Goal: Connect with others: Connect with other users

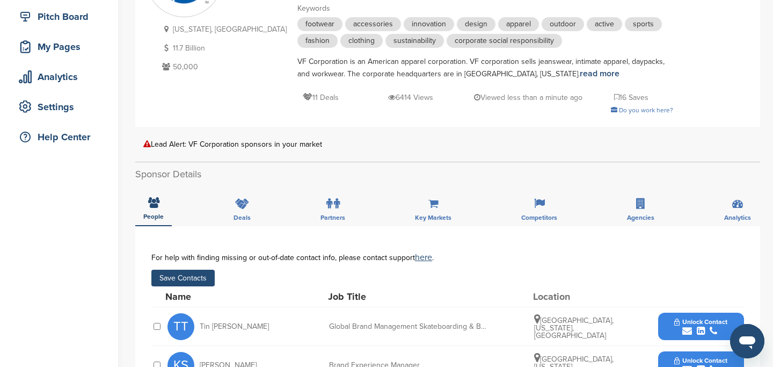
scroll to position [187, 0]
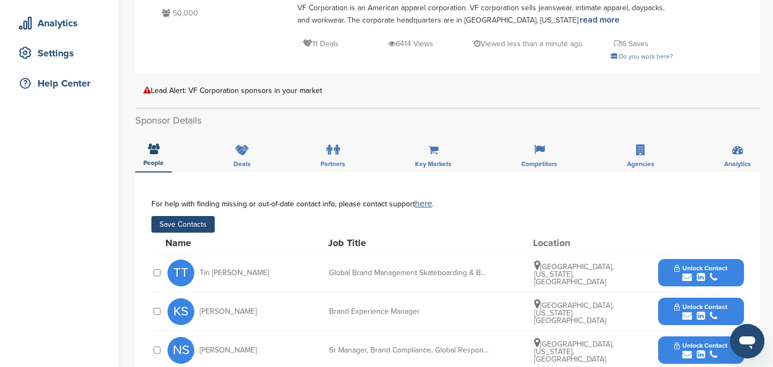
click at [173, 223] on button "Save Contacts" at bounding box center [182, 224] width 63 height 17
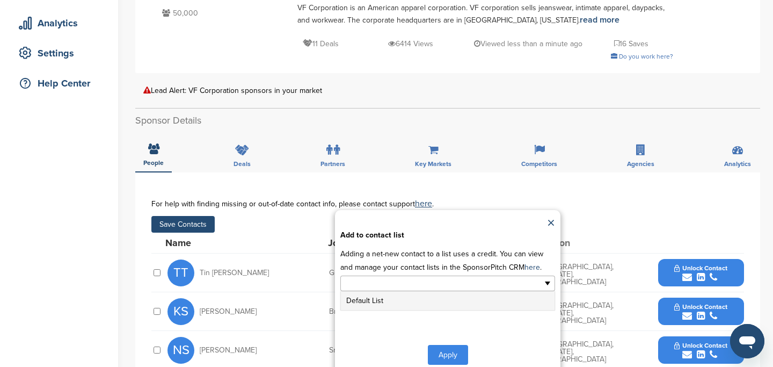
click at [358, 278] on input "text" at bounding box center [401, 283] width 113 height 12
click at [376, 305] on li "Default List" at bounding box center [448, 300] width 214 height 19
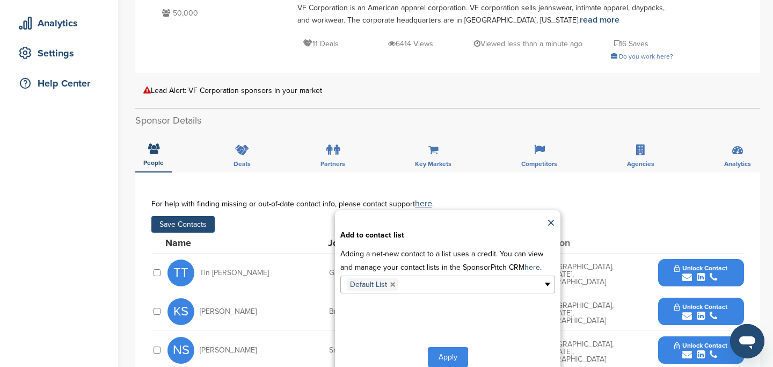
click at [444, 354] on button "Apply" at bounding box center [448, 357] width 40 height 20
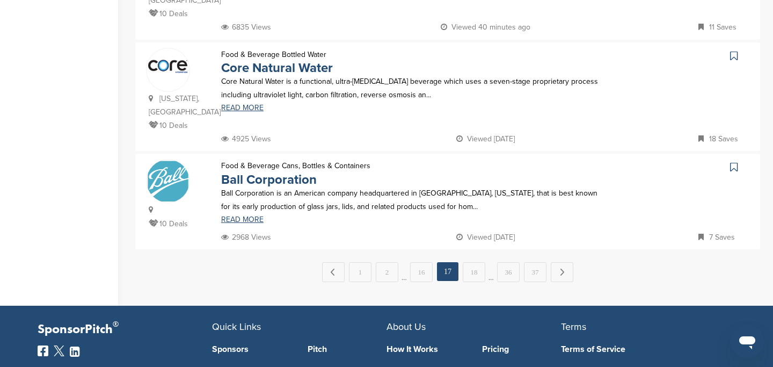
scroll to position [1106, 0]
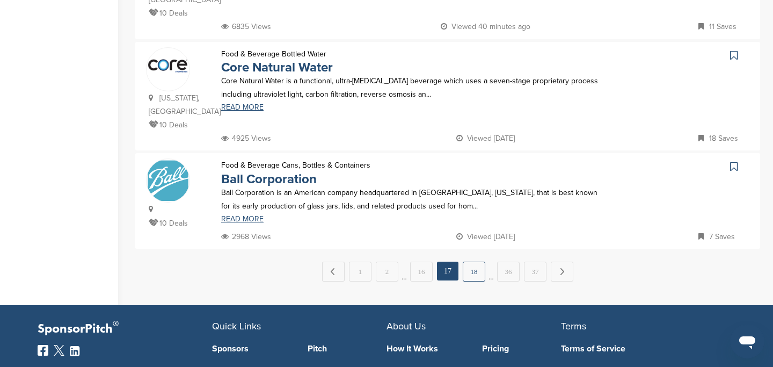
click at [478, 262] on link "18" at bounding box center [474, 272] width 23 height 20
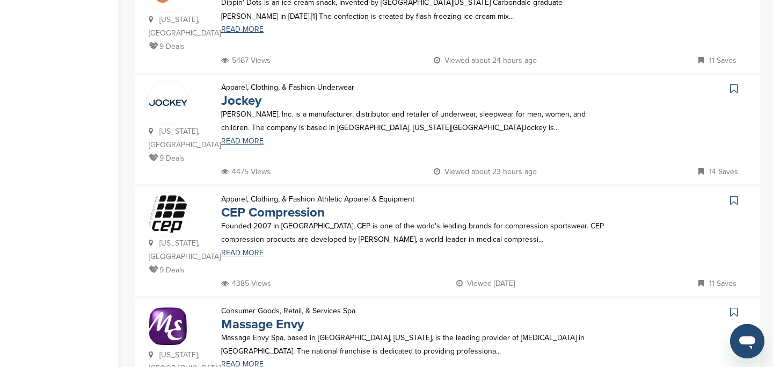
scroll to position [851, 0]
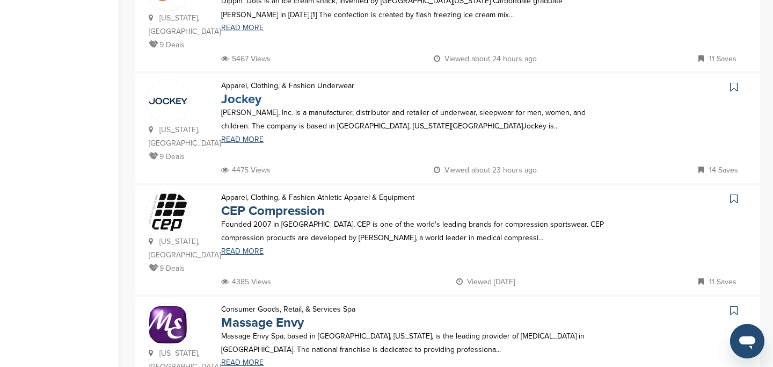
click at [250, 91] on link "Jockey" at bounding box center [241, 99] width 40 height 16
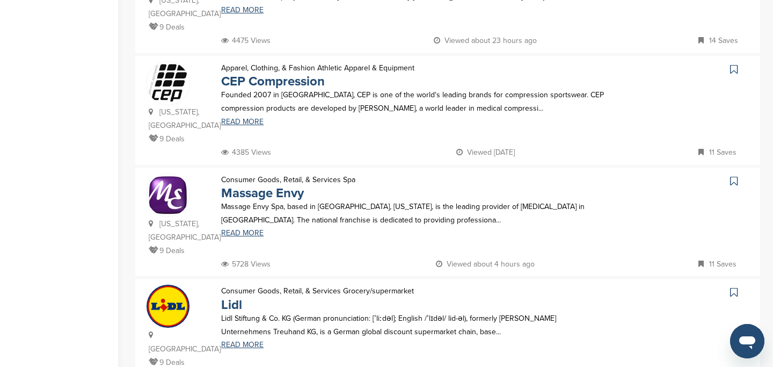
scroll to position [986, 0]
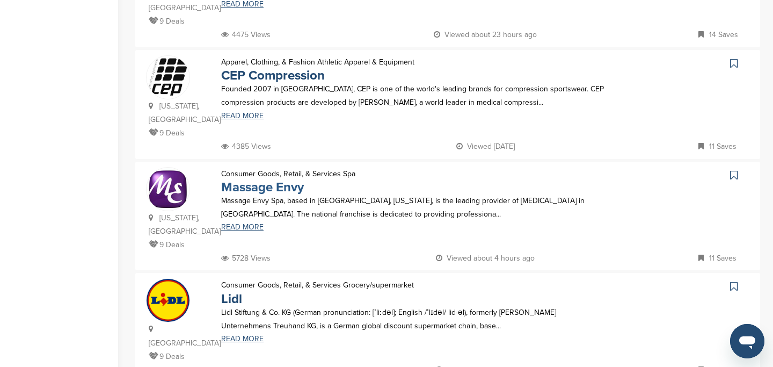
click at [257, 179] on link "Massage Envy" at bounding box center [262, 187] width 83 height 16
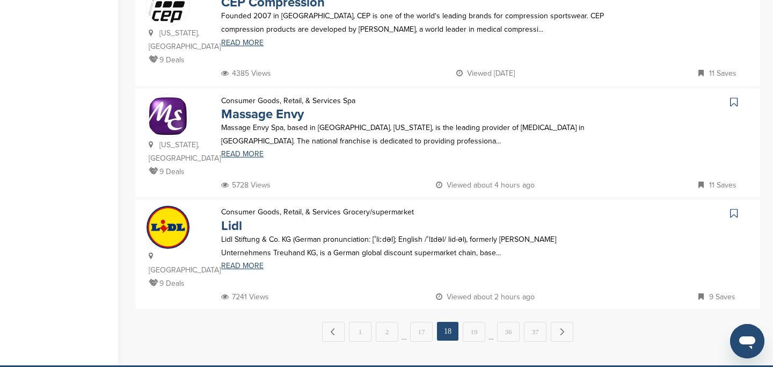
scroll to position [1061, 0]
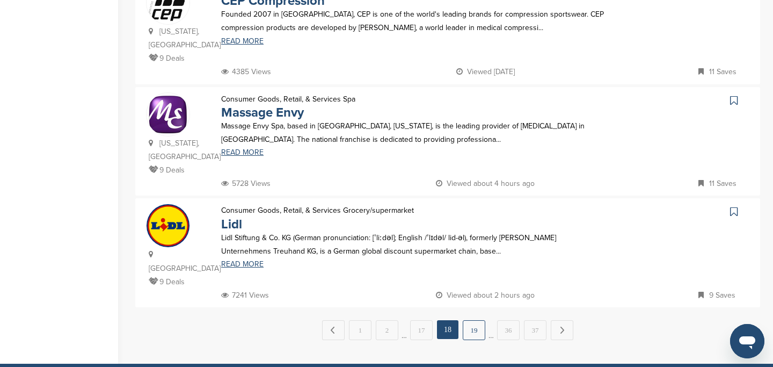
click at [474, 320] on link "19" at bounding box center [474, 330] width 23 height 20
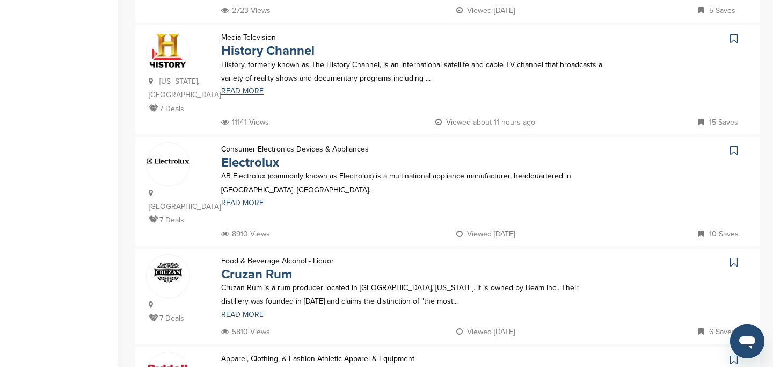
scroll to position [715, 0]
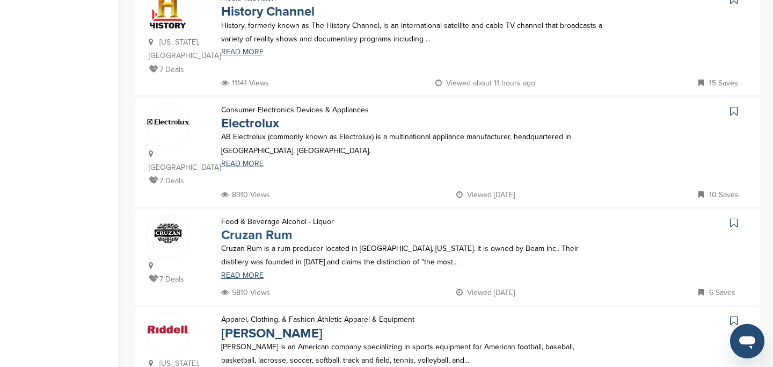
click at [249, 227] on link "Cruzan Rum" at bounding box center [256, 235] width 71 height 16
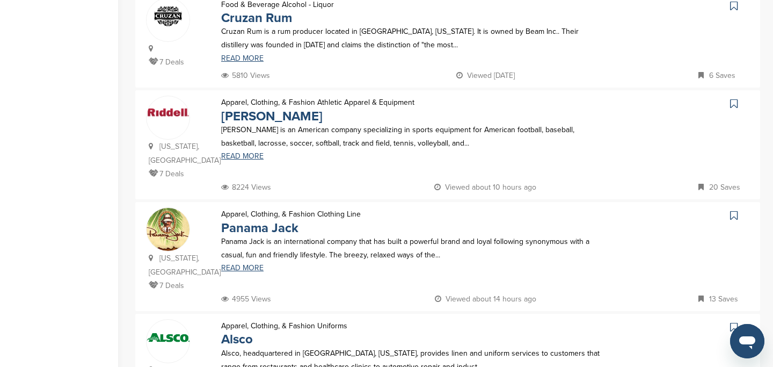
scroll to position [1023, 0]
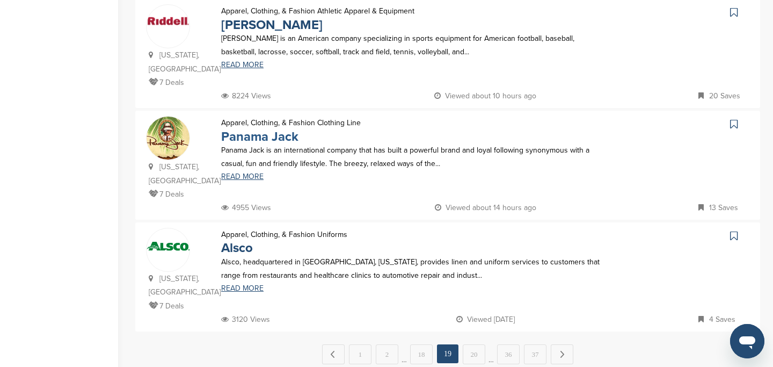
click at [249, 129] on link "Panama Jack" at bounding box center [259, 137] width 77 height 16
click at [473, 344] on link "20" at bounding box center [474, 354] width 23 height 20
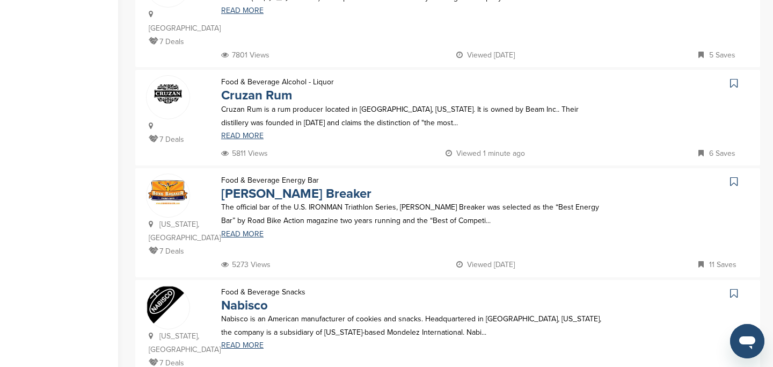
scroll to position [633, 0]
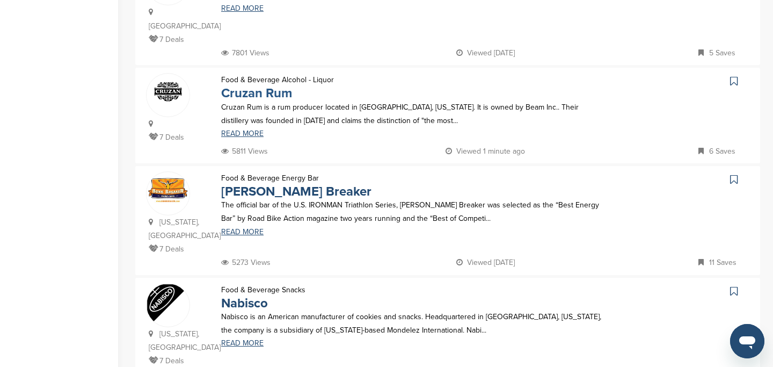
click at [267, 85] on link "Cruzan Rum" at bounding box center [256, 93] width 71 height 16
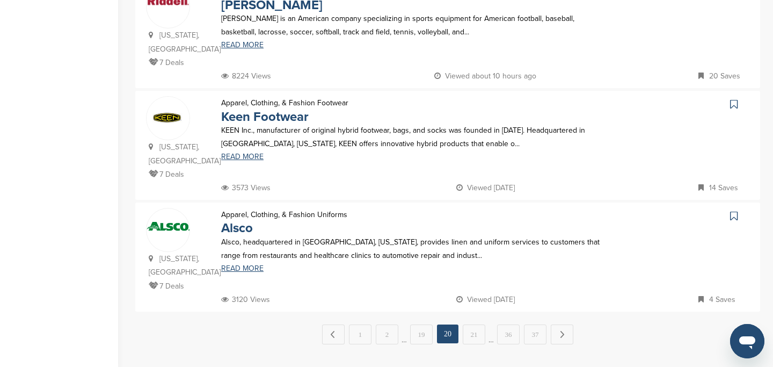
scroll to position [1147, 0]
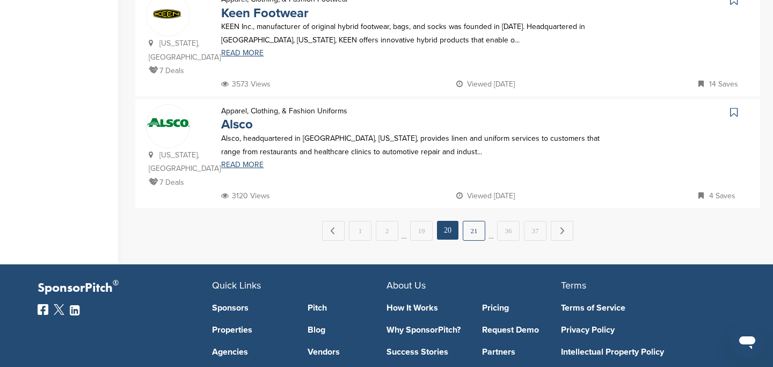
click at [473, 221] on link "21" at bounding box center [474, 231] width 23 height 20
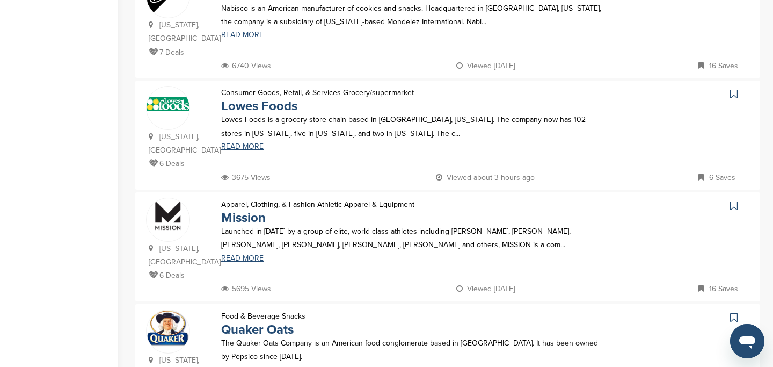
scroll to position [733, 0]
click at [276, 98] on link "Lowes Foods" at bounding box center [259, 106] width 76 height 16
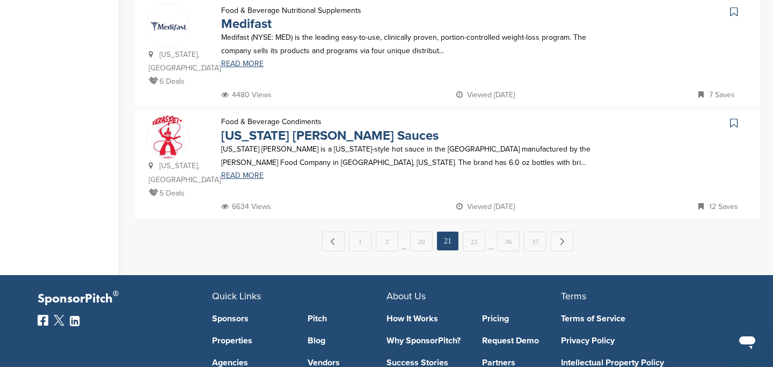
scroll to position [1150, 0]
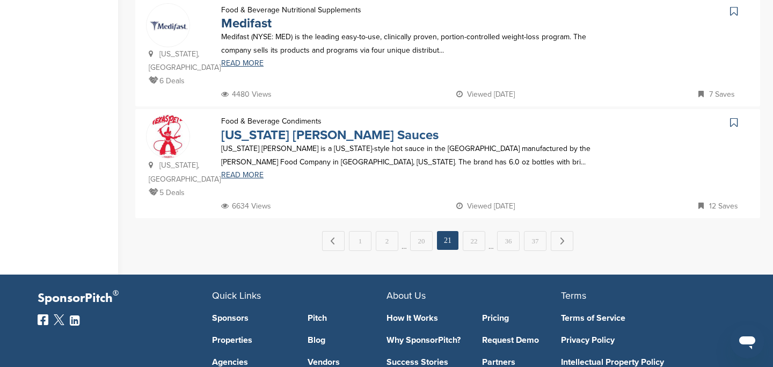
click at [257, 127] on link "Texas Pete Sauces" at bounding box center [330, 135] width 218 height 16
click at [472, 231] on link "22" at bounding box center [474, 241] width 23 height 20
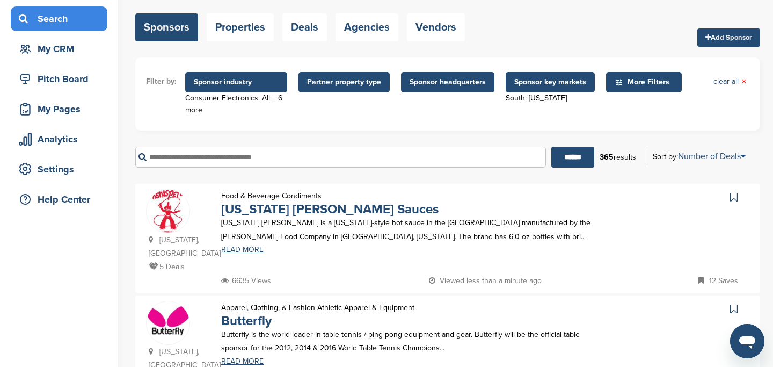
scroll to position [75, 0]
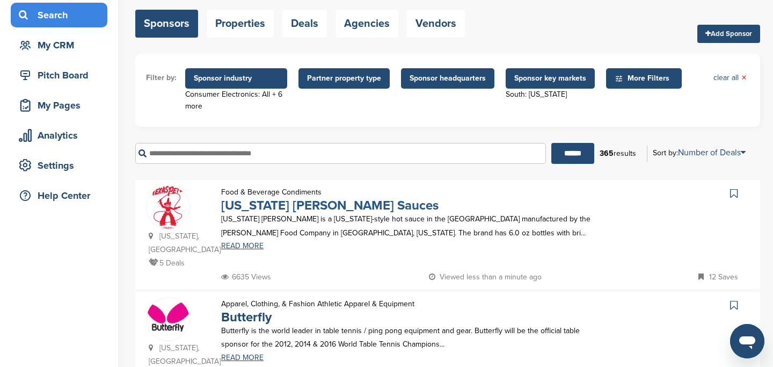
click at [303, 206] on link "Texas Pete Sauces" at bounding box center [330, 206] width 218 height 16
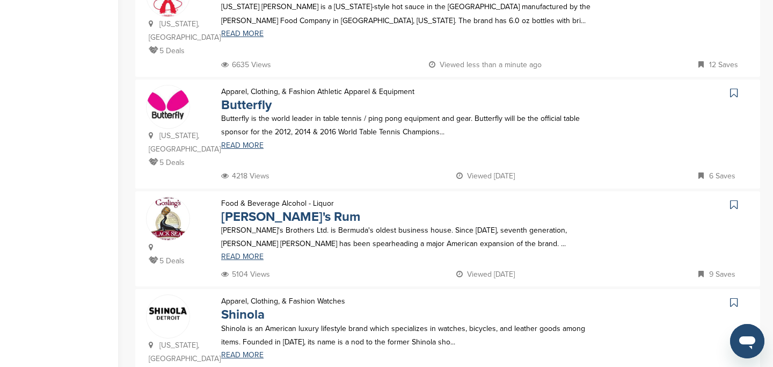
scroll to position [311, 0]
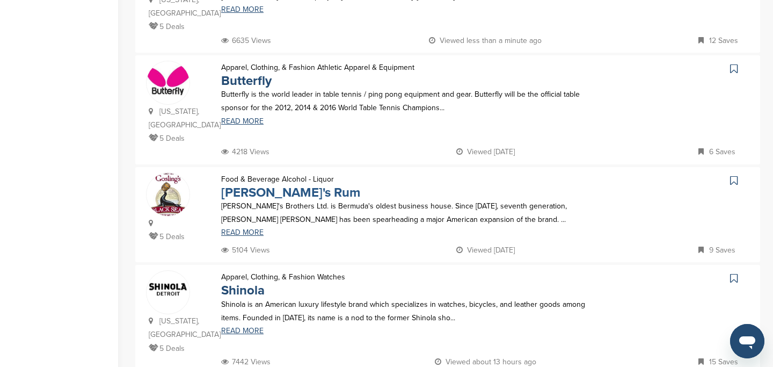
click at [257, 187] on link "Gosling's Rum" at bounding box center [290, 193] width 139 height 16
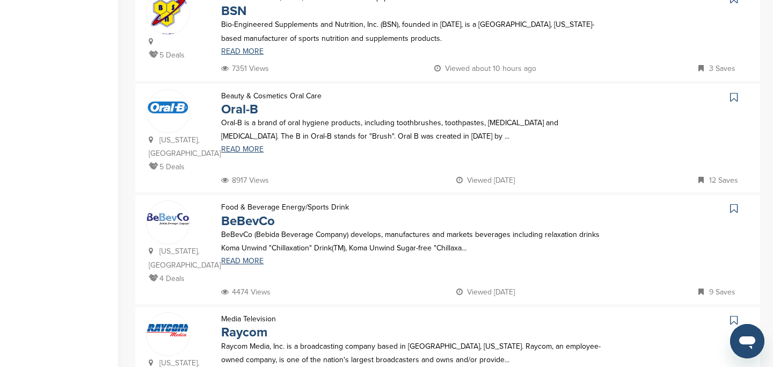
scroll to position [704, 0]
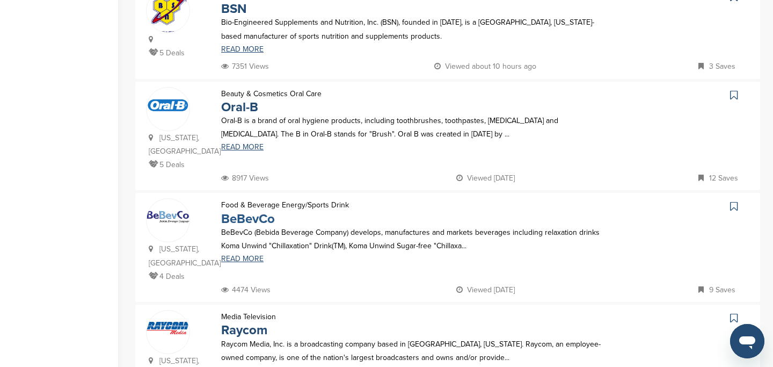
click at [258, 211] on link "BeBevCo" at bounding box center [248, 219] width 54 height 16
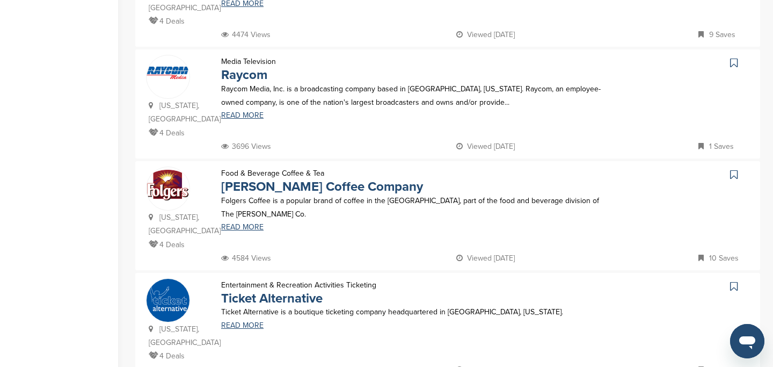
scroll to position [977, 0]
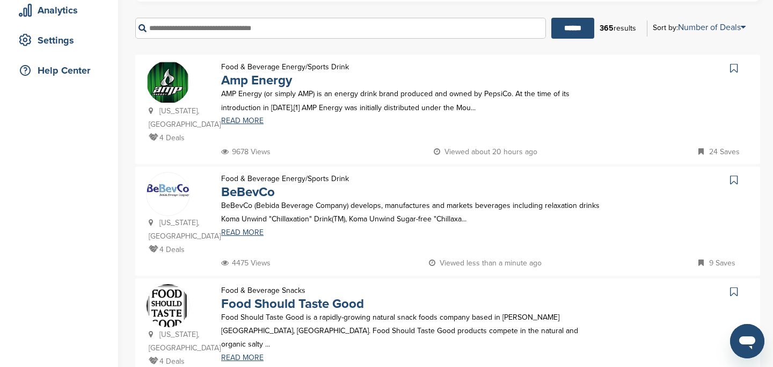
scroll to position [206, 0]
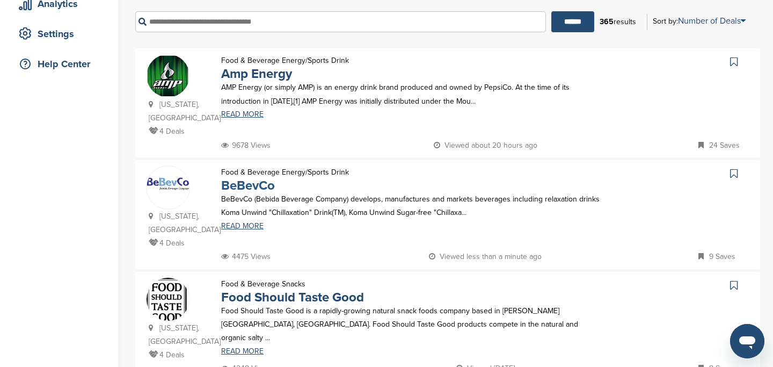
click at [260, 186] on link "BeBevCo" at bounding box center [248, 186] width 54 height 16
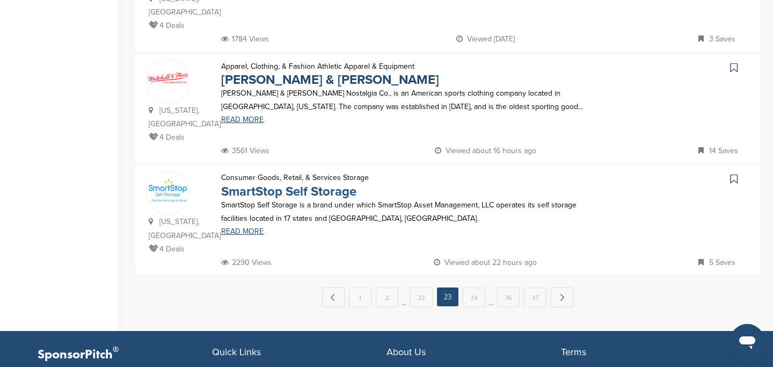
scroll to position [1126, 0]
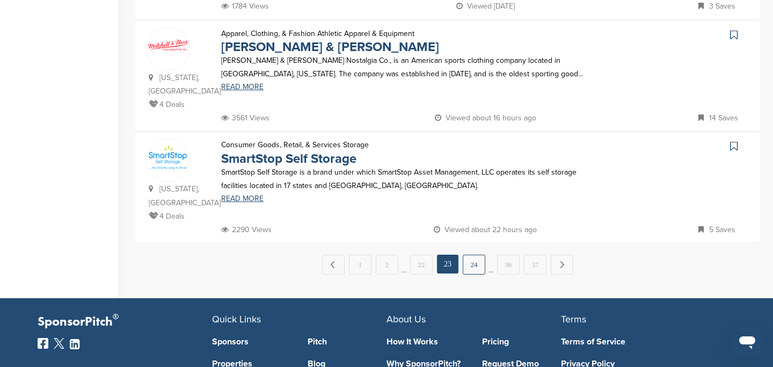
click at [472, 255] on link "24" at bounding box center [474, 265] width 23 height 20
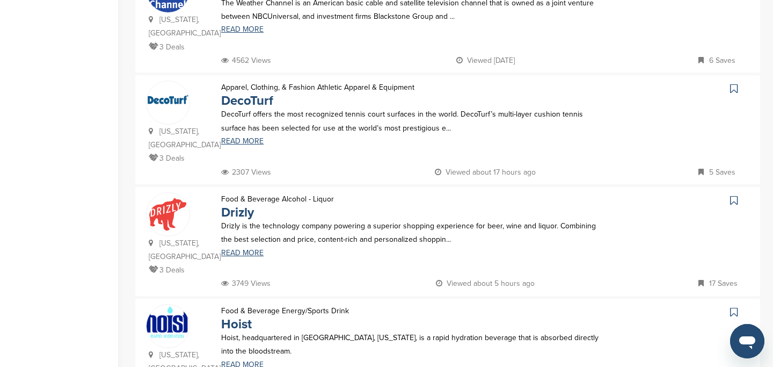
scroll to position [741, 0]
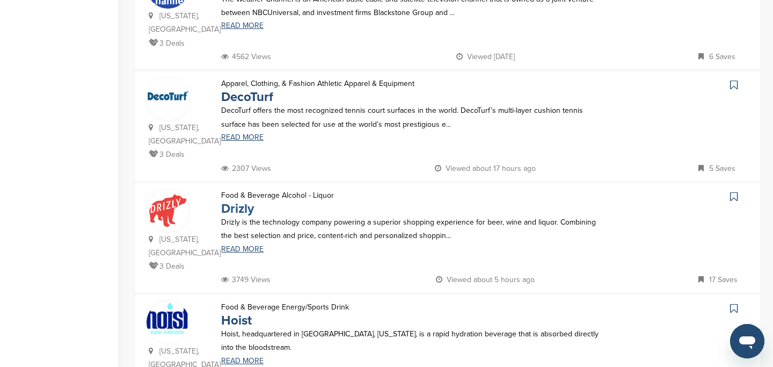
click at [236, 201] on link "Drizly" at bounding box center [237, 209] width 33 height 16
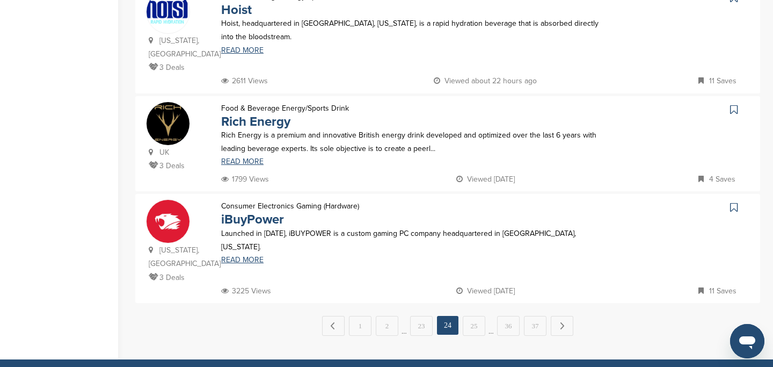
scroll to position [1055, 0]
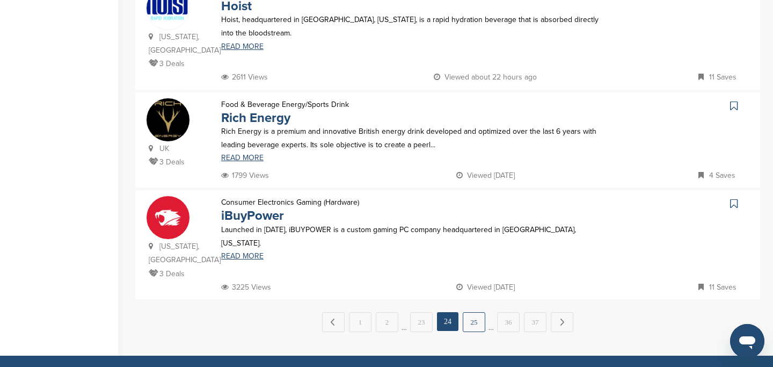
click at [476, 312] on link "25" at bounding box center [474, 322] width 23 height 20
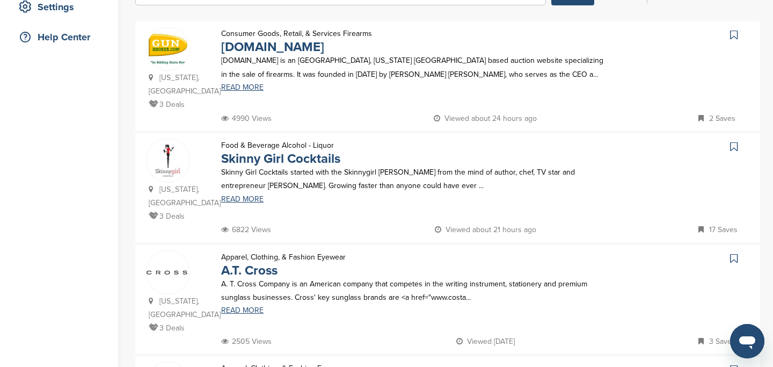
scroll to position [236, 0]
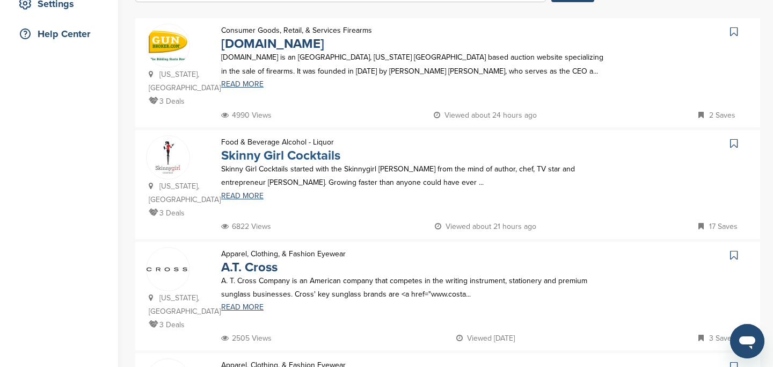
click at [295, 148] on link "Skinny Girl Cocktails" at bounding box center [280, 156] width 119 height 16
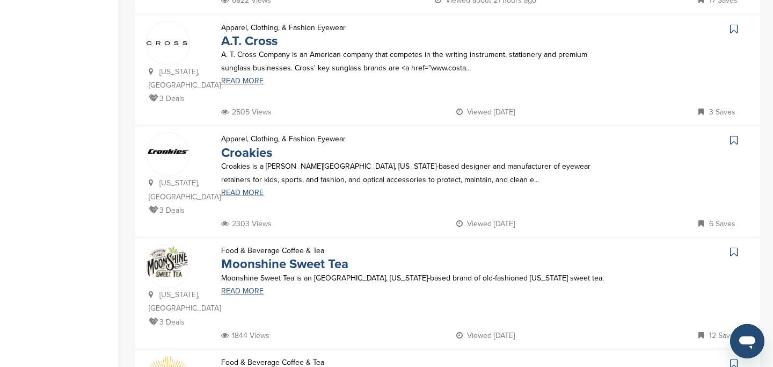
scroll to position [465, 0]
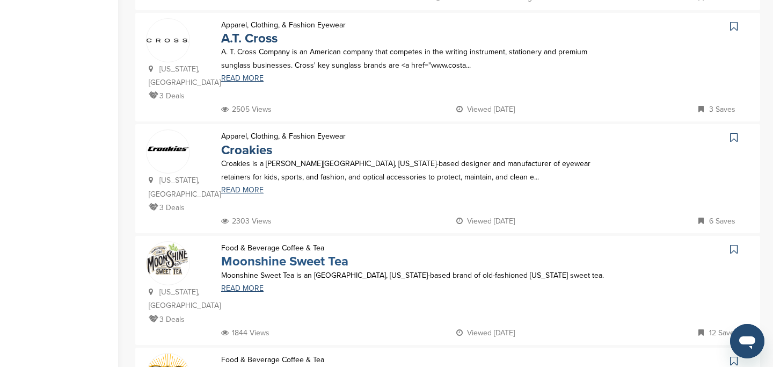
click at [247, 254] on link "Moonshine Sweet Tea" at bounding box center [284, 262] width 127 height 16
click at [327, 254] on link "Moonshine Sweet Tea" at bounding box center [284, 262] width 127 height 16
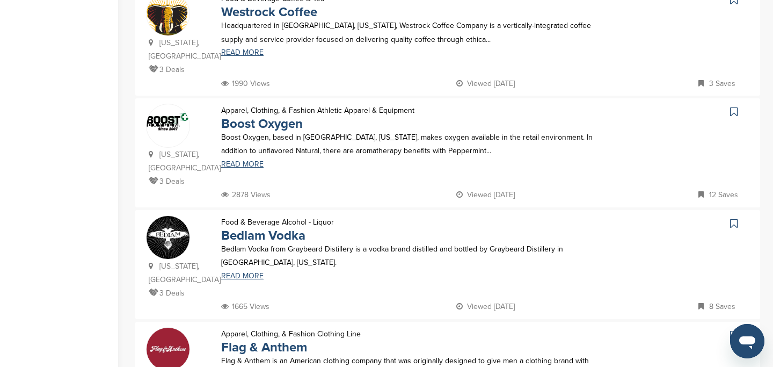
scroll to position [830, 0]
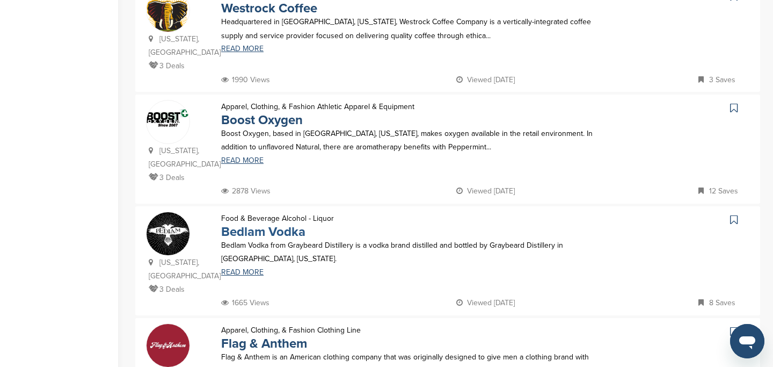
click at [256, 224] on link "Bedlam Vodka" at bounding box center [263, 232] width 84 height 16
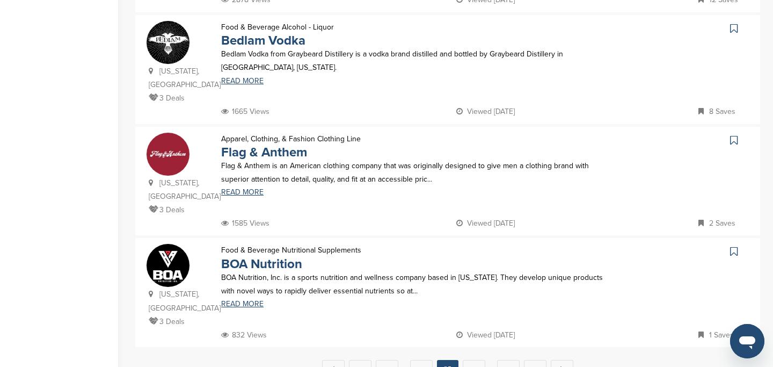
scroll to position [1023, 0]
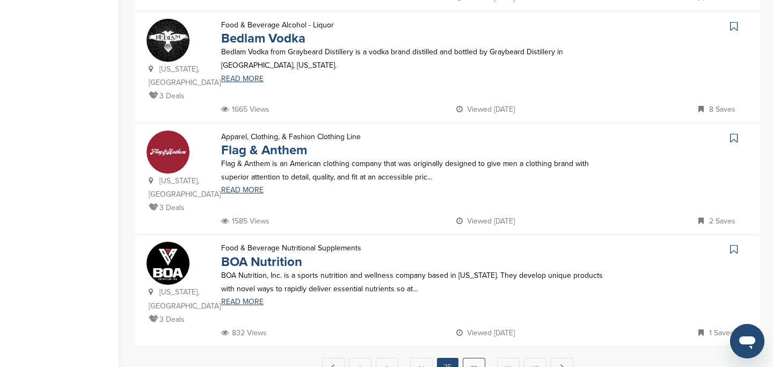
click at [472, 358] on link "26" at bounding box center [474, 368] width 23 height 20
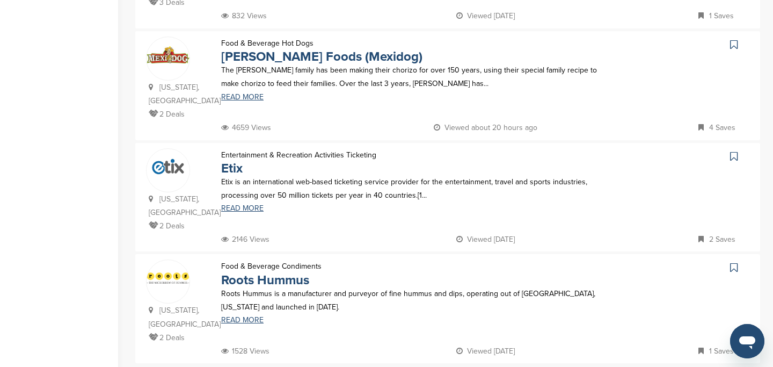
scroll to position [1010, 0]
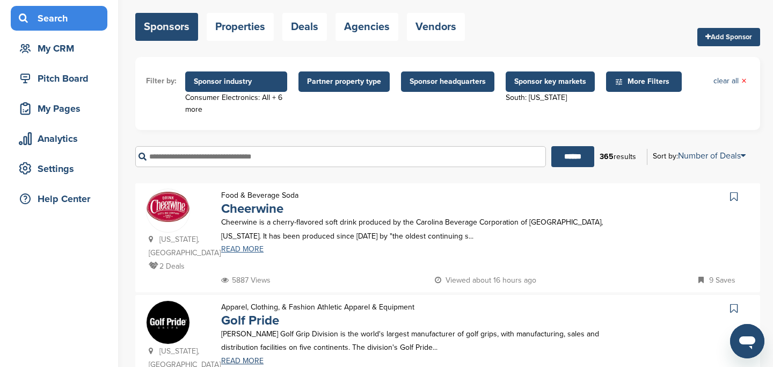
scroll to position [76, 0]
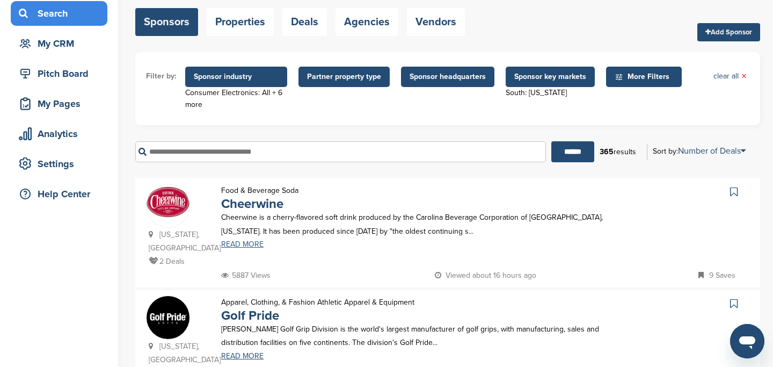
click at [252, 244] on link "READ MORE" at bounding box center [412, 245] width 383 height 8
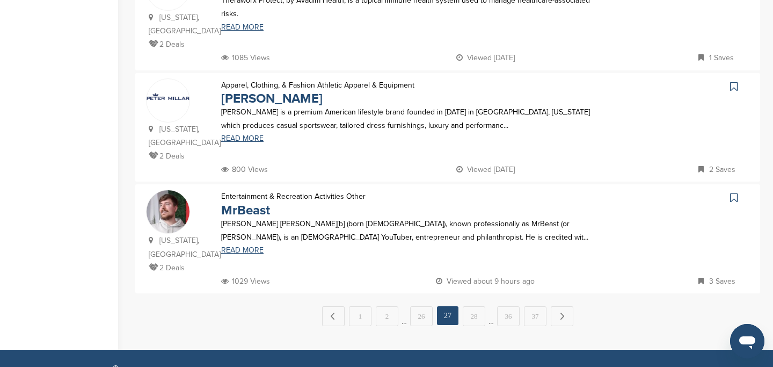
scroll to position [1143, 0]
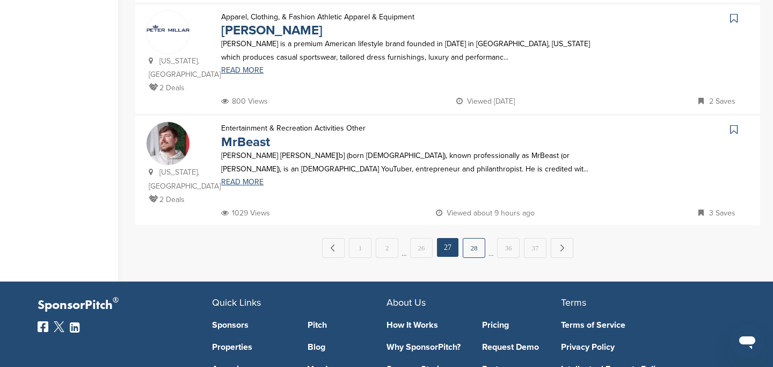
click at [473, 238] on link "28" at bounding box center [474, 248] width 23 height 20
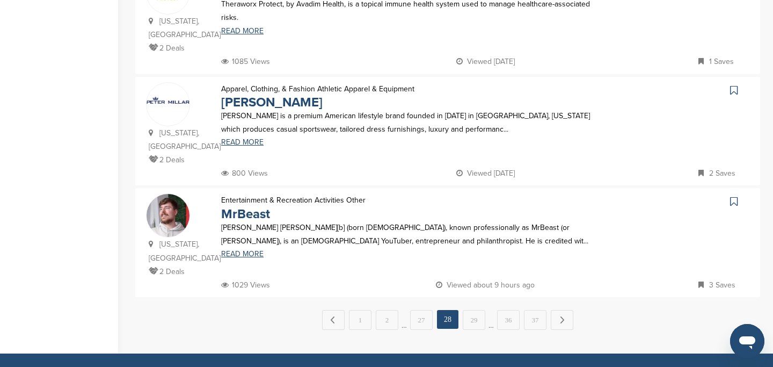
scroll to position [1086, 0]
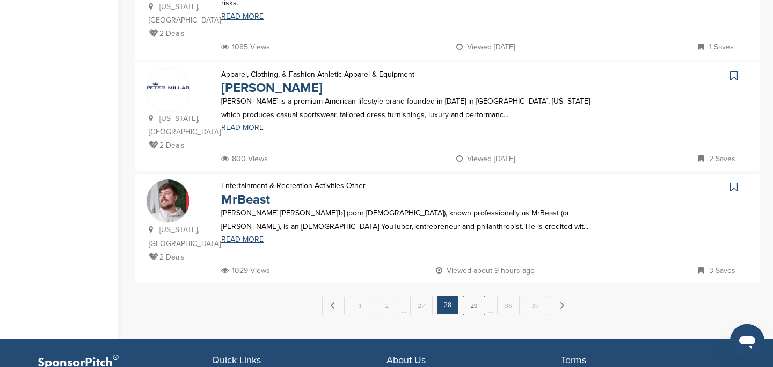
click at [477, 295] on link "29" at bounding box center [474, 305] width 23 height 20
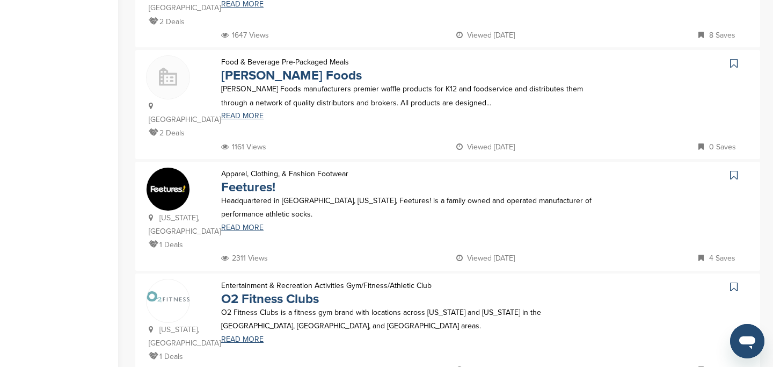
scroll to position [823, 0]
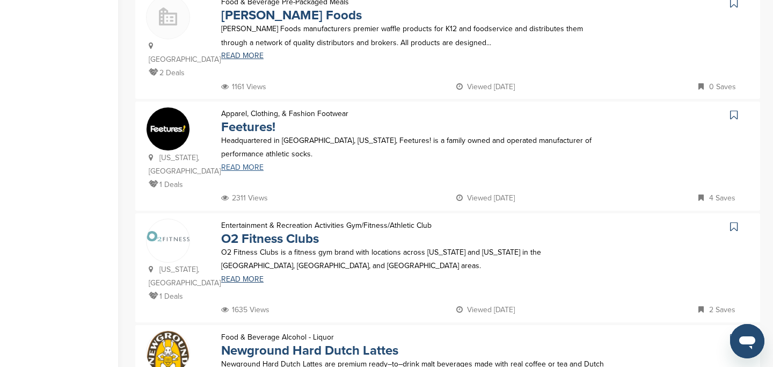
click at [245, 164] on link "READ MORE" at bounding box center [412, 168] width 383 height 8
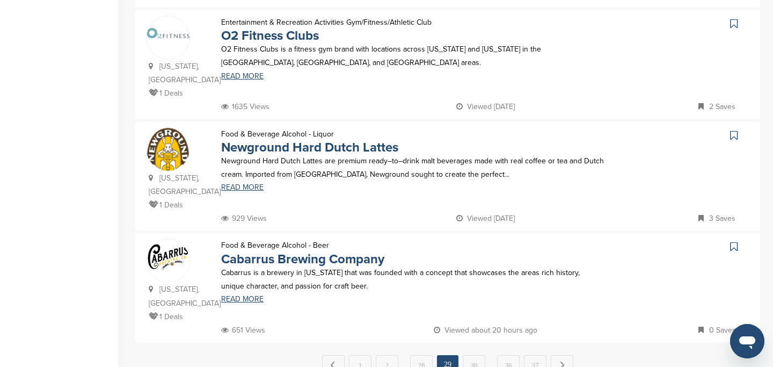
scroll to position [1028, 0]
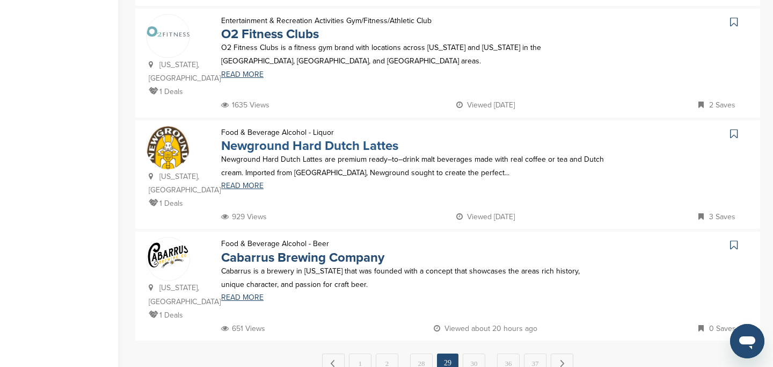
click at [266, 138] on link "Newground Hard Dutch Lattes" at bounding box center [309, 146] width 177 height 16
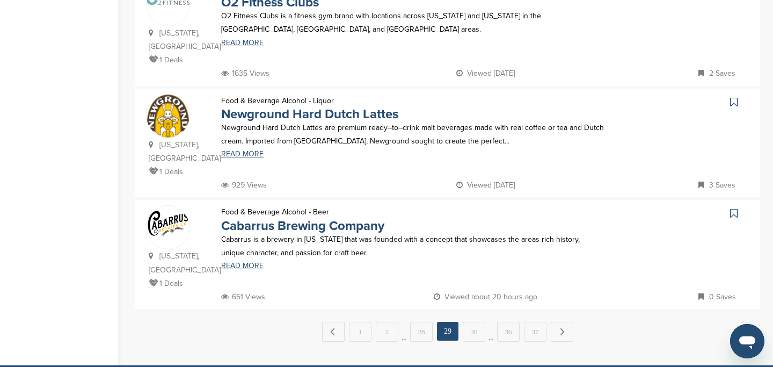
scroll to position [1060, 0]
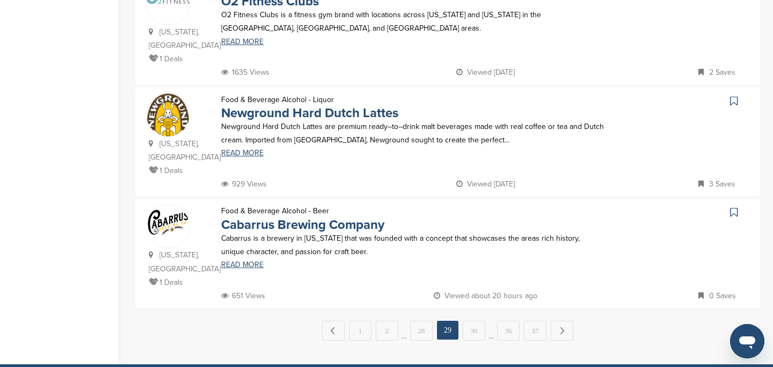
click at [170, 208] on img at bounding box center [168, 222] width 43 height 28
click at [473, 321] on link "30" at bounding box center [474, 331] width 23 height 20
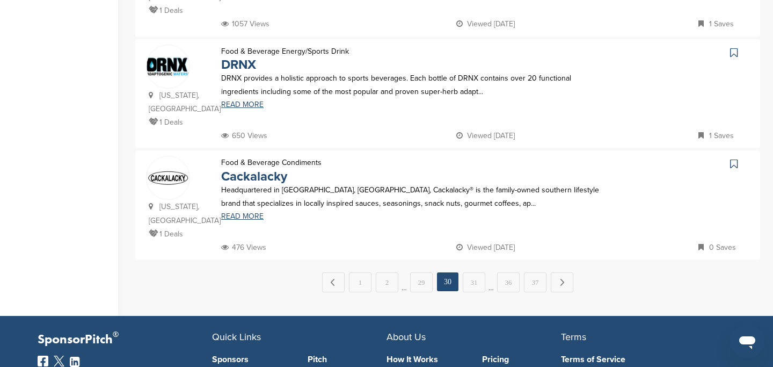
scroll to position [1110, 0]
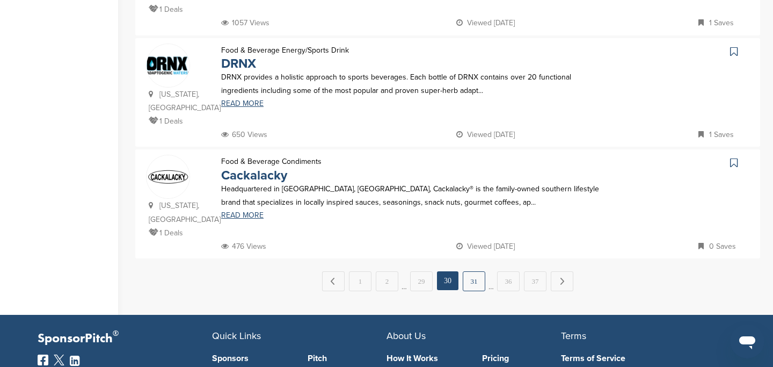
click at [472, 271] on link "31" at bounding box center [474, 281] width 23 height 20
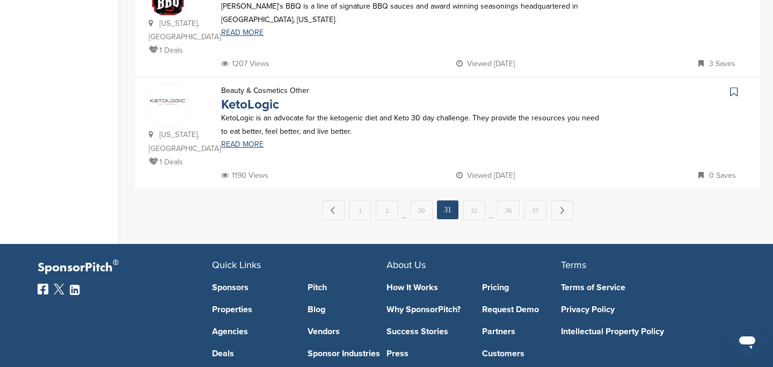
scroll to position [1188, 0]
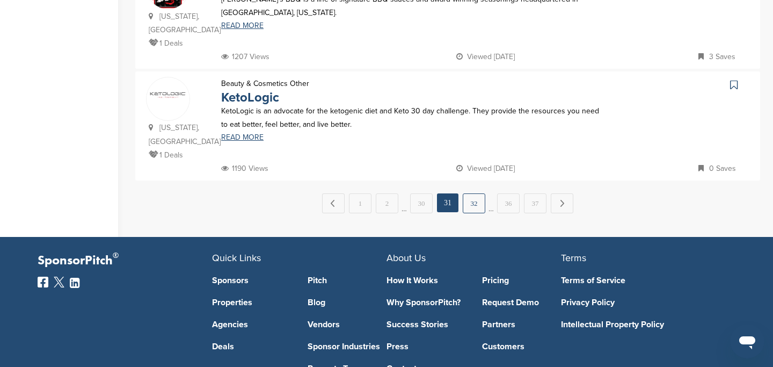
click at [473, 208] on link "32" at bounding box center [474, 203] width 23 height 20
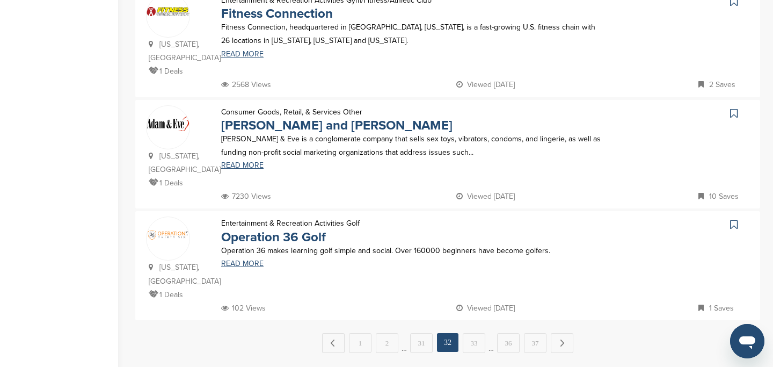
scroll to position [1094, 0]
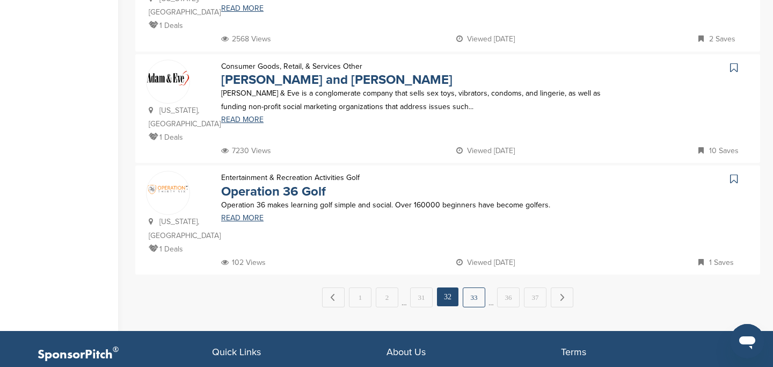
click at [477, 287] on link "33" at bounding box center [474, 297] width 23 height 20
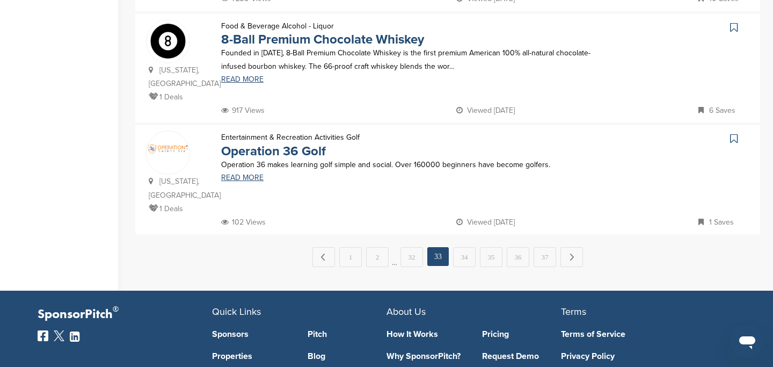
scroll to position [1163, 0]
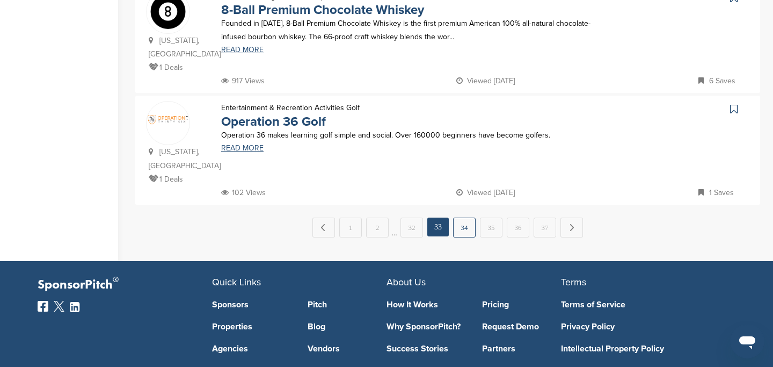
click at [466, 218] on link "34" at bounding box center [464, 228] width 23 height 20
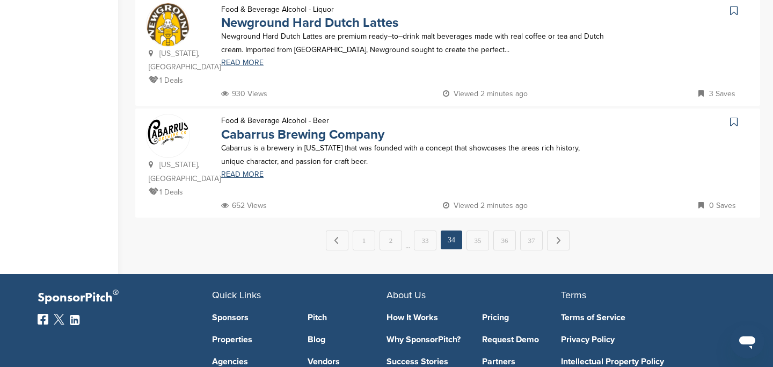
scroll to position [1169, 0]
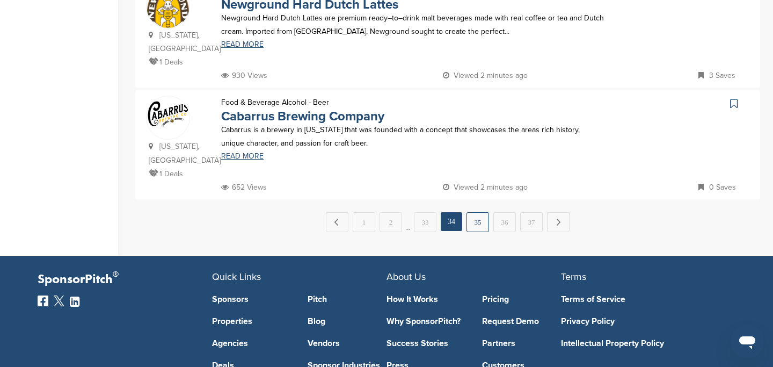
click at [478, 229] on link "35" at bounding box center [478, 222] width 23 height 20
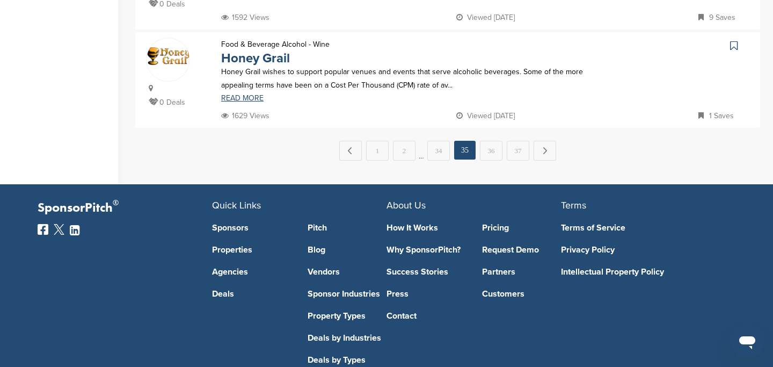
scroll to position [1225, 0]
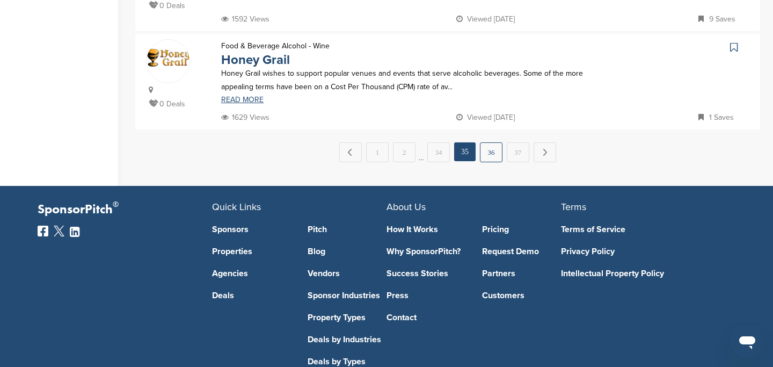
click at [493, 142] on link "36" at bounding box center [491, 152] width 23 height 20
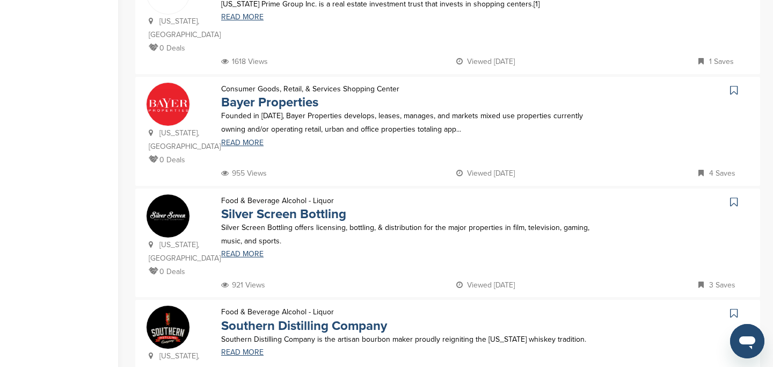
scroll to position [1074, 0]
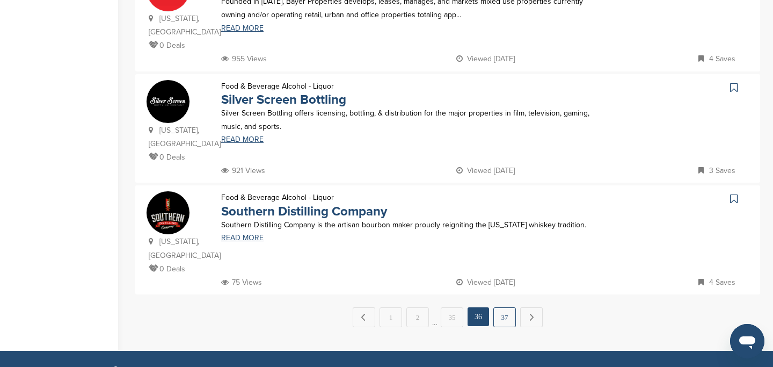
click at [504, 307] on link "37" at bounding box center [505, 317] width 23 height 20
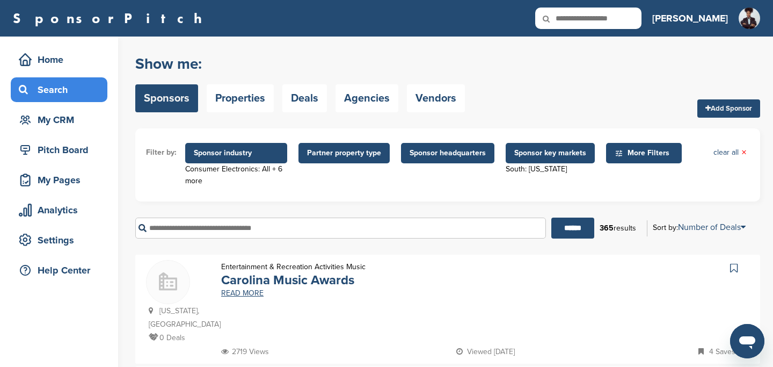
scroll to position [4, 0]
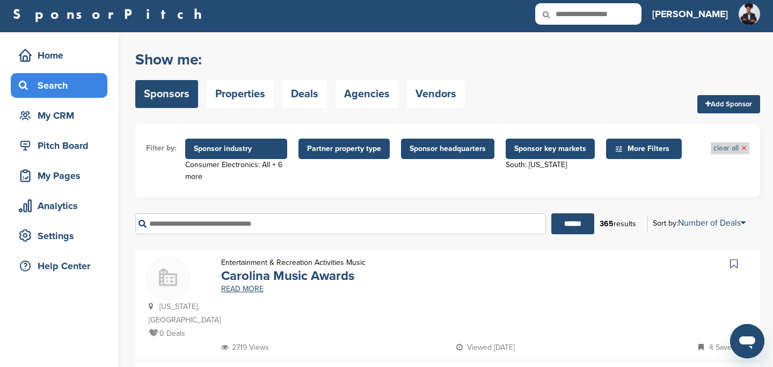
click at [717, 149] on link "clear all ×" at bounding box center [730, 148] width 33 height 12
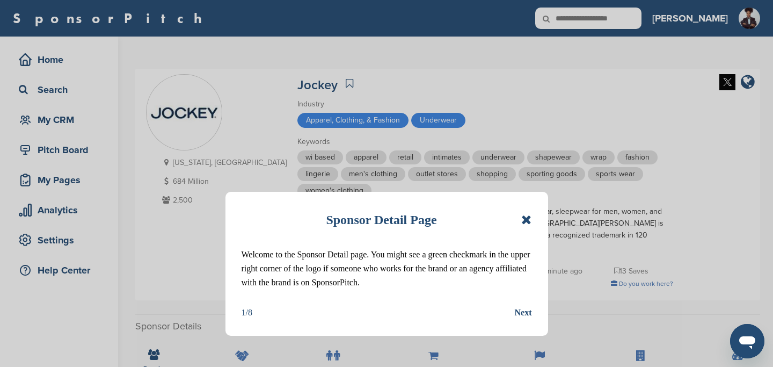
click at [529, 219] on icon at bounding box center [527, 219] width 10 height 13
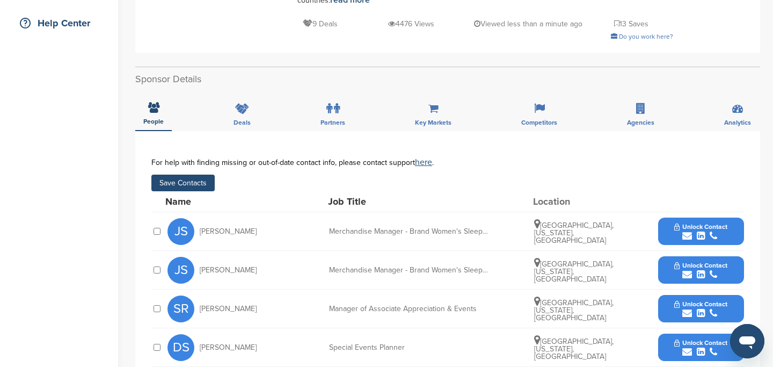
scroll to position [240, 0]
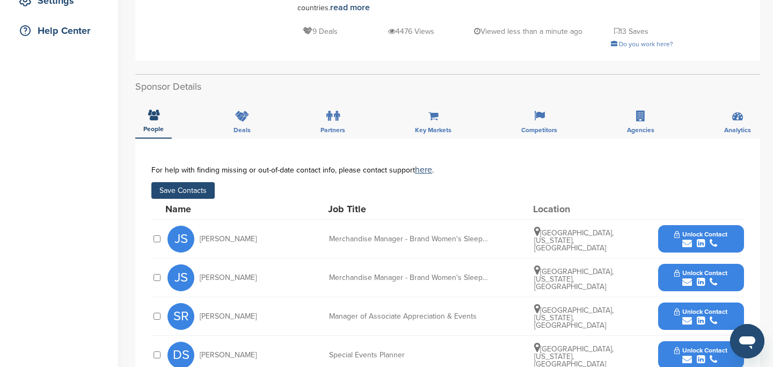
click at [176, 182] on button "Save Contacts" at bounding box center [182, 190] width 63 height 17
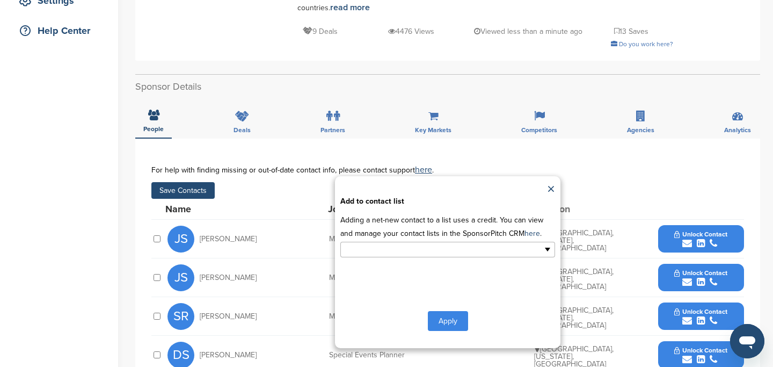
click at [375, 243] on input "text" at bounding box center [401, 249] width 113 height 12
click at [375, 259] on li "Default List" at bounding box center [448, 266] width 214 height 19
click at [442, 313] on button "Apply" at bounding box center [448, 323] width 40 height 20
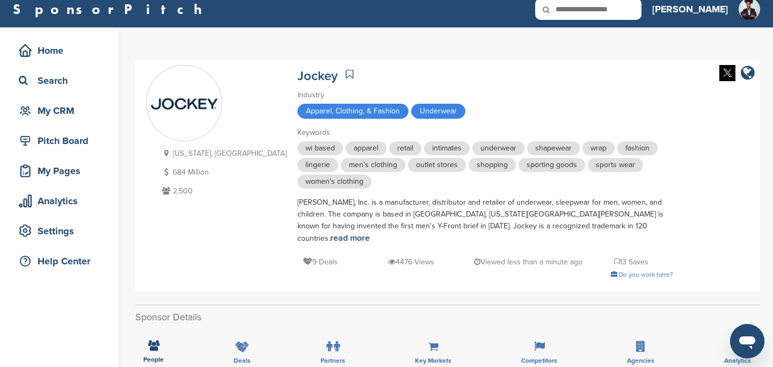
scroll to position [0, 0]
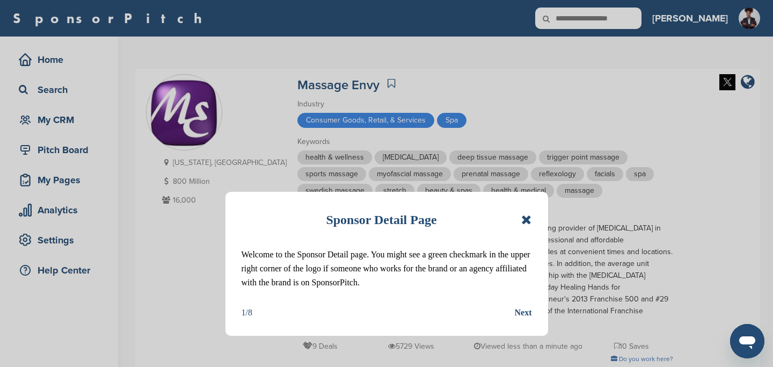
click at [527, 220] on icon at bounding box center [527, 219] width 10 height 13
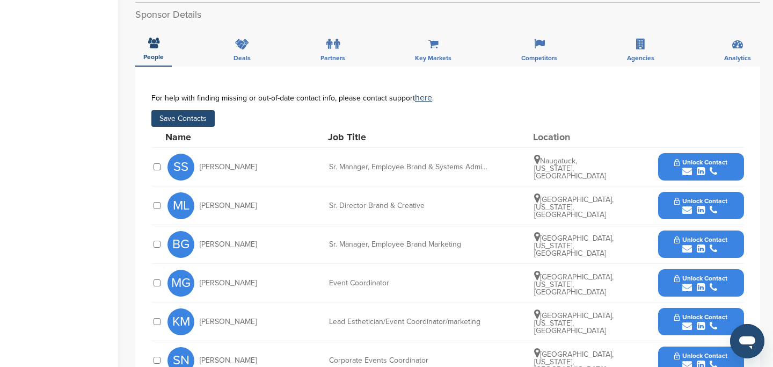
scroll to position [395, 0]
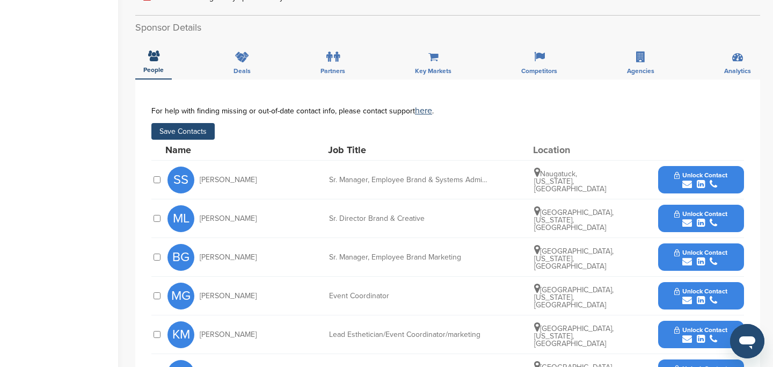
click at [183, 123] on button "Save Contacts" at bounding box center [182, 131] width 63 height 17
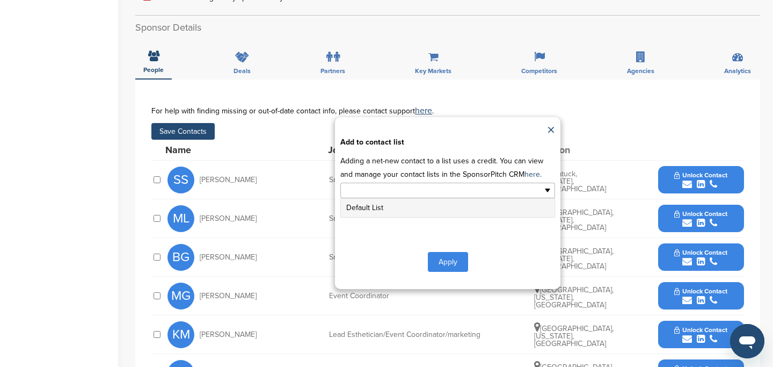
click at [367, 184] on input "text" at bounding box center [401, 190] width 113 height 12
click at [371, 199] on li "Default List" at bounding box center [448, 207] width 214 height 19
click at [439, 254] on button "Apply" at bounding box center [448, 264] width 40 height 20
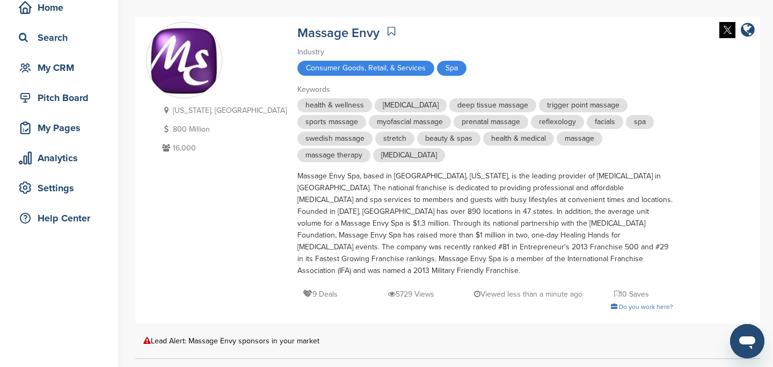
scroll to position [41, 0]
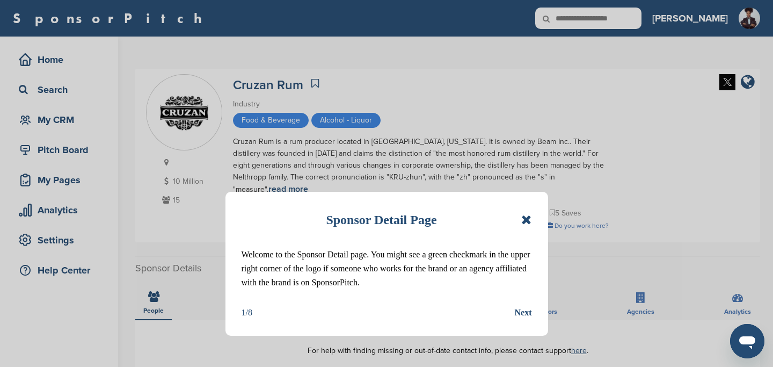
click at [529, 219] on icon at bounding box center [527, 219] width 10 height 13
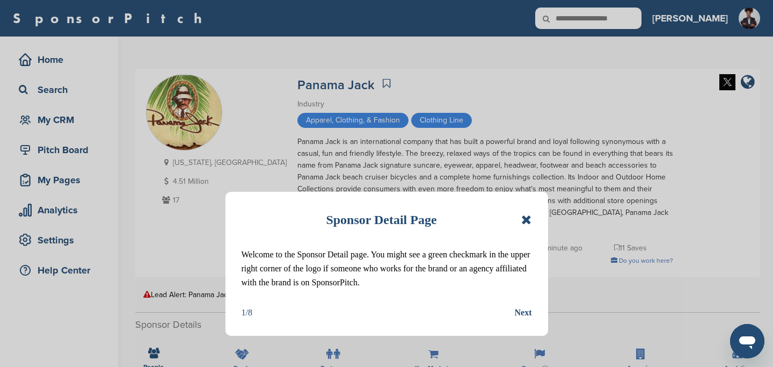
click at [528, 221] on icon at bounding box center [527, 219] width 10 height 13
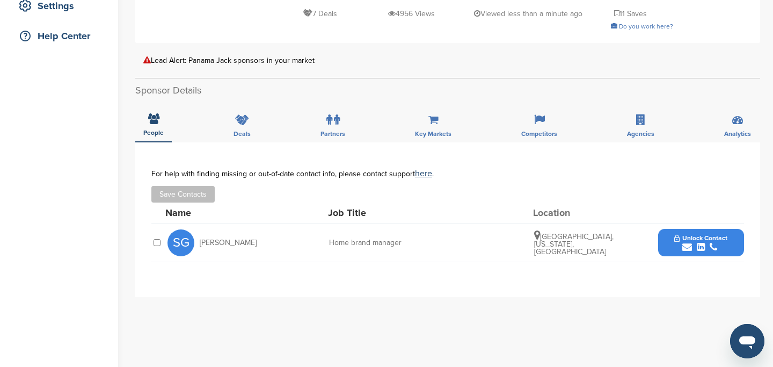
scroll to position [165, 0]
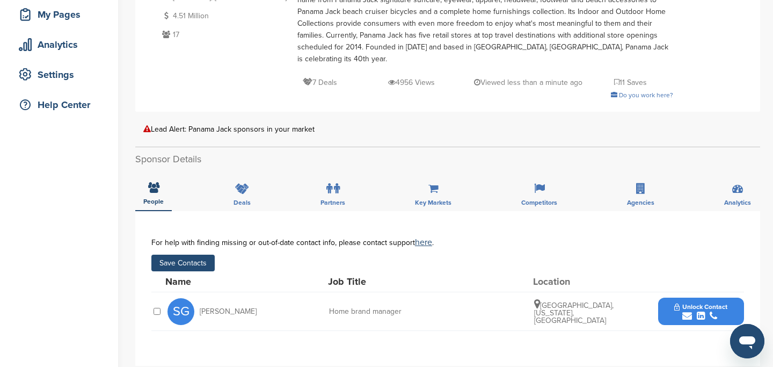
click at [194, 255] on button "Save Contacts" at bounding box center [182, 263] width 63 height 17
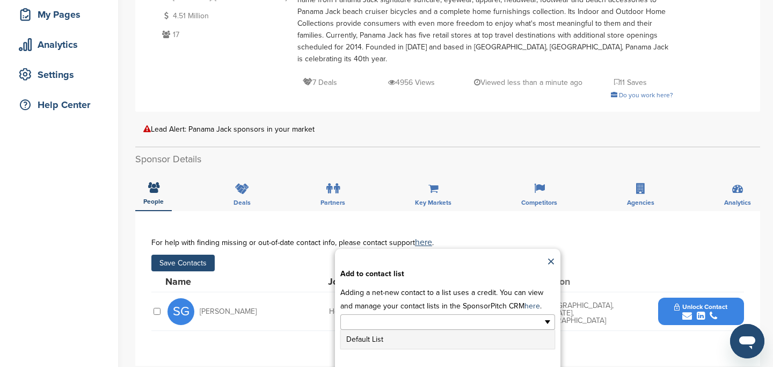
click at [428, 316] on input "text" at bounding box center [401, 322] width 113 height 12
click at [417, 330] on li "Default List" at bounding box center [448, 339] width 214 height 19
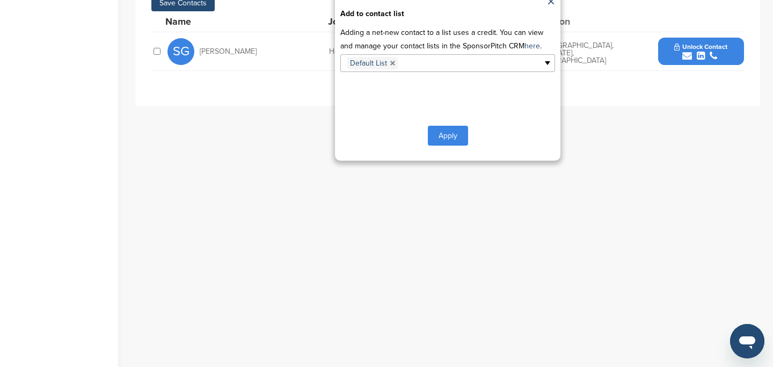
scroll to position [437, 0]
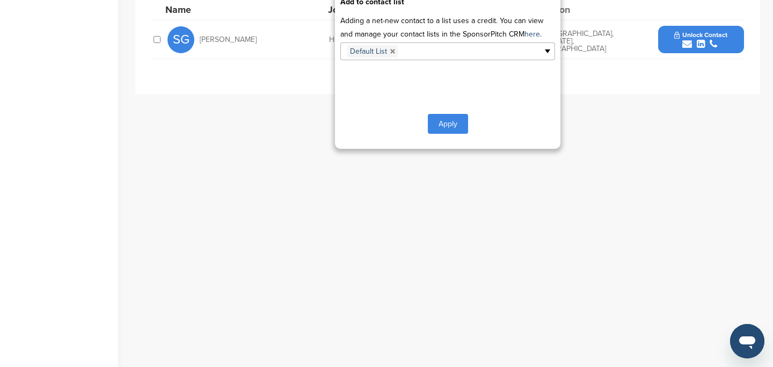
click at [446, 119] on button "Apply" at bounding box center [448, 124] width 40 height 20
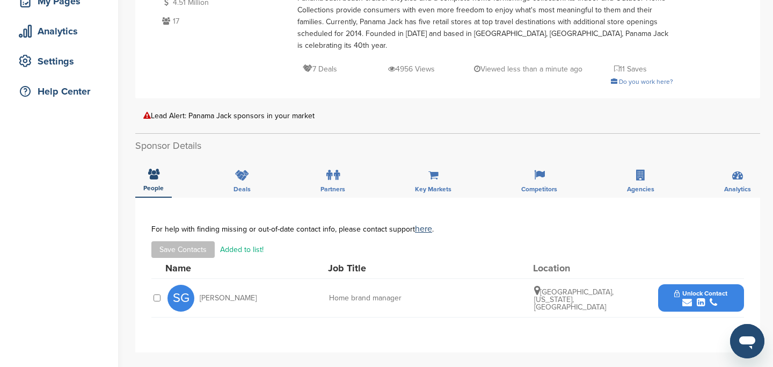
scroll to position [0, 0]
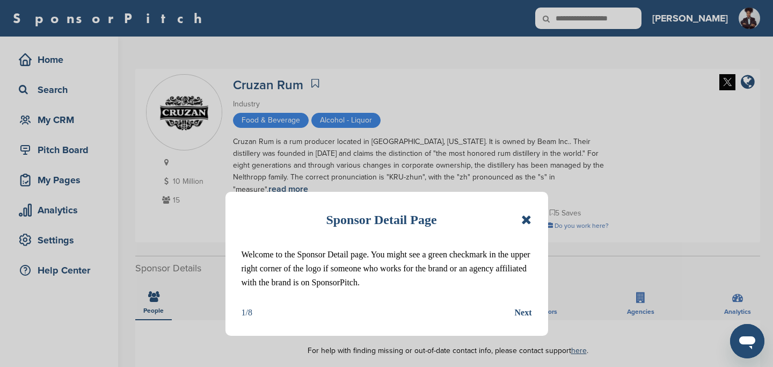
click at [529, 217] on icon at bounding box center [527, 219] width 10 height 13
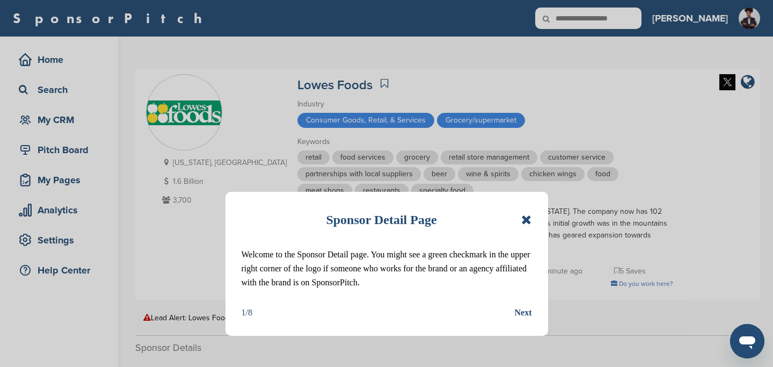
click at [527, 219] on icon at bounding box center [527, 219] width 10 height 13
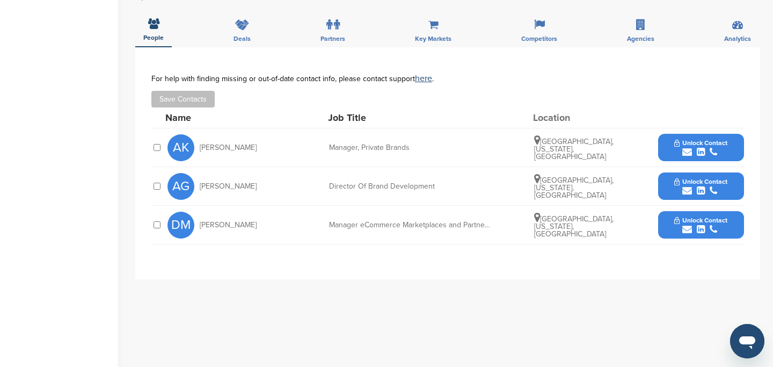
scroll to position [354, 0]
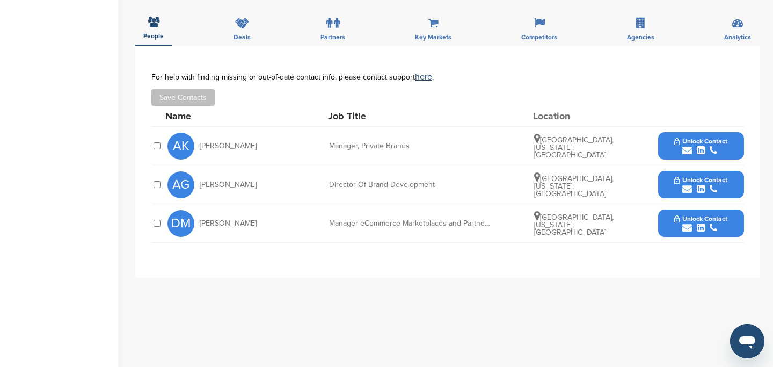
click at [155, 188] on div at bounding box center [156, 184] width 11 height 10
click at [191, 98] on button "Save Contacts" at bounding box center [182, 97] width 63 height 17
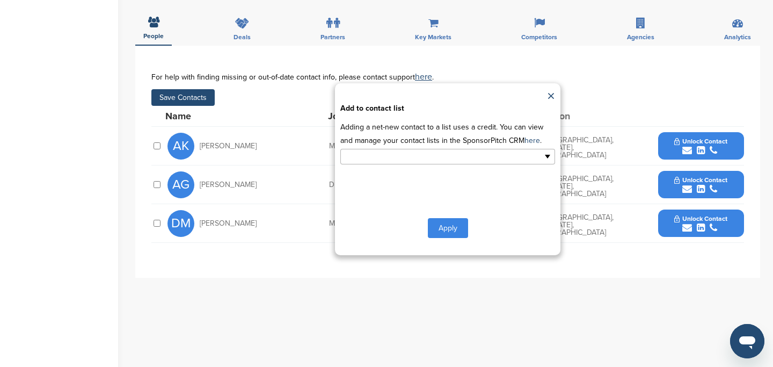
click at [415, 157] on input "text" at bounding box center [401, 156] width 113 height 12
click at [406, 173] on li "Default List" at bounding box center [448, 173] width 214 height 19
click at [448, 233] on button "Apply" at bounding box center [448, 230] width 40 height 20
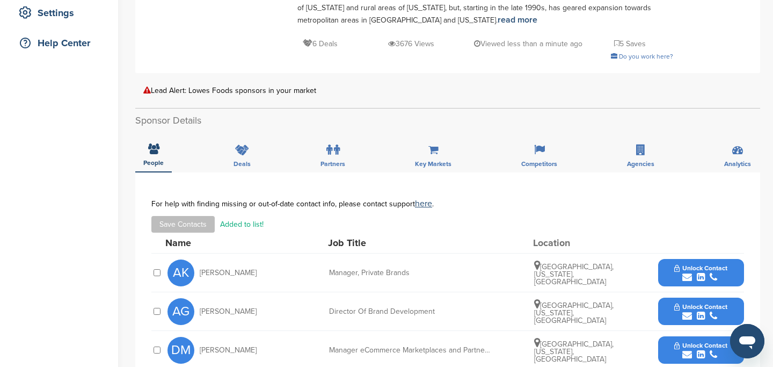
scroll to position [0, 0]
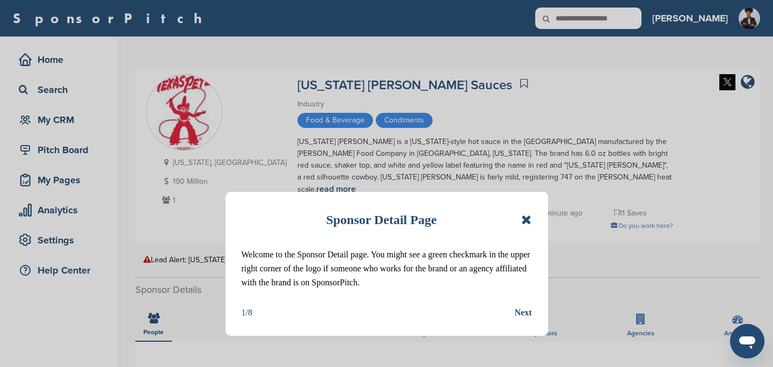
click at [527, 218] on icon at bounding box center [527, 219] width 10 height 13
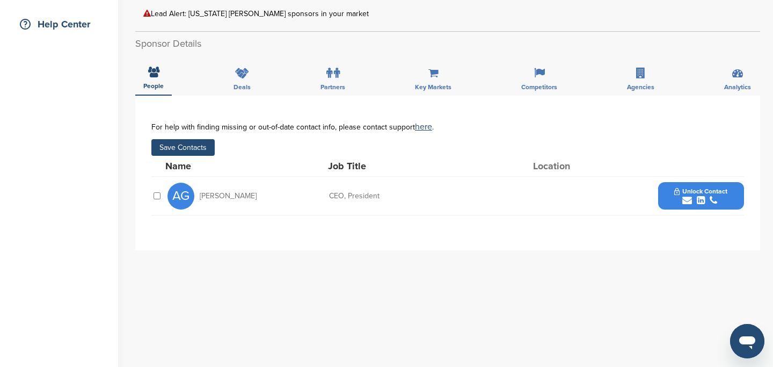
scroll to position [167, 0]
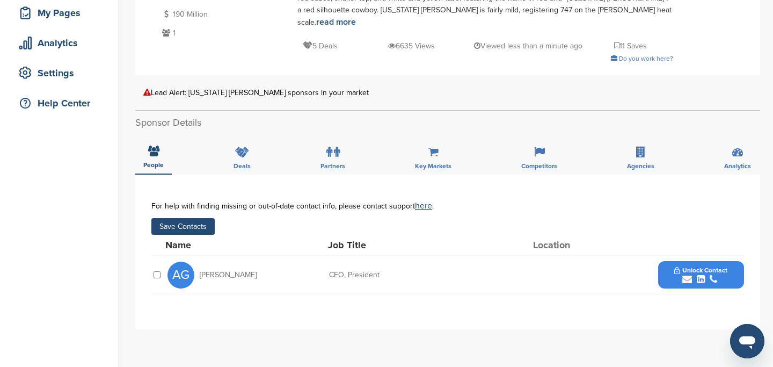
click at [182, 218] on button "Save Contacts" at bounding box center [182, 226] width 63 height 17
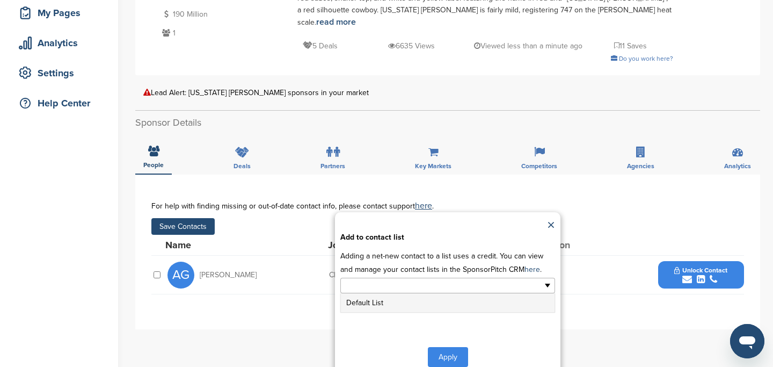
click at [397, 279] on input "text" at bounding box center [401, 285] width 113 height 12
click at [384, 293] on li "Default List" at bounding box center [448, 302] width 214 height 19
click at [452, 349] on button "Apply" at bounding box center [448, 359] width 40 height 20
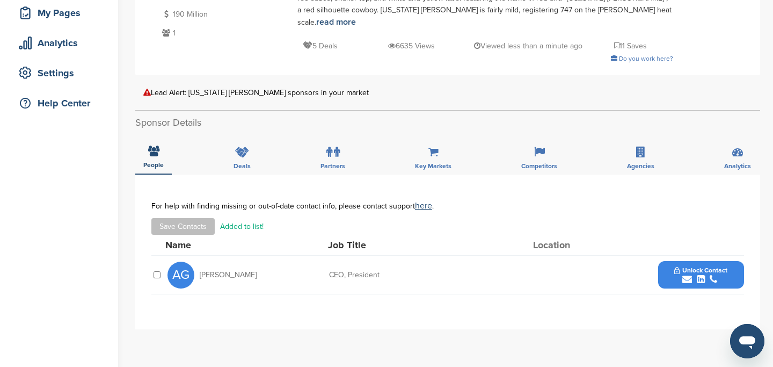
scroll to position [0, 0]
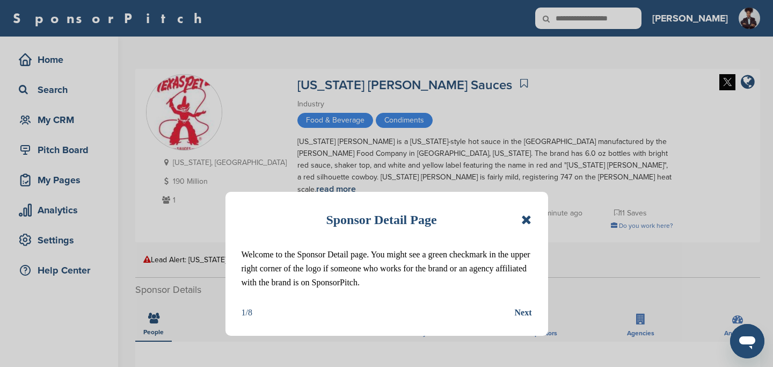
click at [527, 218] on icon at bounding box center [527, 219] width 10 height 13
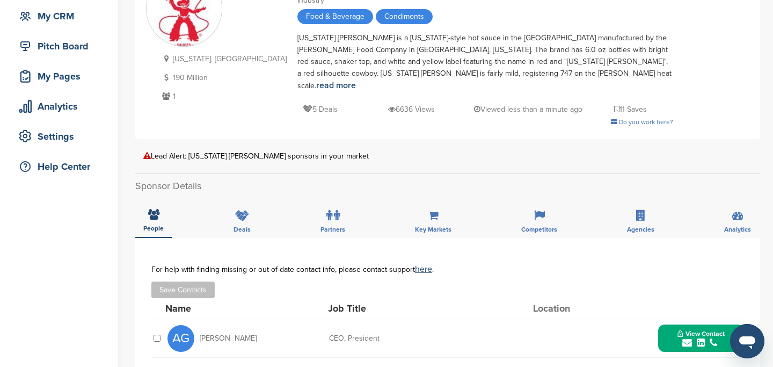
scroll to position [102, 0]
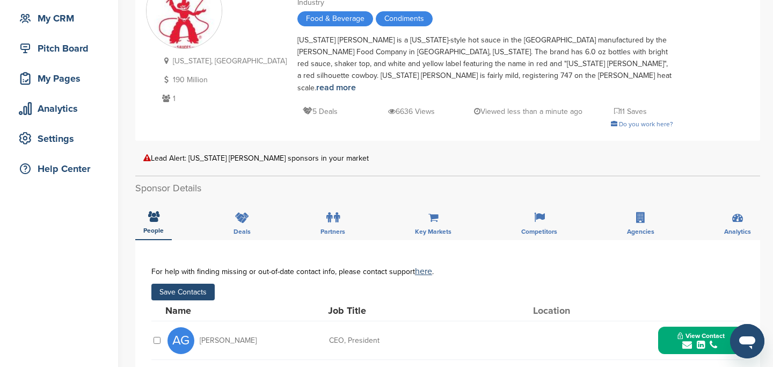
click at [187, 284] on button "Save Contacts" at bounding box center [182, 292] width 63 height 17
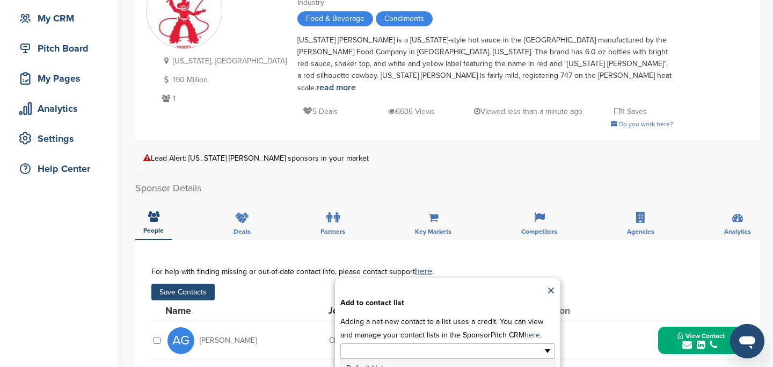
click at [407, 345] on input "text" at bounding box center [401, 351] width 113 height 12
click at [373, 359] on li "Default List" at bounding box center [448, 368] width 214 height 19
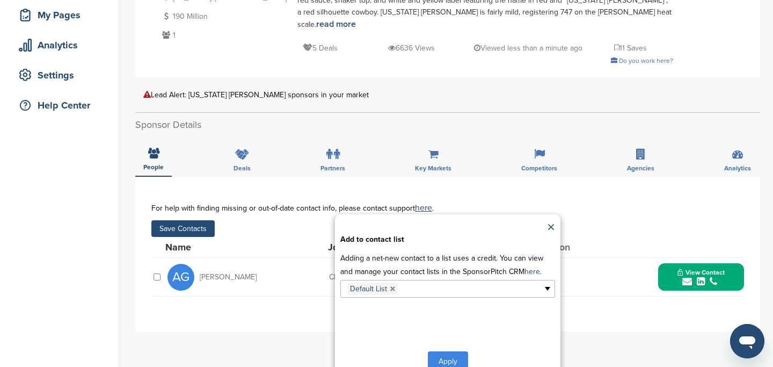
scroll to position [180, 0]
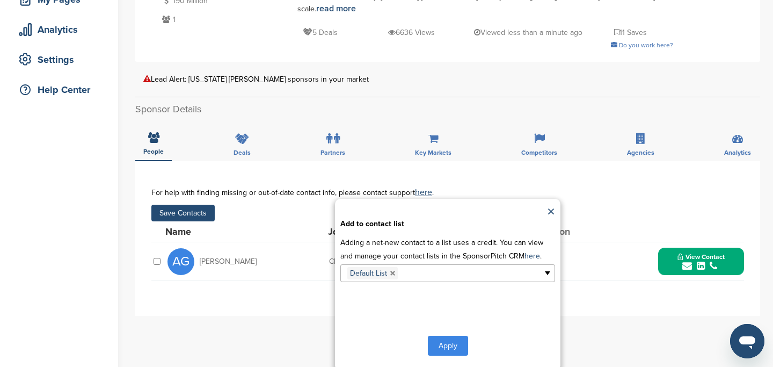
click at [440, 336] on button "Apply" at bounding box center [448, 346] width 40 height 20
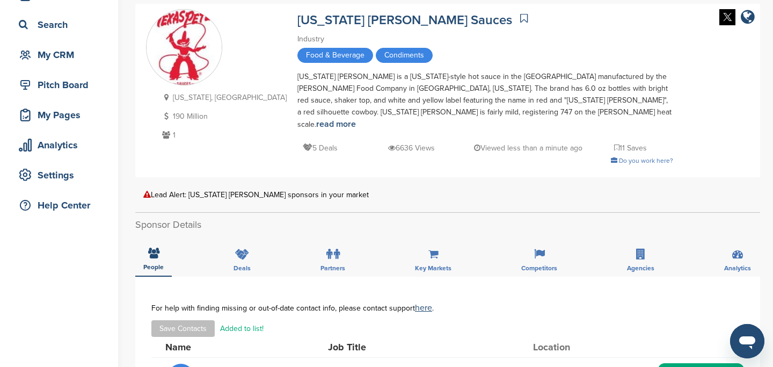
scroll to position [0, 0]
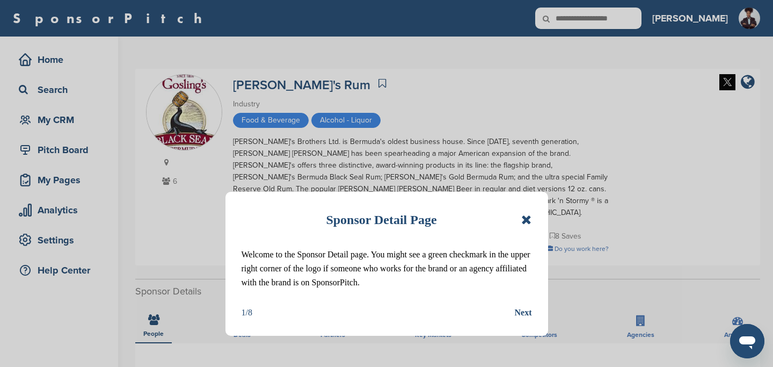
click at [529, 221] on icon at bounding box center [527, 219] width 10 height 13
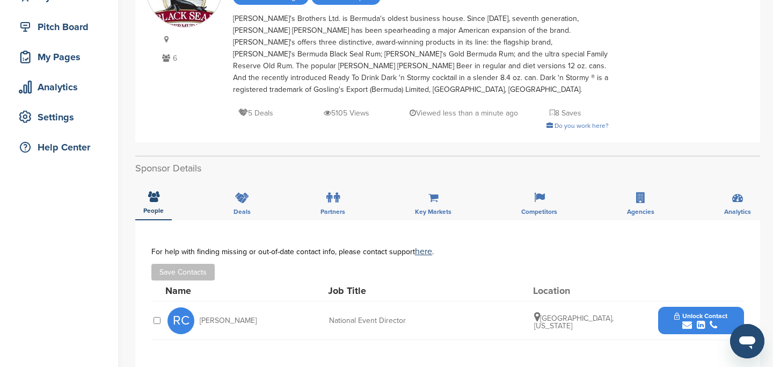
scroll to position [136, 0]
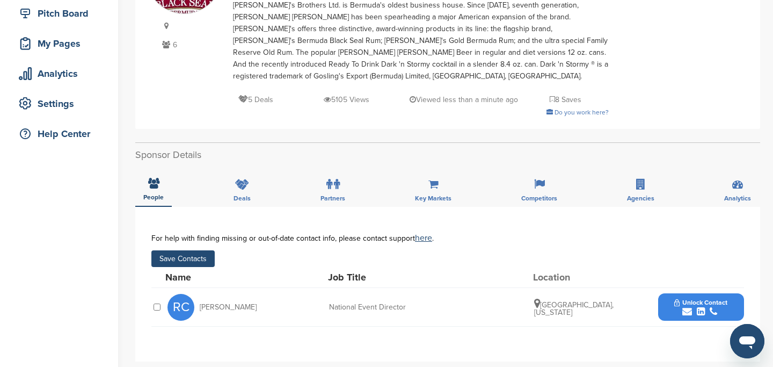
click at [188, 250] on button "Save Contacts" at bounding box center [182, 258] width 63 height 17
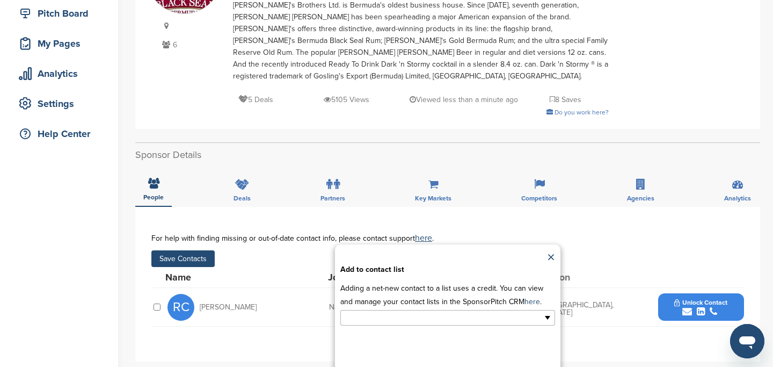
click at [418, 312] on input "text" at bounding box center [401, 318] width 113 height 12
click at [414, 326] on li "Default List" at bounding box center [448, 334] width 214 height 19
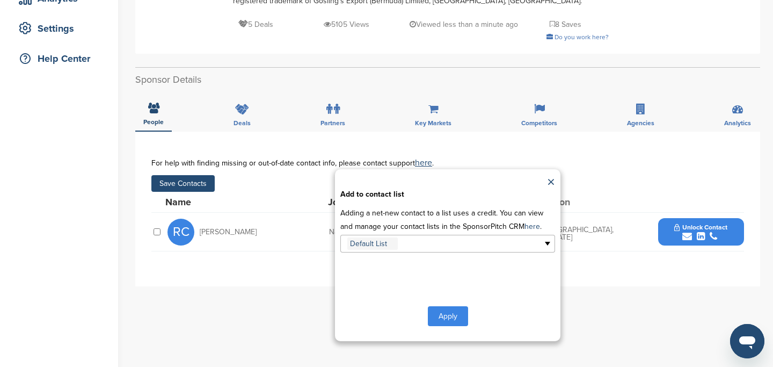
scroll to position [231, 0]
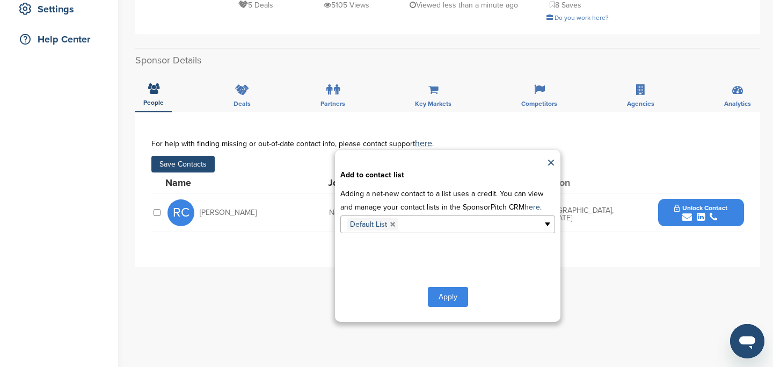
click at [444, 287] on button "Apply" at bounding box center [448, 297] width 40 height 20
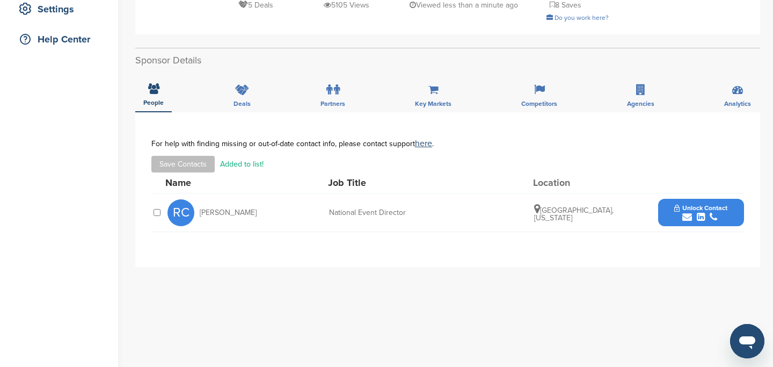
scroll to position [0, 0]
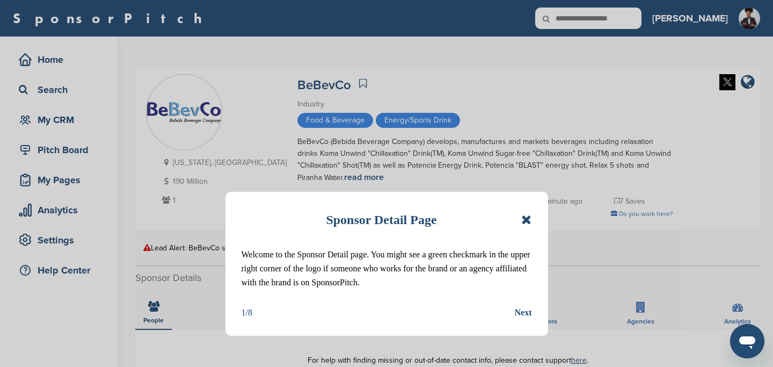
click at [525, 220] on icon at bounding box center [527, 219] width 10 height 13
click at [534, 219] on div "Sponsor Detail Page Welcome to the Sponsor Detail page. You might see a green c…" at bounding box center [387, 264] width 323 height 144
click at [527, 220] on icon at bounding box center [527, 219] width 10 height 13
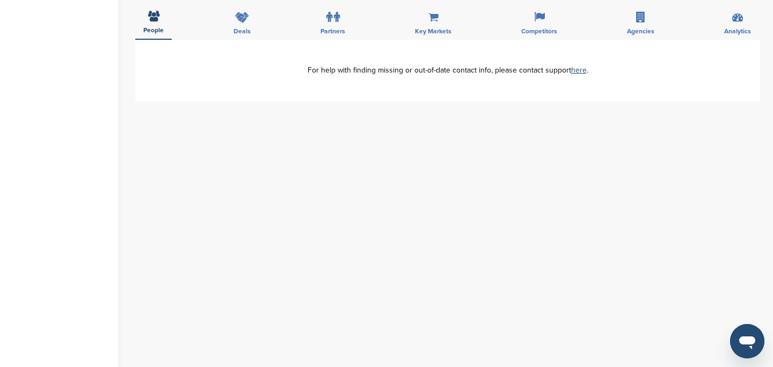
scroll to position [48, 0]
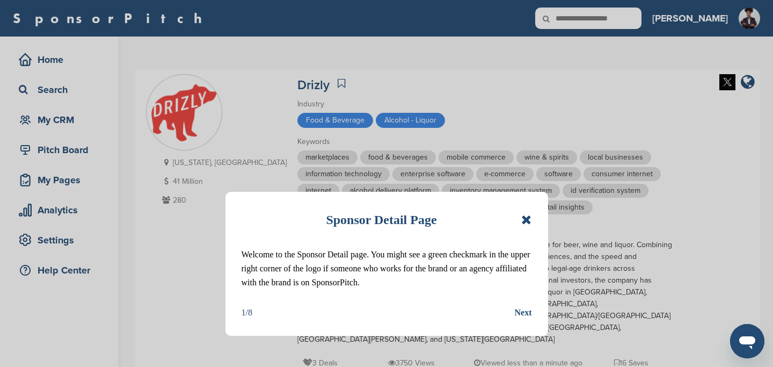
click at [529, 215] on icon at bounding box center [527, 219] width 10 height 13
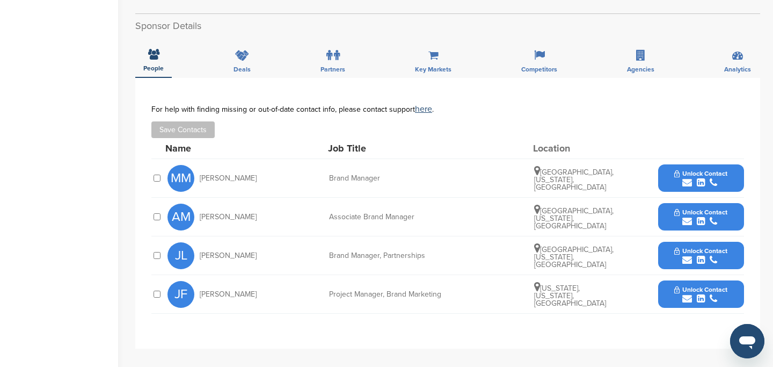
scroll to position [399, 0]
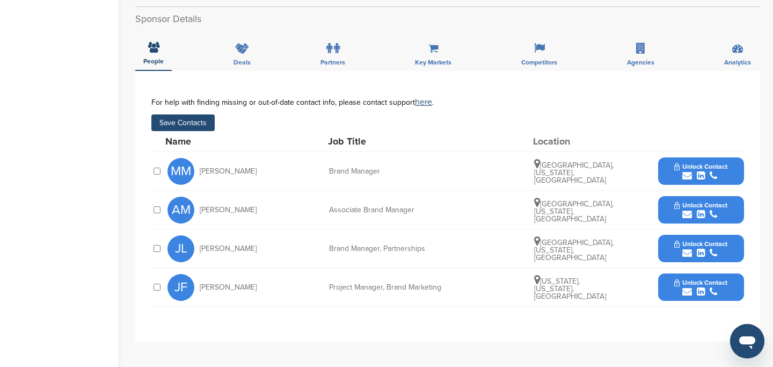
click at [189, 114] on button "Save Contacts" at bounding box center [182, 122] width 63 height 17
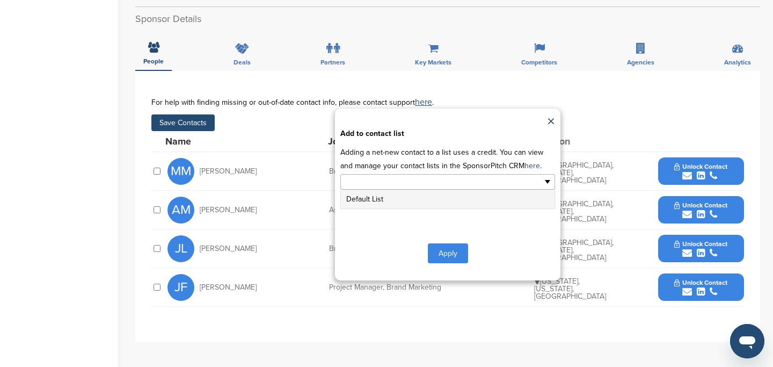
click at [382, 176] on input "text" at bounding box center [401, 182] width 113 height 12
click at [375, 190] on li "Default List" at bounding box center [448, 199] width 214 height 19
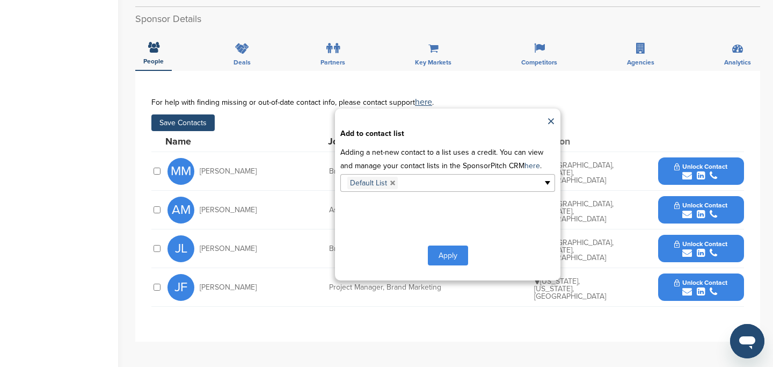
click at [449, 245] on button "Apply" at bounding box center [448, 255] width 40 height 20
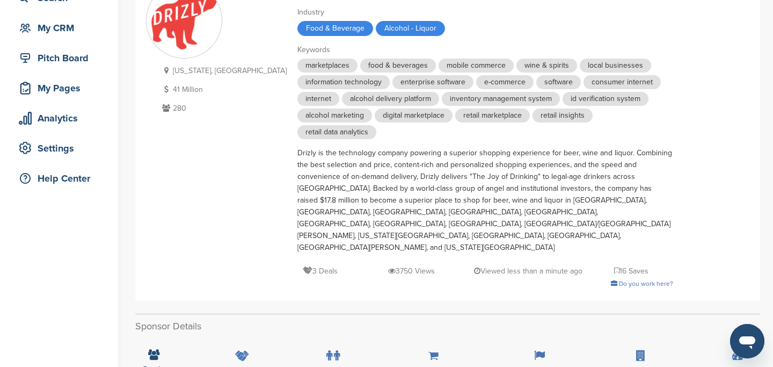
scroll to position [0, 0]
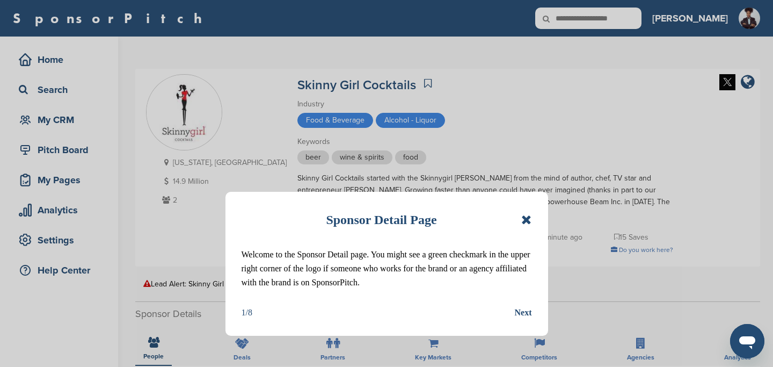
click at [528, 216] on icon at bounding box center [527, 219] width 10 height 13
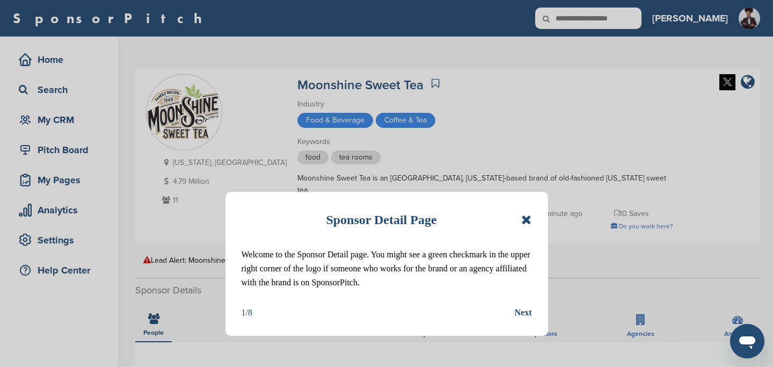
click at [524, 226] on icon at bounding box center [527, 219] width 10 height 13
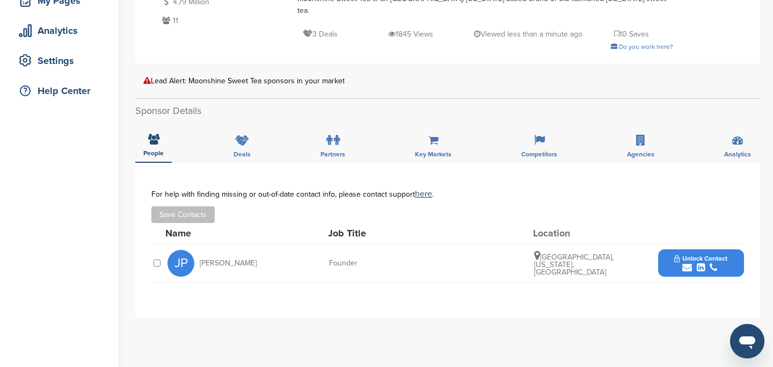
scroll to position [180, 0]
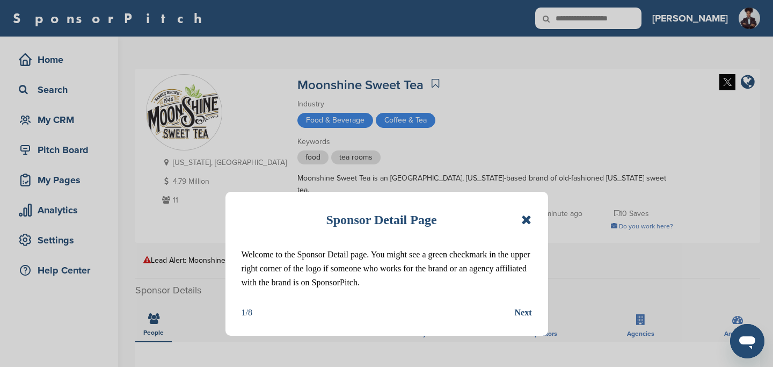
click at [524, 219] on icon at bounding box center [527, 219] width 10 height 13
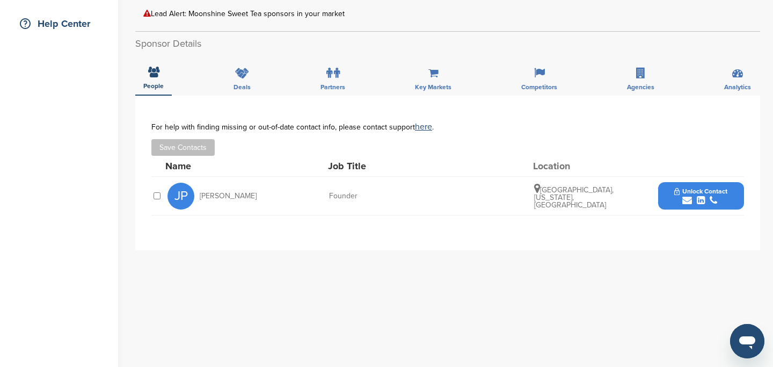
scroll to position [248, 0]
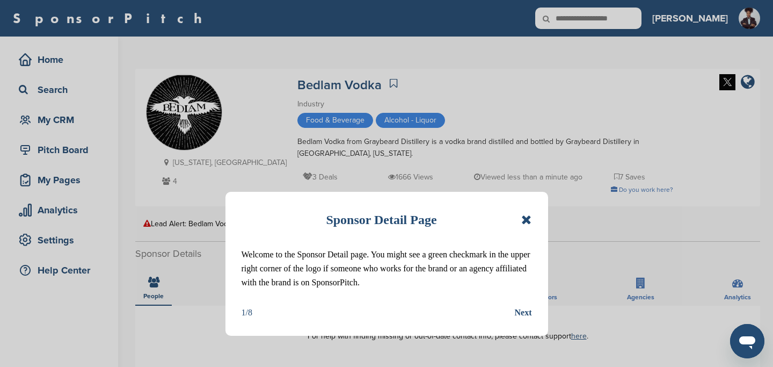
click at [529, 218] on icon at bounding box center [527, 219] width 10 height 13
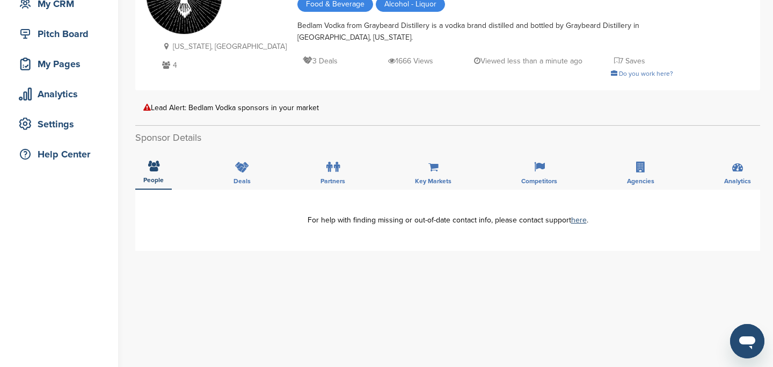
scroll to position [42, 0]
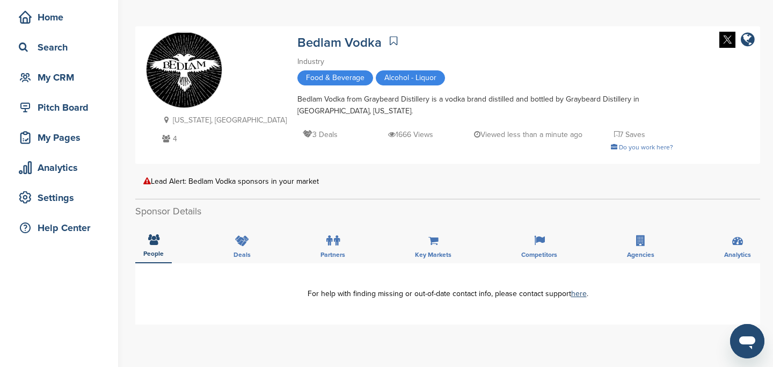
click at [298, 100] on div "Bedlam Vodka from Graybeard Distillery is a vodka brand distilled and bottled b…" at bounding box center [486, 105] width 376 height 24
drag, startPoint x: 270, startPoint y: 100, endPoint x: 371, endPoint y: 105, distance: 101.6
click at [371, 105] on div "Bedlam Vodka from Graybeard Distillery is a vodka brand distilled and bottled b…" at bounding box center [486, 105] width 376 height 24
copy div "Bedlam Vodka from Graybeard Distillery"
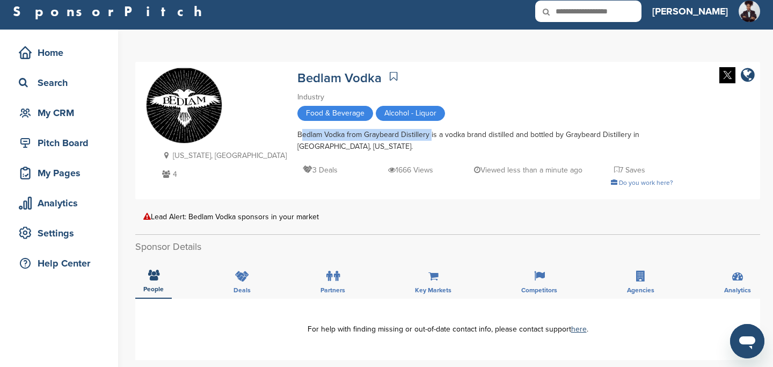
scroll to position [0, 0]
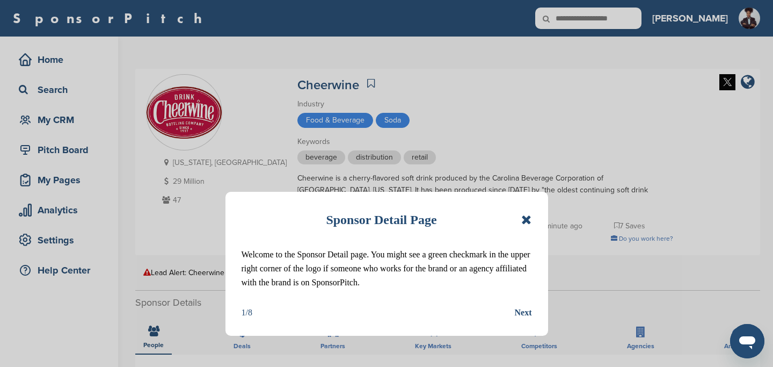
click at [528, 220] on icon at bounding box center [527, 219] width 10 height 13
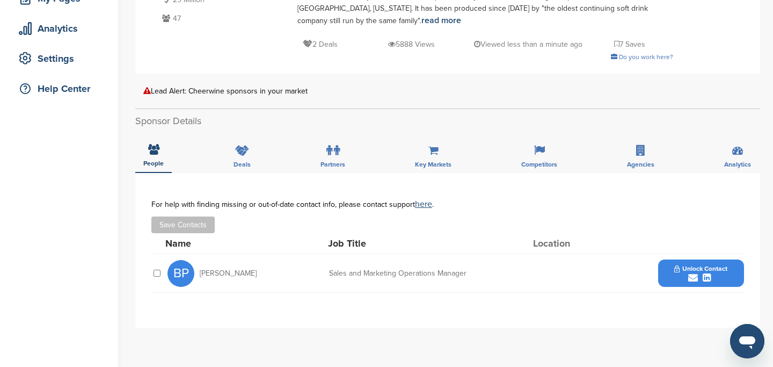
scroll to position [200, 0]
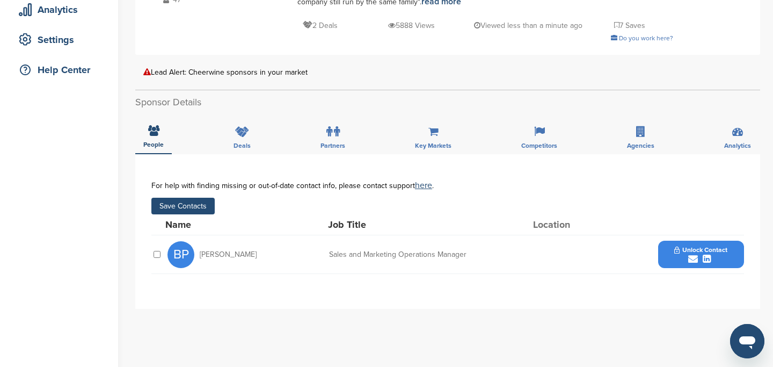
click at [194, 206] on button "Save Contacts" at bounding box center [182, 206] width 63 height 17
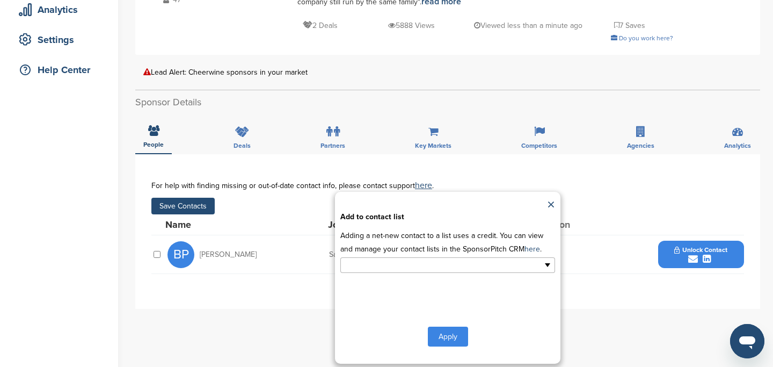
click at [408, 270] on input "text" at bounding box center [401, 265] width 113 height 12
click at [407, 290] on li "Default List" at bounding box center [448, 282] width 214 height 19
click at [447, 341] on button "Apply" at bounding box center [448, 339] width 40 height 20
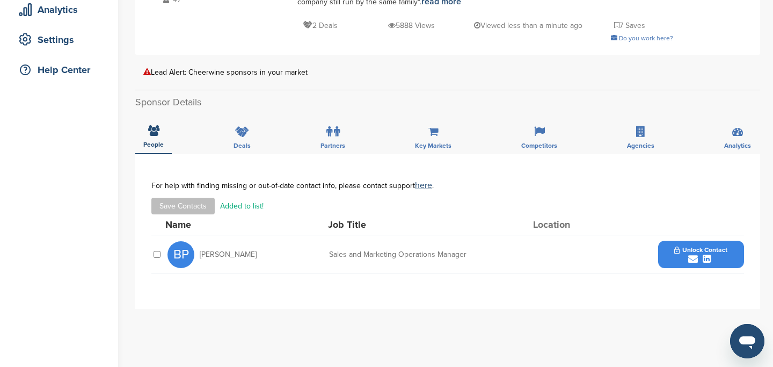
scroll to position [0, 0]
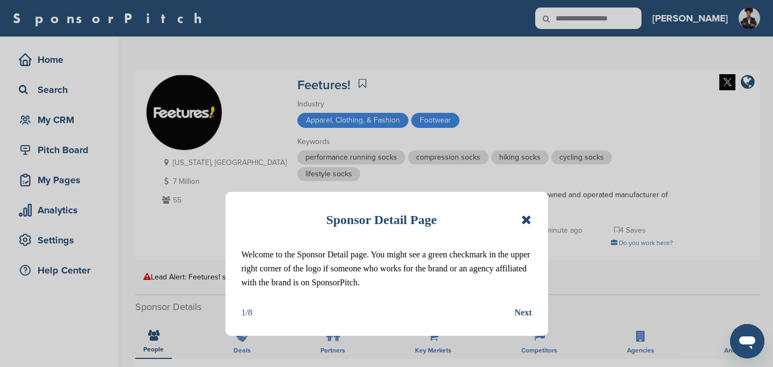
click at [525, 223] on icon at bounding box center [527, 219] width 10 height 13
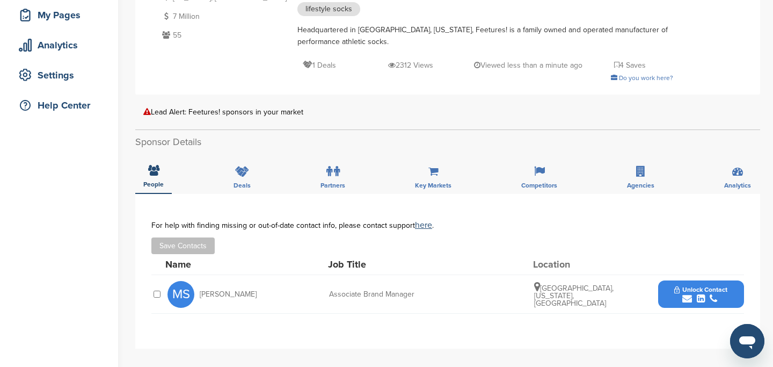
scroll to position [167, 0]
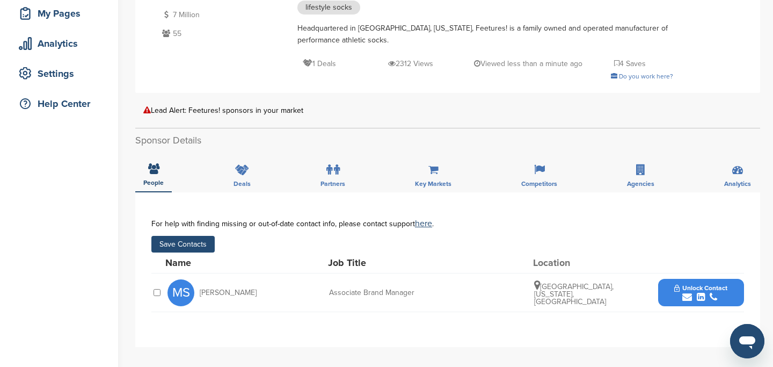
click at [192, 245] on button "Save Contacts" at bounding box center [182, 244] width 63 height 17
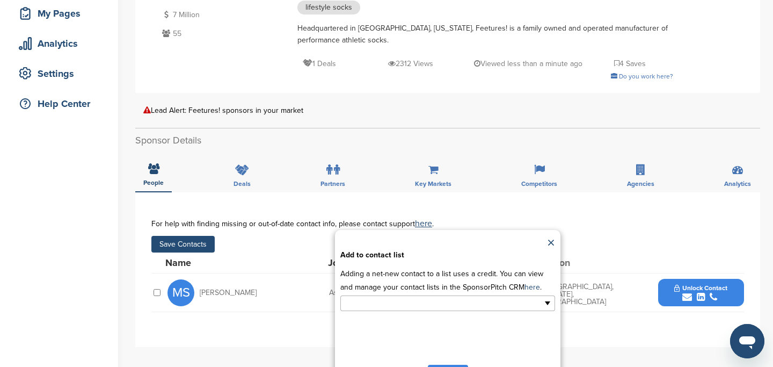
click at [430, 309] on input "text" at bounding box center [401, 303] width 113 height 12
click at [419, 322] on li "Default List" at bounding box center [448, 320] width 214 height 19
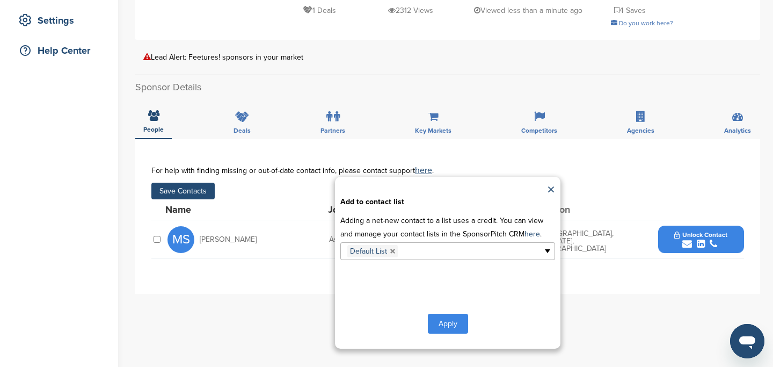
click at [455, 322] on button "Apply" at bounding box center [448, 324] width 40 height 20
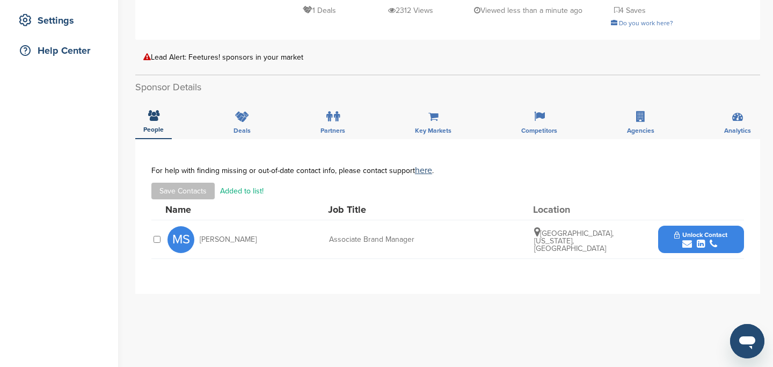
scroll to position [0, 0]
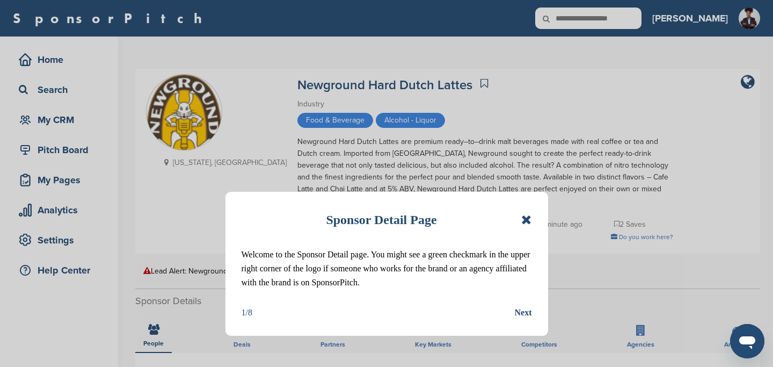
click at [526, 216] on icon at bounding box center [527, 219] width 10 height 13
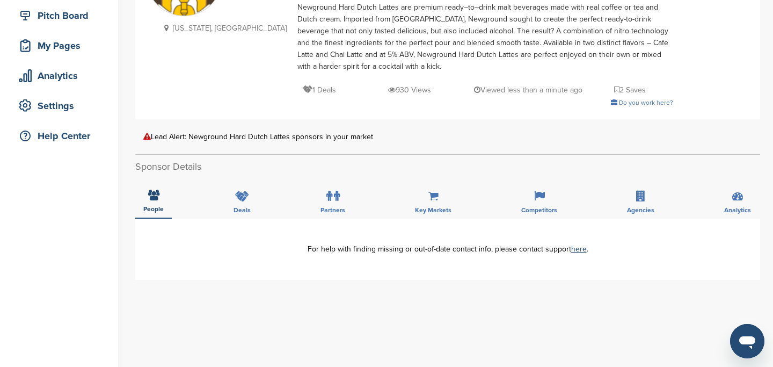
scroll to position [40, 0]
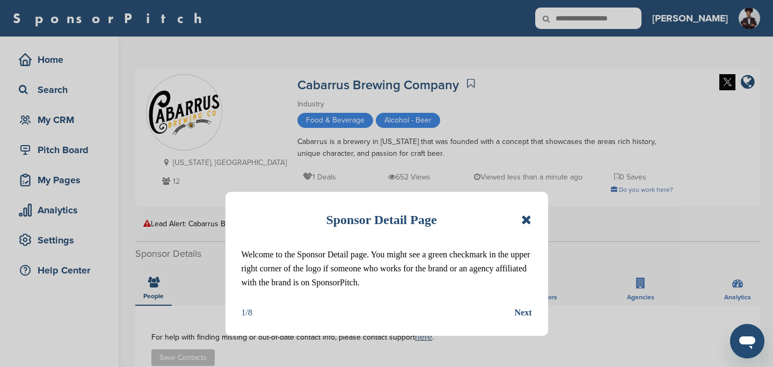
click at [525, 221] on icon at bounding box center [527, 219] width 10 height 13
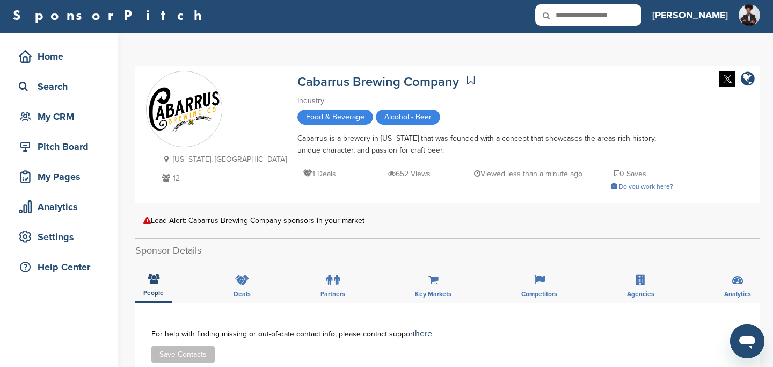
scroll to position [5, 0]
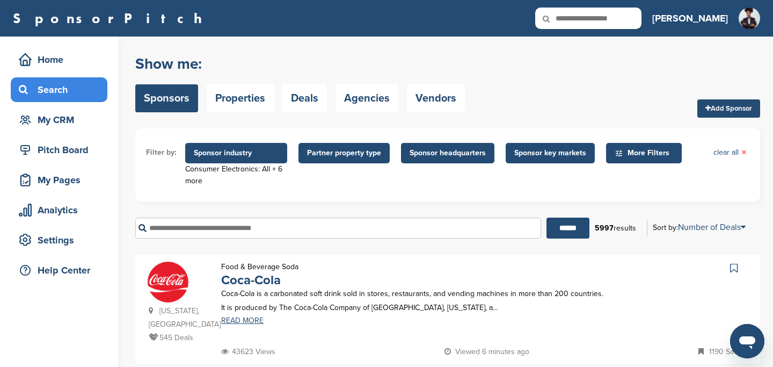
click at [554, 152] on span "Sponsor key markets" at bounding box center [551, 153] width 72 height 12
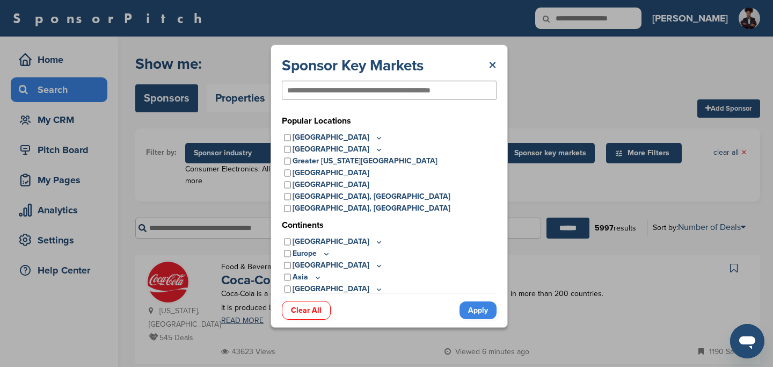
click at [489, 62] on link "×" at bounding box center [493, 65] width 8 height 19
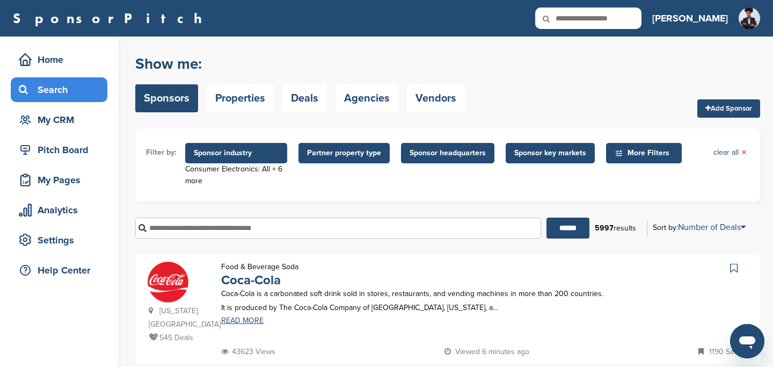
click at [433, 152] on span "Sponsor headquarters" at bounding box center [448, 153] width 76 height 12
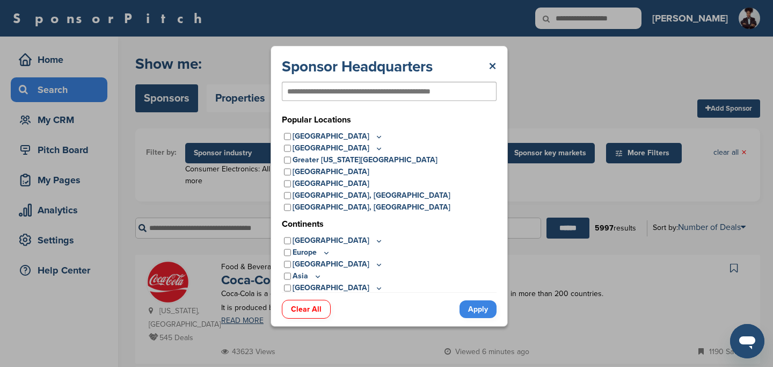
click at [375, 139] on icon at bounding box center [379, 136] width 9 height 9
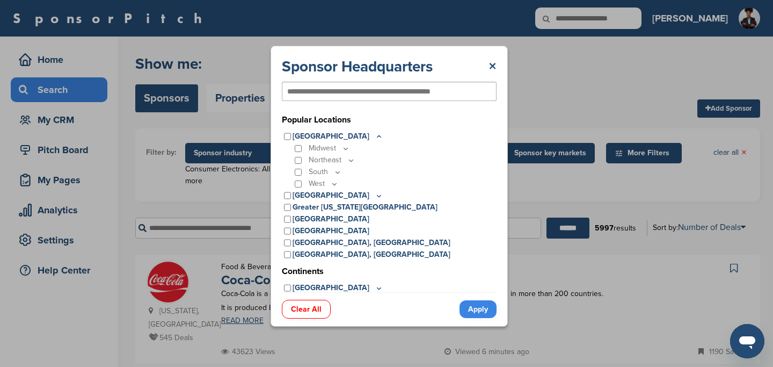
click at [339, 172] on icon at bounding box center [338, 172] width 4 height 2
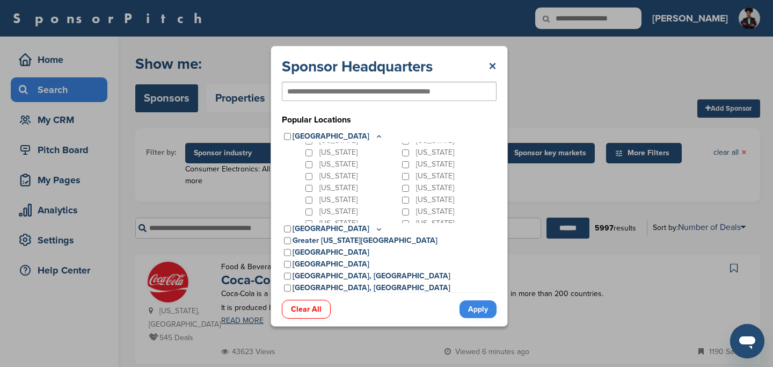
scroll to position [44, 0]
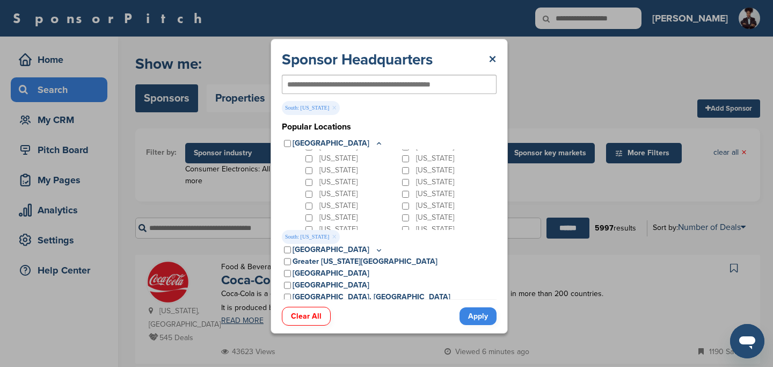
click at [475, 317] on link "Apply" at bounding box center [478, 316] width 37 height 18
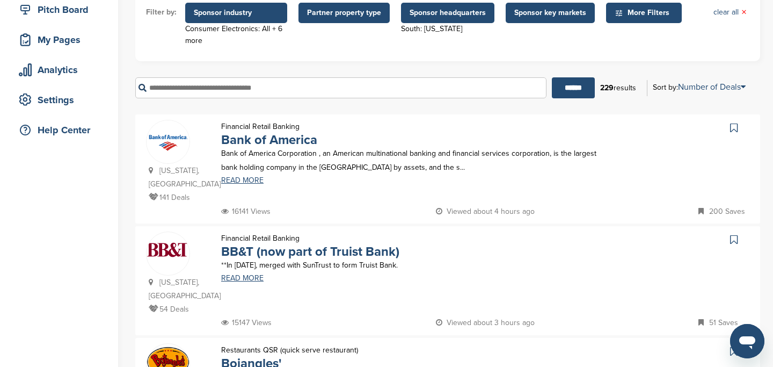
scroll to position [155, 0]
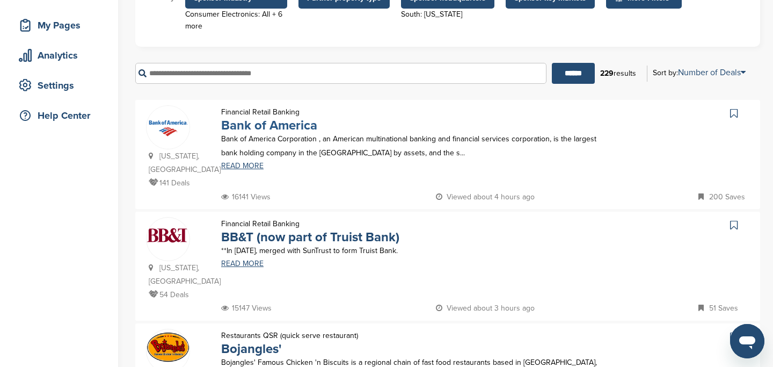
click at [285, 125] on link "Bank of America" at bounding box center [269, 126] width 96 height 16
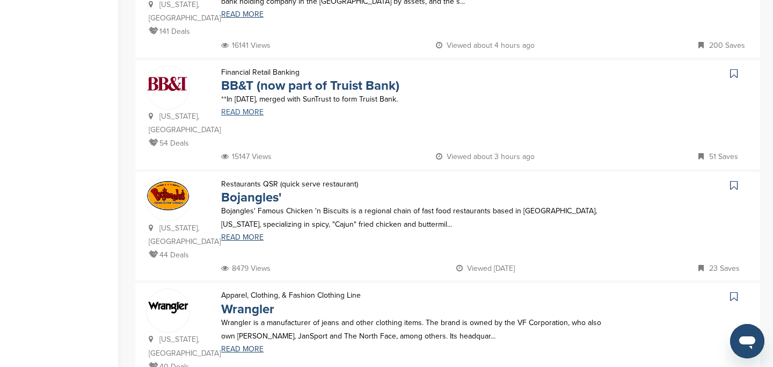
scroll to position [306, 0]
click at [295, 90] on link "BB&T (now part of Truist Bank)" at bounding box center [310, 86] width 178 height 16
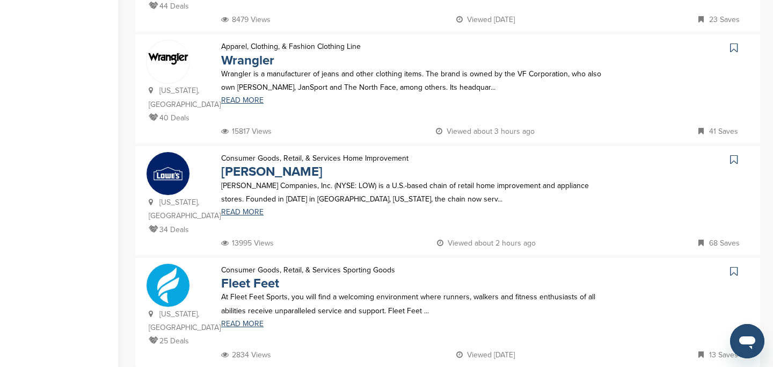
scroll to position [555, 0]
click at [255, 63] on link "Wrangler" at bounding box center [247, 60] width 53 height 16
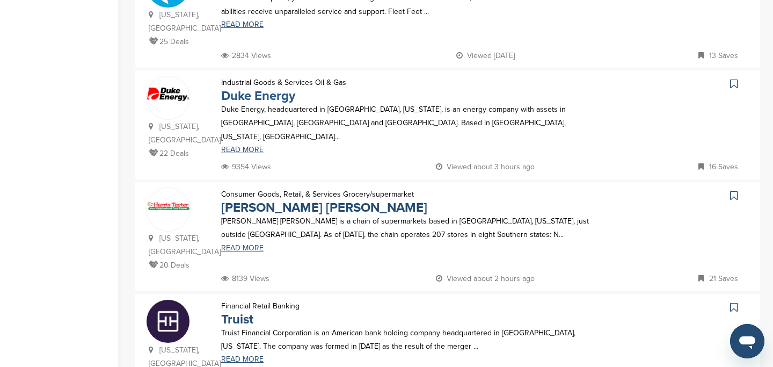
scroll to position [853, 0]
click at [239, 99] on link "Duke Energy" at bounding box center [258, 97] width 74 height 16
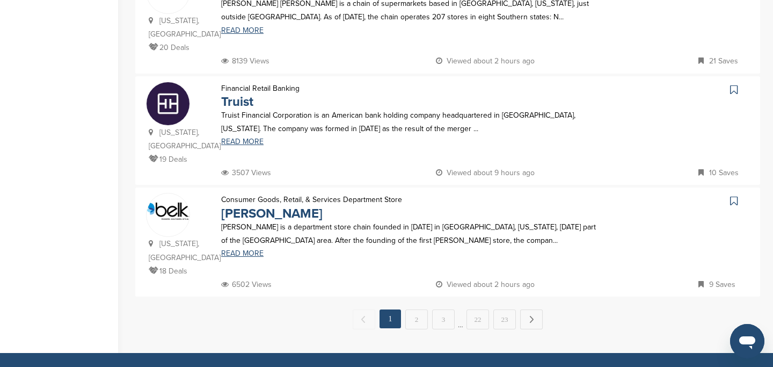
scroll to position [1083, 0]
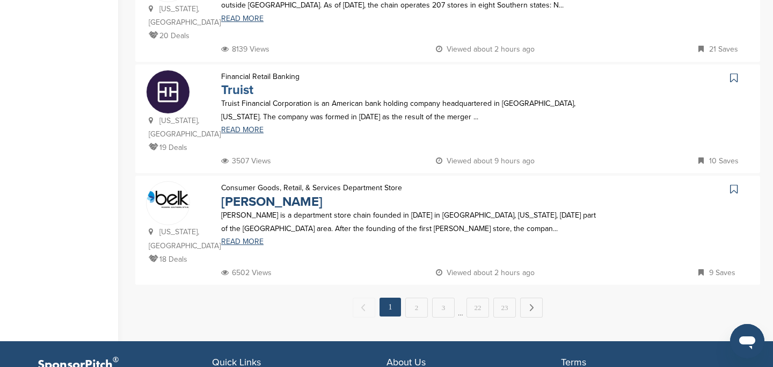
click at [243, 96] on link "Truist" at bounding box center [237, 90] width 32 height 16
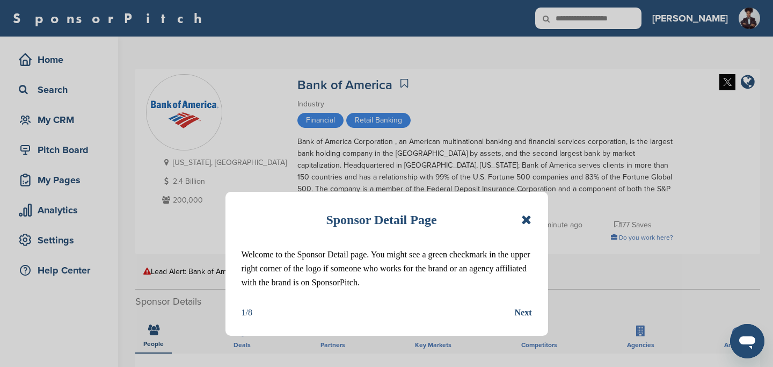
click at [526, 221] on icon at bounding box center [527, 219] width 10 height 13
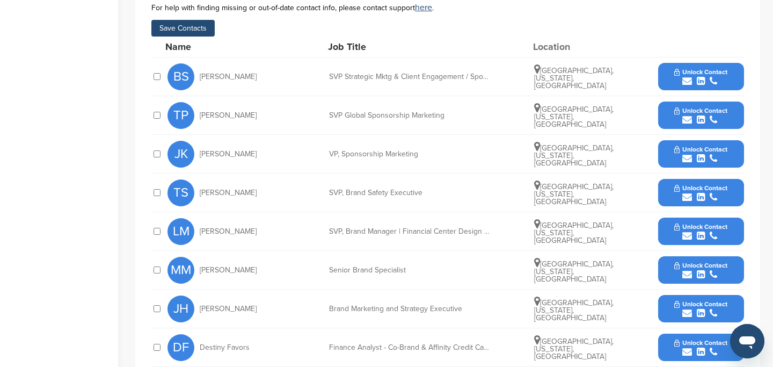
scroll to position [373, 0]
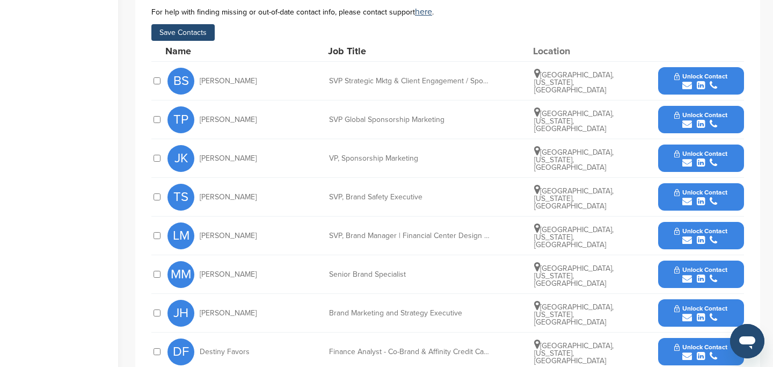
click at [178, 35] on button "Save Contacts" at bounding box center [182, 32] width 63 height 17
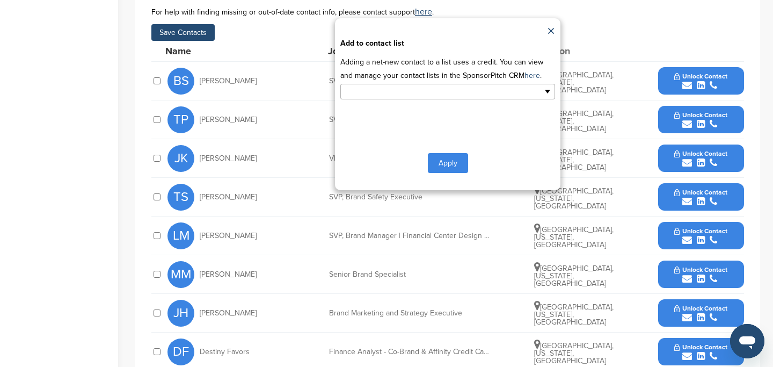
click at [407, 91] on input "text" at bounding box center [401, 91] width 113 height 12
click at [398, 108] on li "Default List" at bounding box center [448, 108] width 214 height 19
click at [442, 162] on button "Apply" at bounding box center [448, 165] width 40 height 20
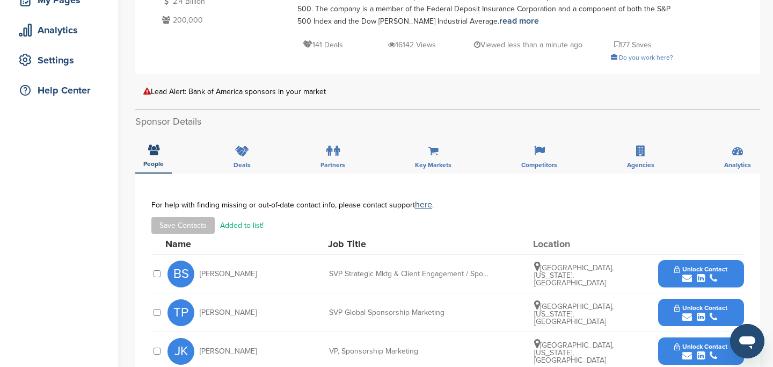
scroll to position [0, 0]
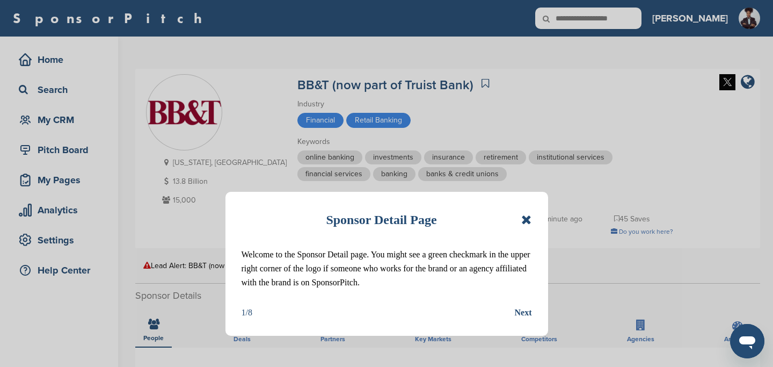
click at [525, 219] on icon at bounding box center [527, 219] width 10 height 13
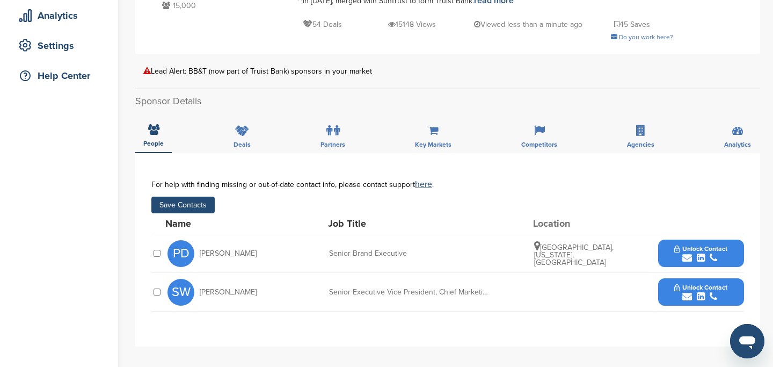
scroll to position [179, 0]
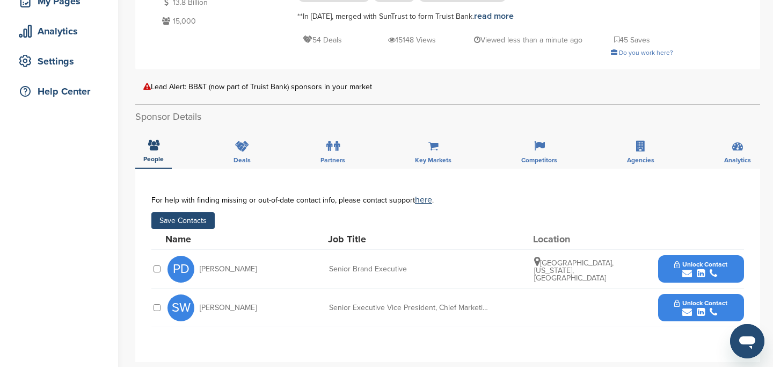
click at [191, 217] on button "Save Contacts" at bounding box center [182, 220] width 63 height 17
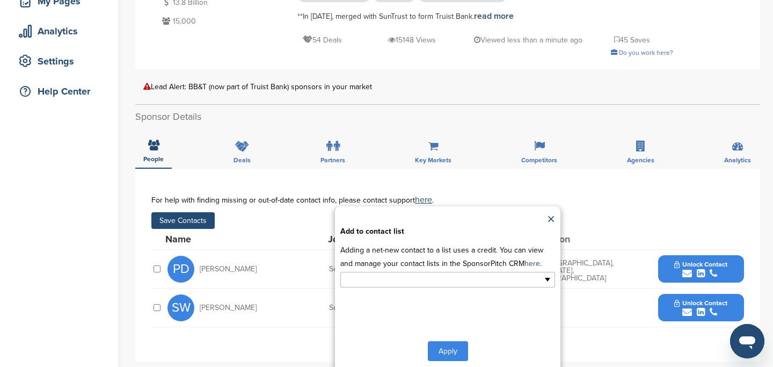
click at [409, 278] on input "text" at bounding box center [401, 279] width 113 height 12
click at [407, 302] on li "Default List" at bounding box center [448, 296] width 214 height 19
click at [443, 351] on button "Apply" at bounding box center [448, 353] width 40 height 20
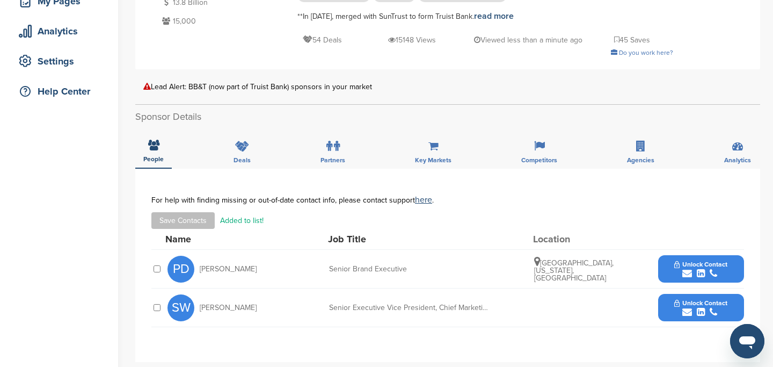
scroll to position [5, 0]
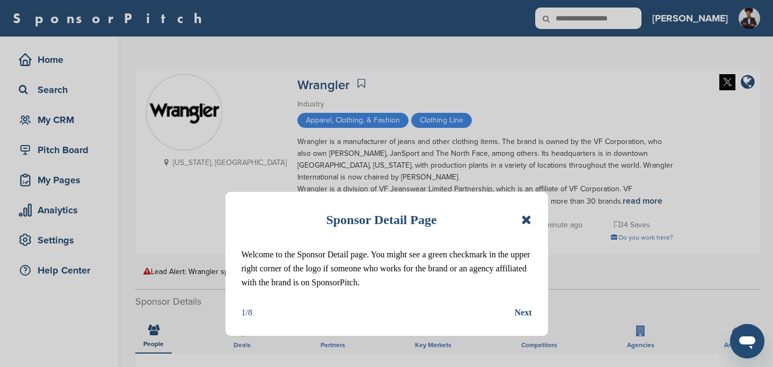
click at [526, 221] on icon at bounding box center [527, 219] width 10 height 13
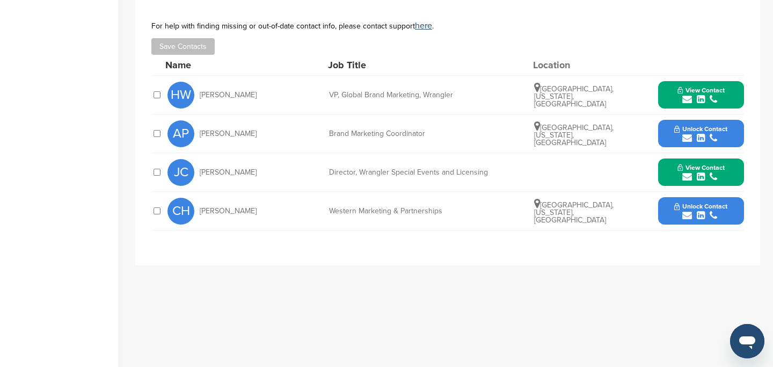
scroll to position [360, 0]
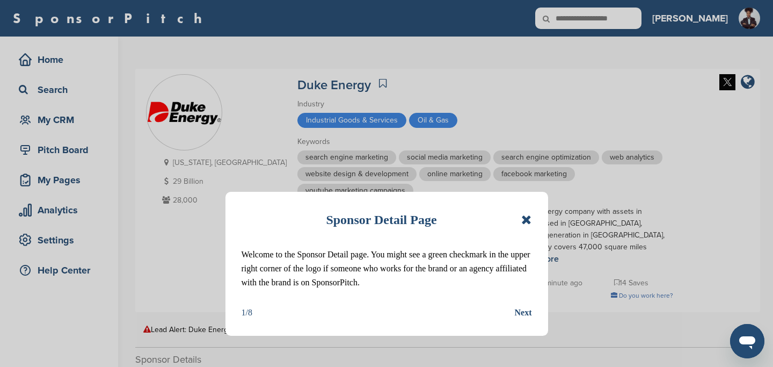
click at [526, 220] on icon at bounding box center [527, 219] width 10 height 13
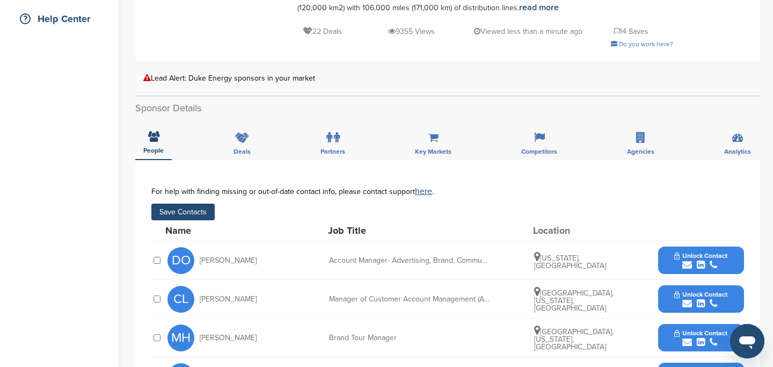
scroll to position [251, 0]
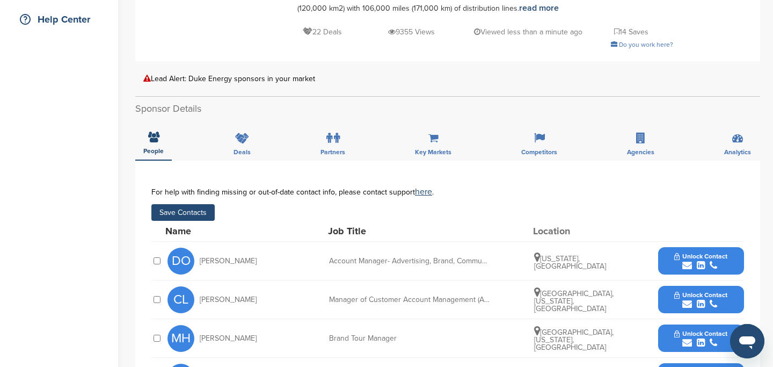
click at [179, 214] on button "Save Contacts" at bounding box center [182, 212] width 63 height 17
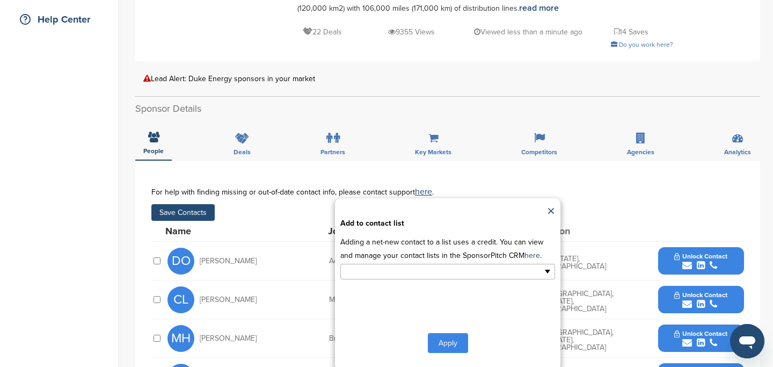
click at [377, 277] on input "text" at bounding box center [401, 271] width 113 height 12
click at [374, 294] on li "Default List" at bounding box center [448, 288] width 214 height 19
click at [447, 348] on button "Apply" at bounding box center [448, 345] width 40 height 20
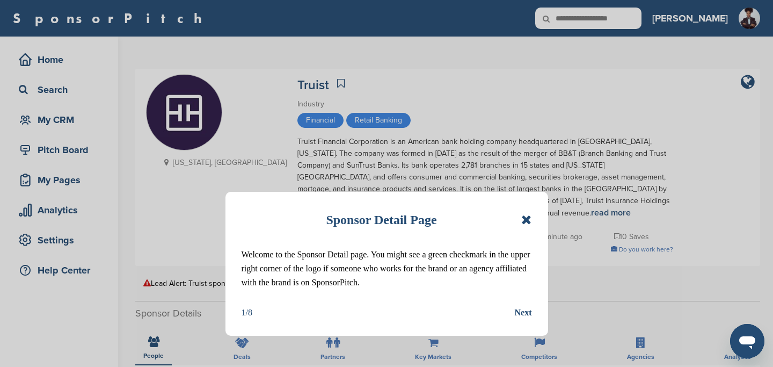
click at [526, 218] on icon at bounding box center [527, 219] width 10 height 13
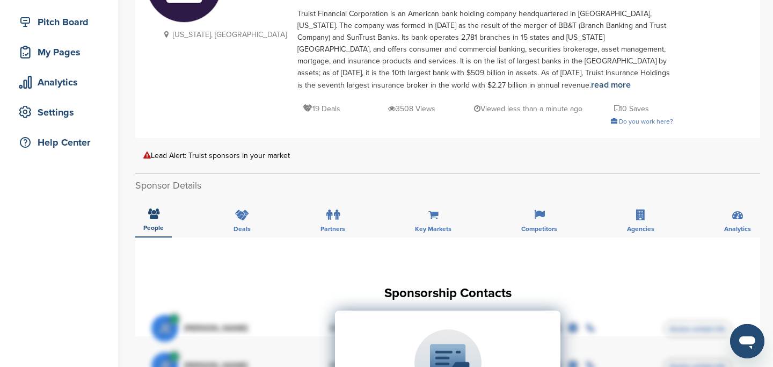
scroll to position [116, 0]
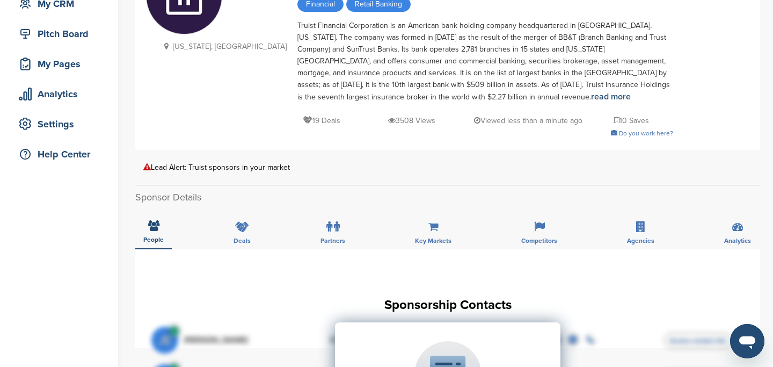
click at [520, 171] on div "[US_STATE], [GEOGRAPHIC_DATA] Truist Industry Financial Retail Banking Truist F…" at bounding box center [447, 360] width 625 height 815
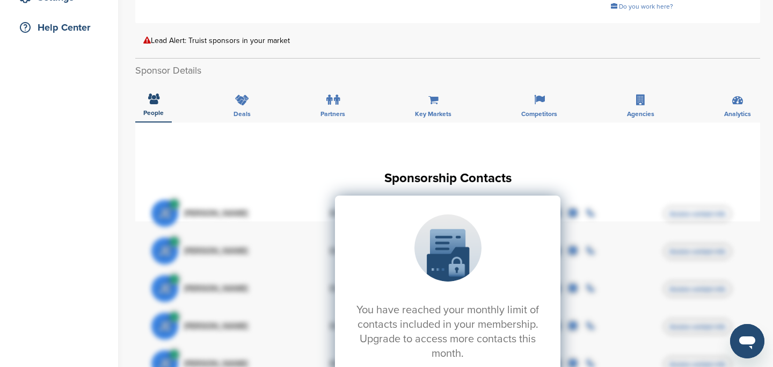
click at [600, 190] on div "You have reached your monthly limit of contacts included in your membership. Up…" at bounding box center [447, 303] width 593 height 269
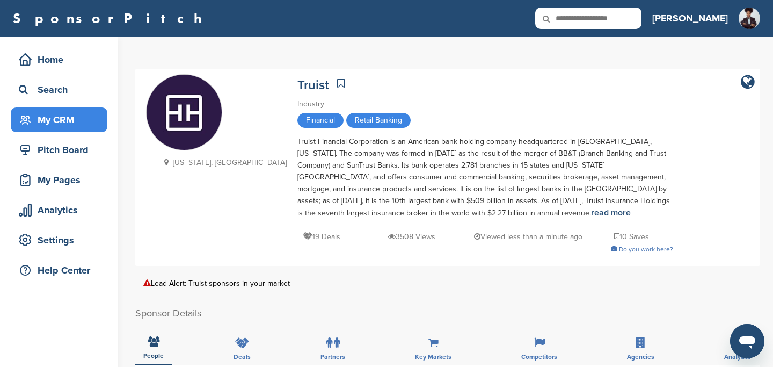
click at [43, 122] on div "My CRM" at bounding box center [61, 119] width 91 height 19
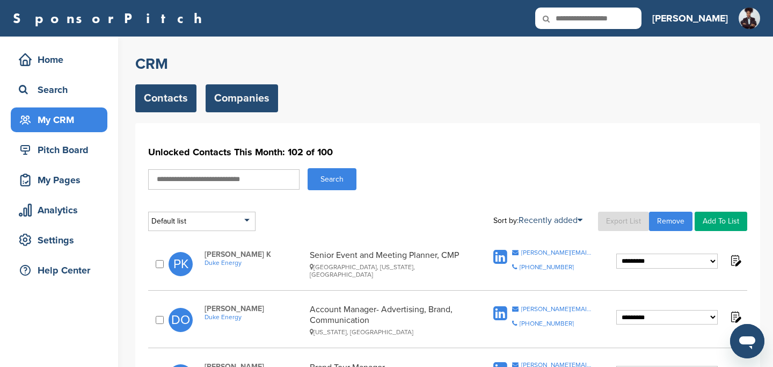
click at [249, 95] on link "Companies" at bounding box center [242, 98] width 73 height 28
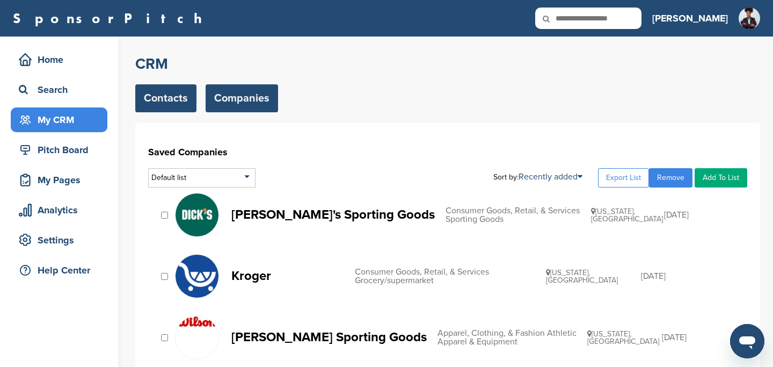
click at [148, 98] on link "Contacts" at bounding box center [165, 98] width 61 height 28
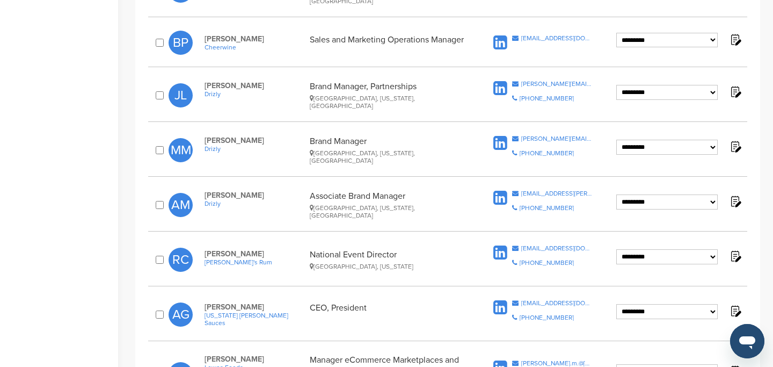
scroll to position [673, 0]
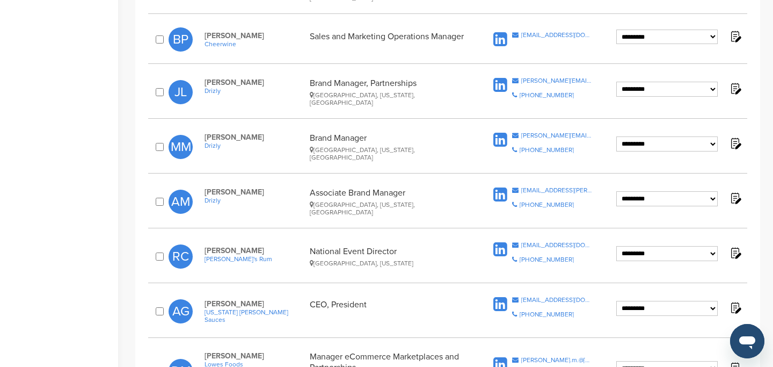
click at [156, 196] on div at bounding box center [161, 201] width 15 height 11
click at [157, 198] on div "**********" at bounding box center [447, 202] width 599 height 40
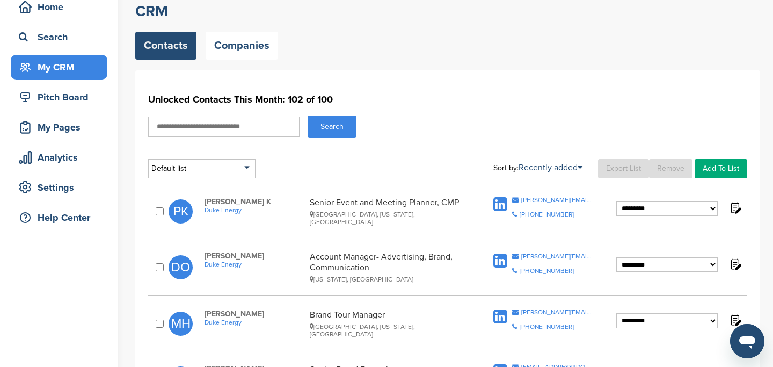
scroll to position [0, 0]
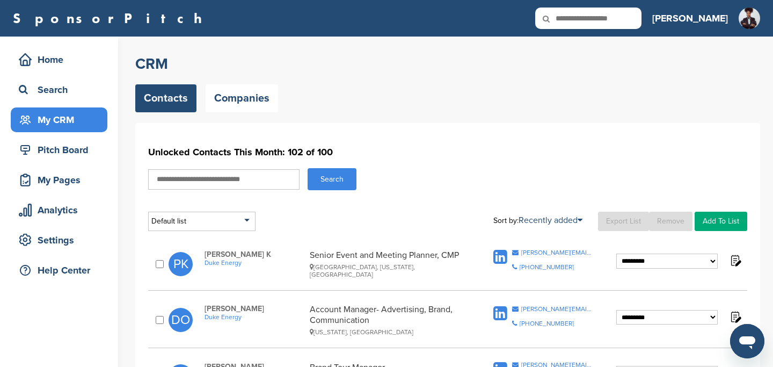
click at [721, 225] on link "Add To List" at bounding box center [721, 221] width 53 height 19
click at [659, 240] on input "text" at bounding box center [694, 239] width 106 height 13
type input "**********"
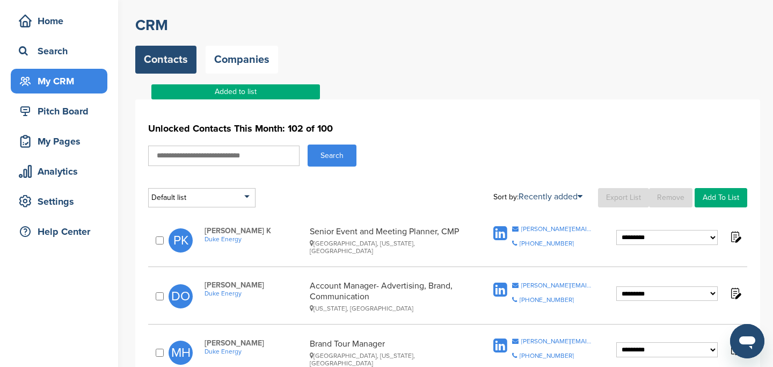
scroll to position [41, 0]
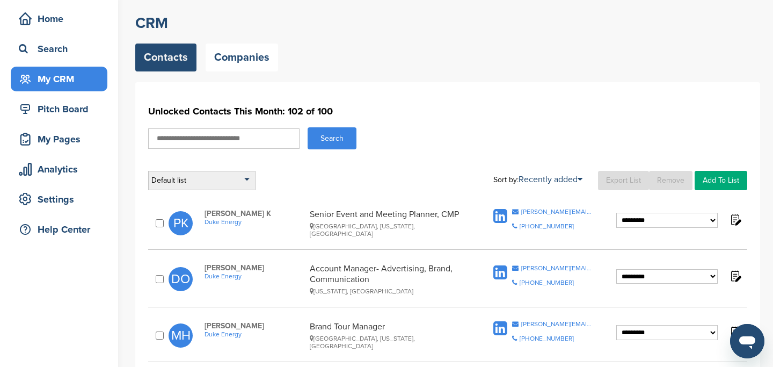
click at [245, 182] on div "Default list" at bounding box center [201, 180] width 107 height 19
click at [220, 233] on li "[US_STATE]-based" at bounding box center [201, 228] width 101 height 17
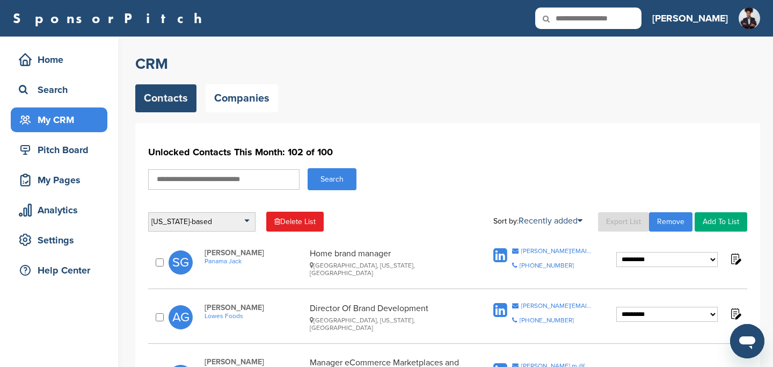
click at [239, 227] on div "[US_STATE]-based" at bounding box center [201, 221] width 107 height 19
click at [219, 256] on li "Default List" at bounding box center [201, 253] width 101 height 17
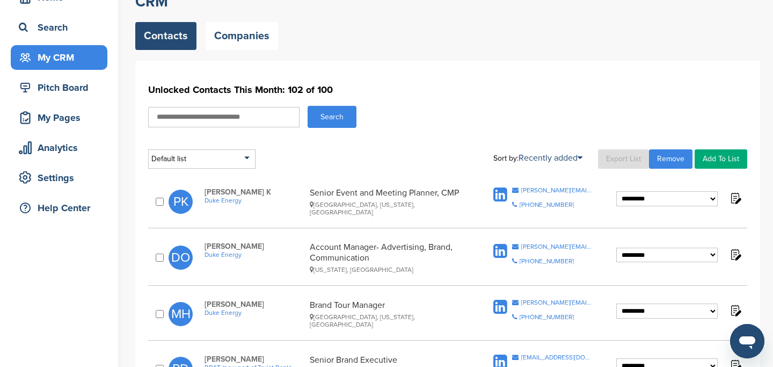
scroll to position [62, 0]
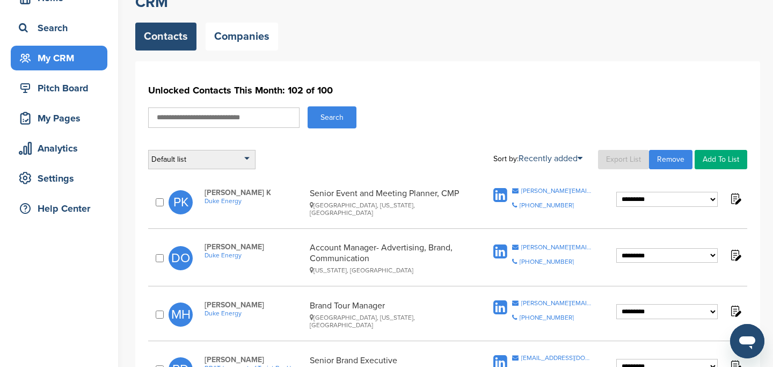
click at [246, 160] on div "Default list" at bounding box center [201, 159] width 107 height 19
click at [220, 208] on li "[US_STATE]-based" at bounding box center [201, 207] width 101 height 17
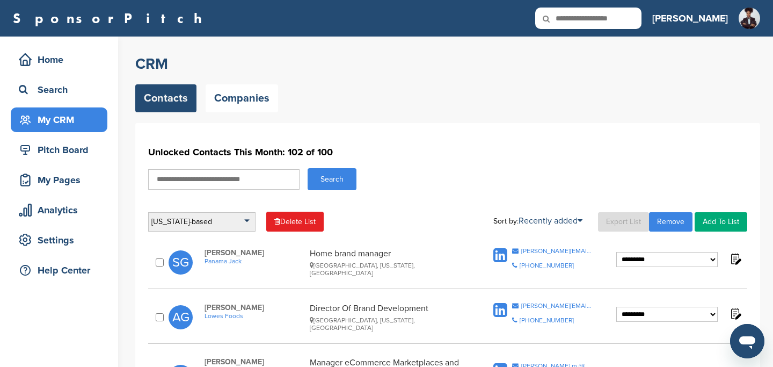
click at [239, 219] on div "[US_STATE]-based" at bounding box center [201, 221] width 107 height 19
click at [445, 105] on div "Contacts Companies" at bounding box center [447, 98] width 625 height 28
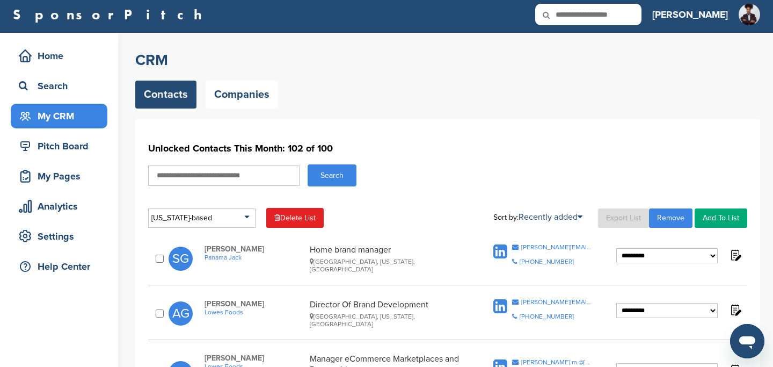
scroll to position [1, 0]
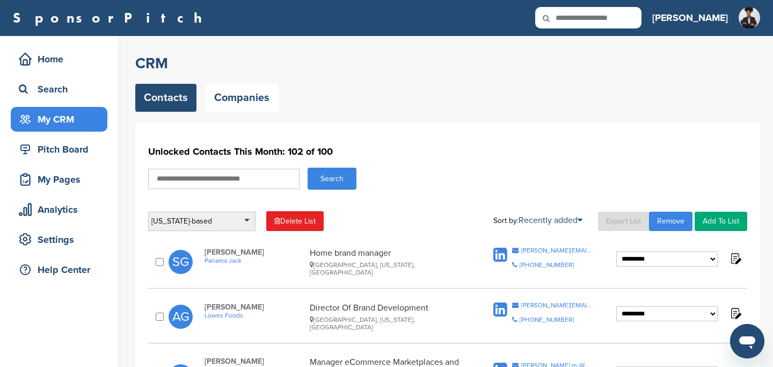
click at [199, 219] on div "[US_STATE]-based" at bounding box center [201, 221] width 107 height 19
click at [199, 250] on li "Default List" at bounding box center [201, 252] width 101 height 17
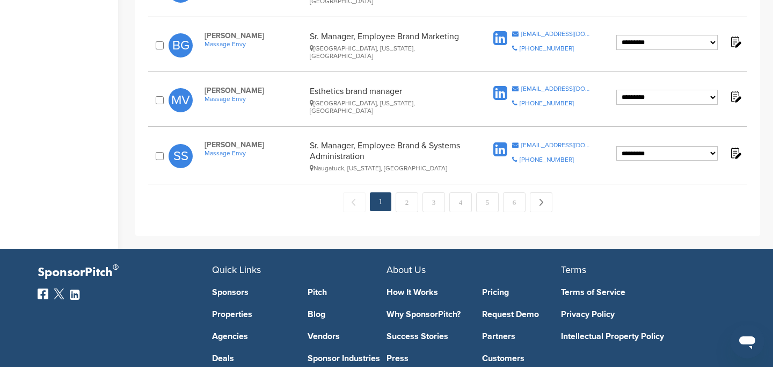
scroll to position [1133, 0]
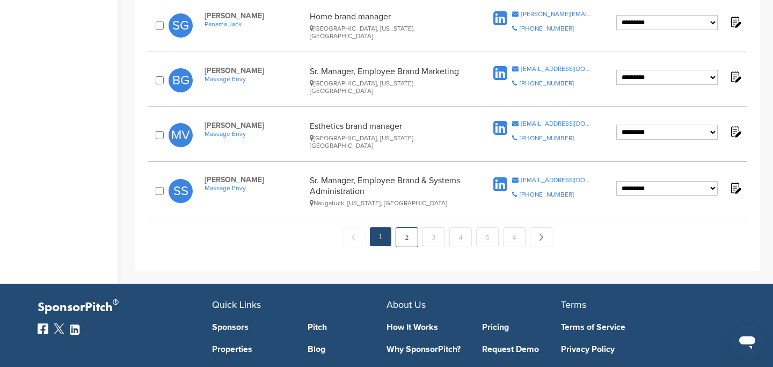
click at [406, 227] on link "2" at bounding box center [407, 237] width 23 height 20
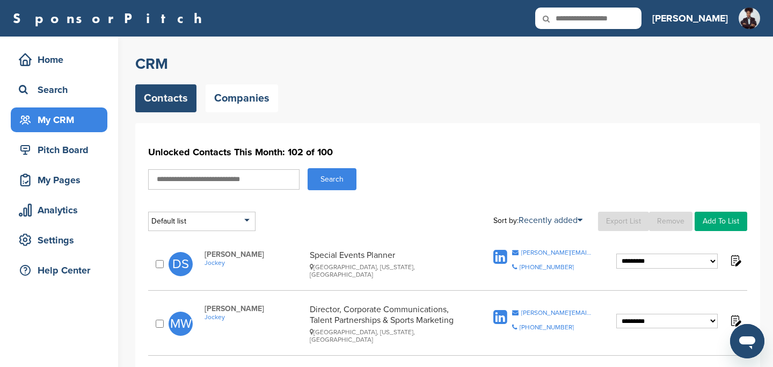
click at [734, 221] on link "Add To List" at bounding box center [721, 221] width 53 height 19
click at [686, 260] on li "[US_STATE]-based" at bounding box center [693, 257] width 101 height 17
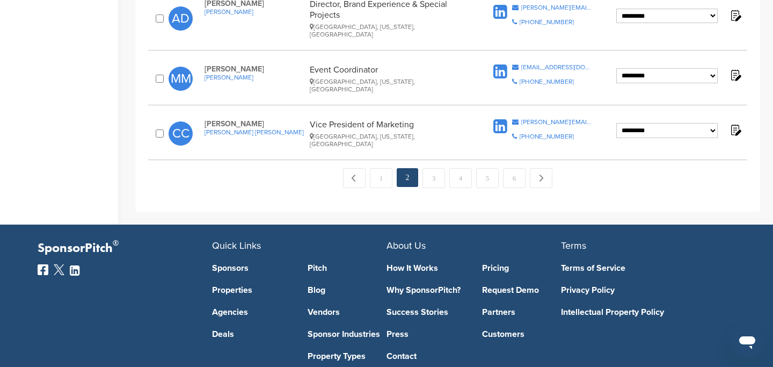
scroll to position [1146, 0]
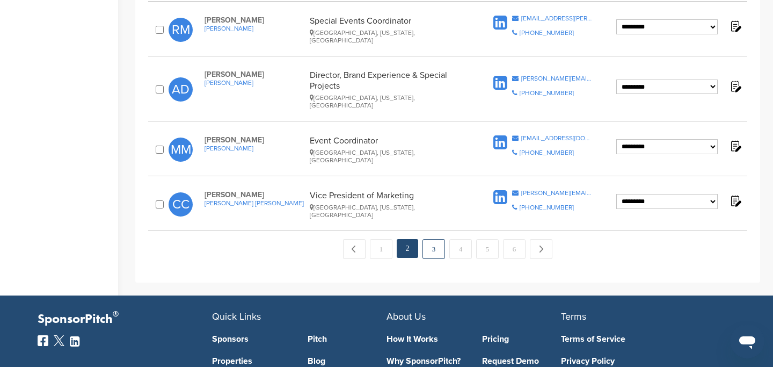
click at [433, 239] on link "3" at bounding box center [434, 249] width 23 height 20
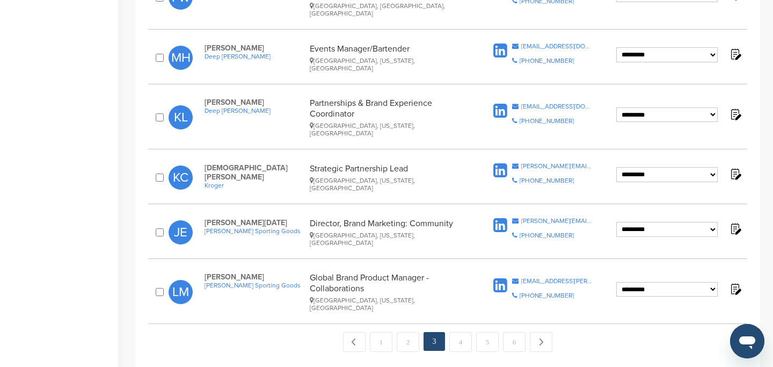
scroll to position [1061, 0]
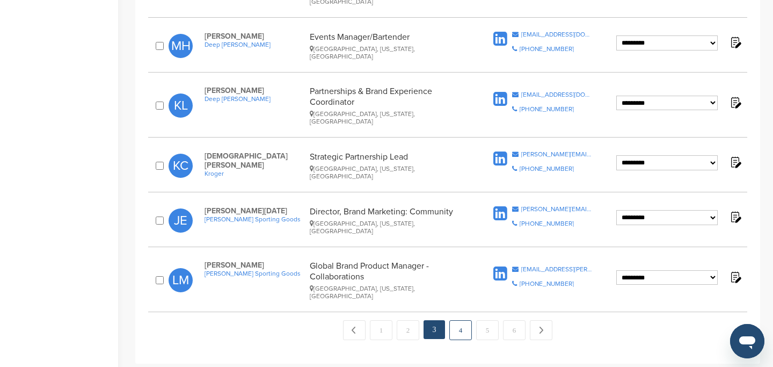
click at [458, 320] on link "4" at bounding box center [461, 330] width 23 height 20
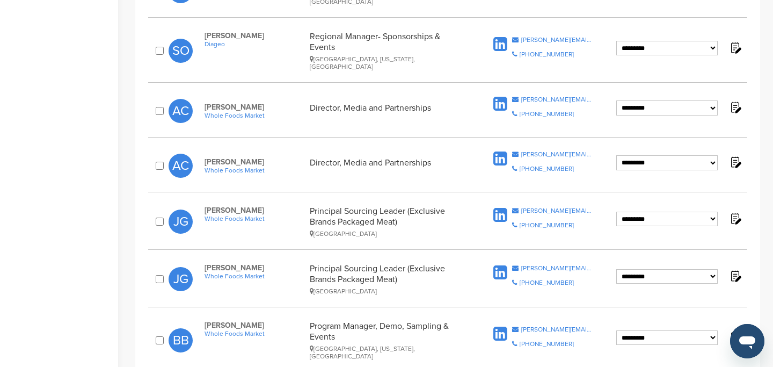
scroll to position [1043, 0]
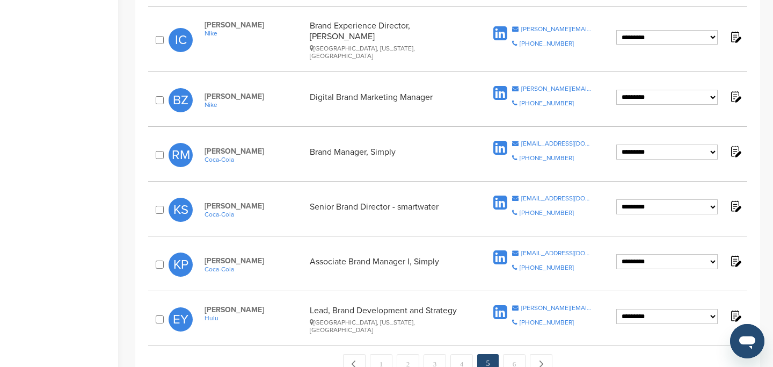
scroll to position [1089, 0]
click at [513, 353] on link "6" at bounding box center [514, 363] width 23 height 20
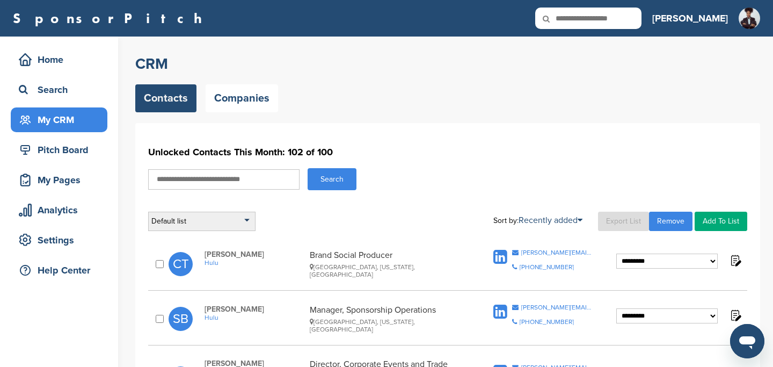
click at [243, 222] on div "Default list" at bounding box center [201, 221] width 107 height 19
click at [217, 252] on li "Default List" at bounding box center [201, 252] width 101 height 17
click at [237, 226] on div "Default list" at bounding box center [201, 221] width 107 height 19
click at [208, 271] on li "[US_STATE]-based" at bounding box center [201, 269] width 101 height 17
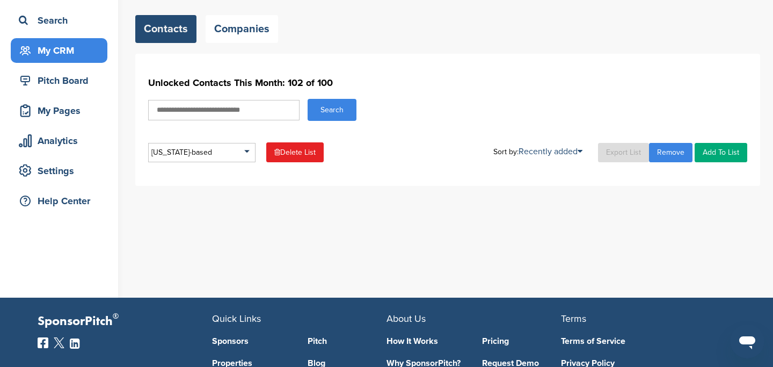
scroll to position [68, 0]
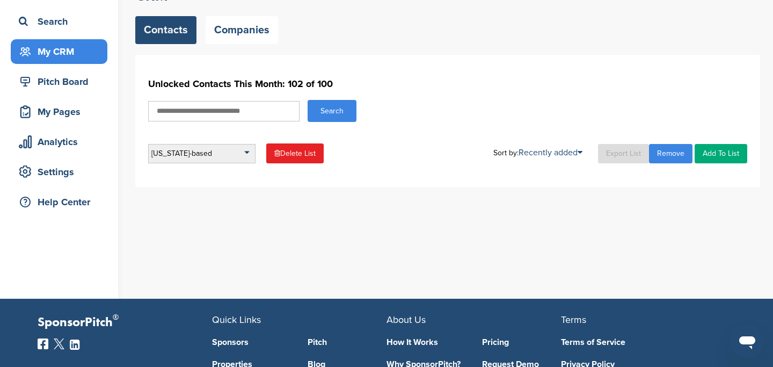
click at [247, 149] on div "[US_STATE]-based" at bounding box center [201, 153] width 107 height 19
click at [233, 190] on li "Default List" at bounding box center [201, 185] width 101 height 17
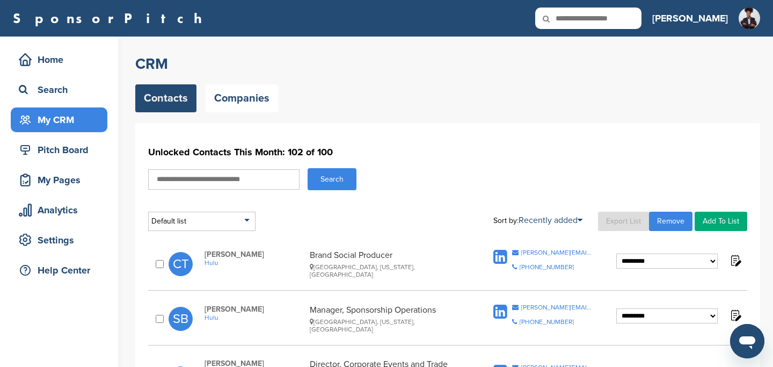
click at [586, 149] on h1 "Unlocked Contacts This Month: 102 of 100" at bounding box center [447, 151] width 599 height 19
click at [633, 175] on div "Search" at bounding box center [447, 179] width 599 height 22
click at [247, 223] on div "Default list" at bounding box center [201, 221] width 107 height 19
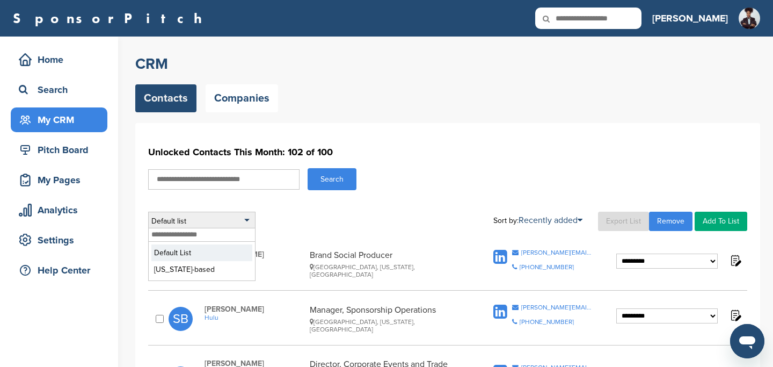
click at [227, 256] on li "Default List" at bounding box center [201, 252] width 101 height 17
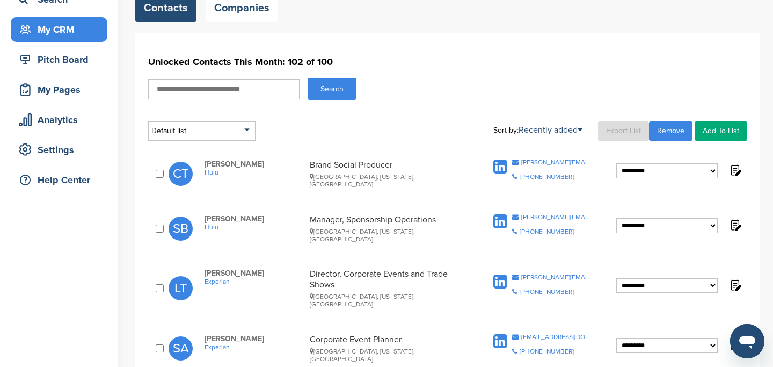
scroll to position [121, 0]
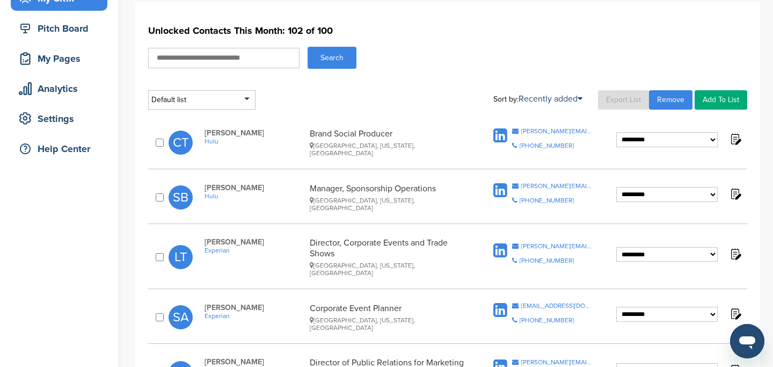
click at [519, 26] on h1 "Unlocked Contacts This Month: 102 of 100" at bounding box center [447, 30] width 599 height 19
click at [736, 140] on img at bounding box center [735, 138] width 13 height 13
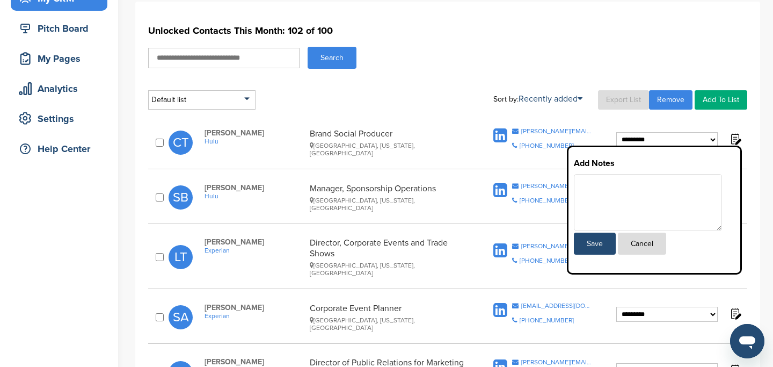
click at [736, 140] on img at bounding box center [735, 138] width 13 height 13
click at [682, 140] on select "**********" at bounding box center [668, 139] width 102 height 15
click at [617, 132] on select "**********" at bounding box center [668, 139] width 102 height 15
click at [641, 53] on div "Search" at bounding box center [447, 58] width 599 height 22
click at [594, 27] on h1 "Unlocked Contacts This Month: 102 of 100" at bounding box center [447, 30] width 599 height 19
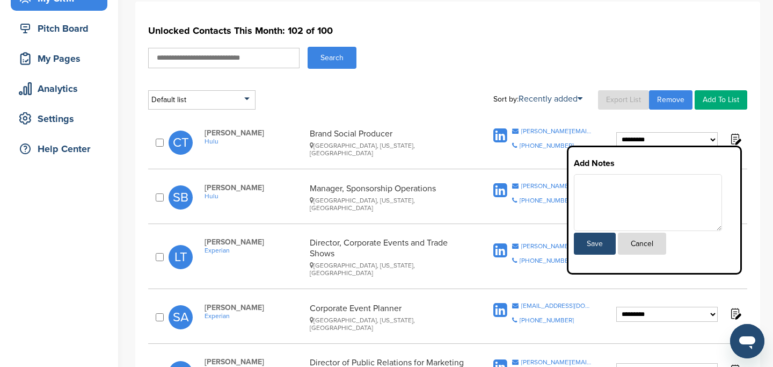
click at [424, 112] on div "**********" at bounding box center [447, 302] width 599 height 563
click at [650, 248] on button "Cancel" at bounding box center [642, 244] width 48 height 22
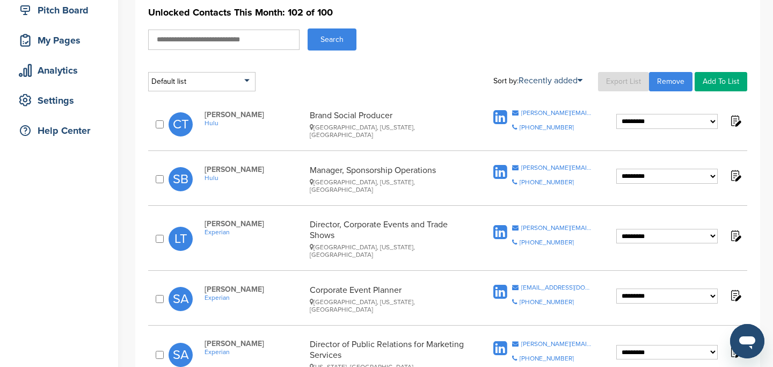
scroll to position [81, 0]
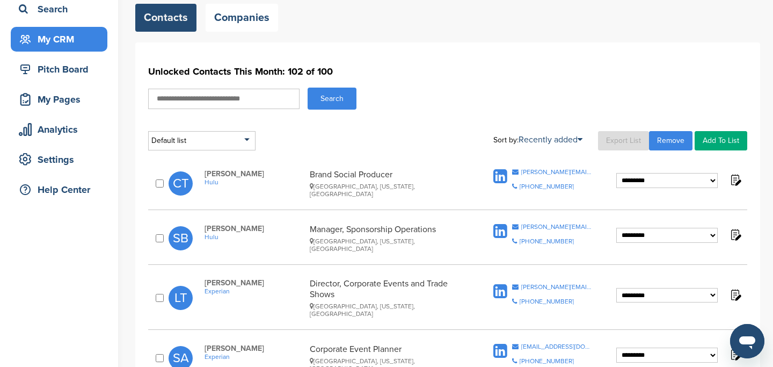
click at [625, 138] on link "Export List" at bounding box center [623, 140] width 51 height 19
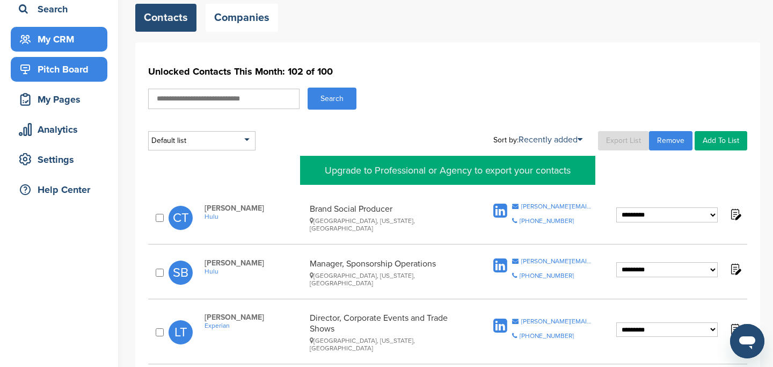
click at [60, 72] on div "Pitch Board" at bounding box center [61, 69] width 91 height 19
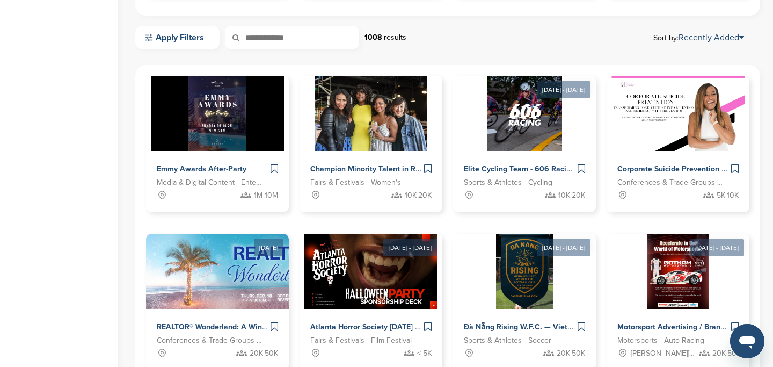
scroll to position [300, 0]
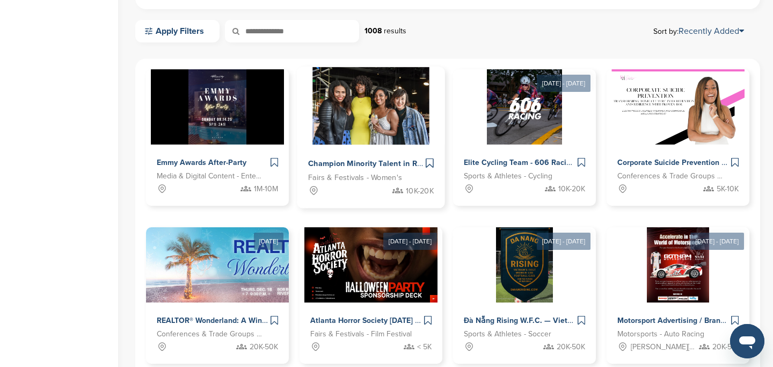
click at [373, 163] on span "Champion Minority Talent in Retail: [GEOGRAPHIC_DATA], [GEOGRAPHIC_DATA] & [GEO…" at bounding box center [509, 164] width 403 height 10
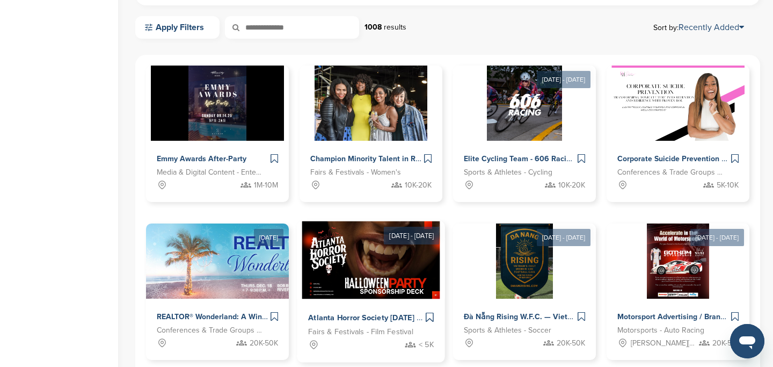
scroll to position [305, 0]
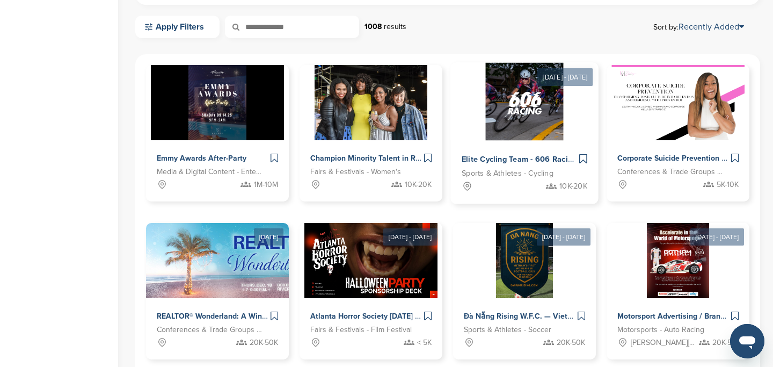
click at [539, 124] on img at bounding box center [525, 102] width 78 height 78
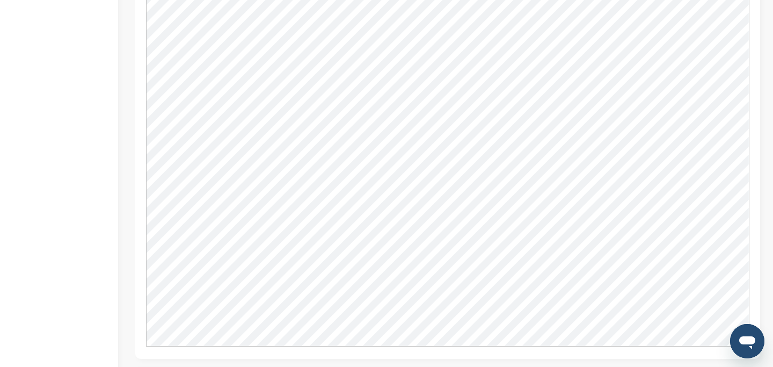
scroll to position [885, 0]
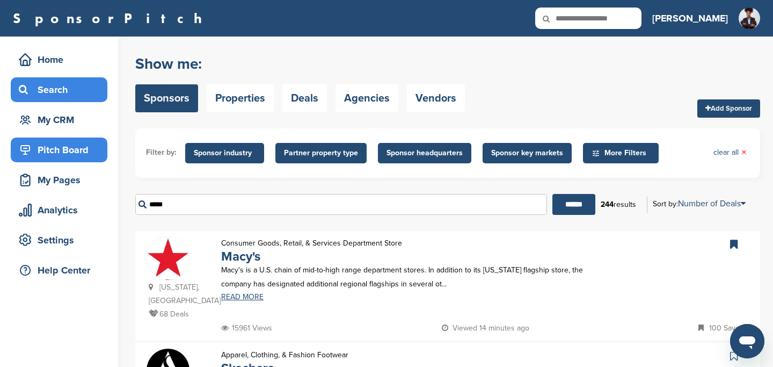
click at [67, 146] on div "Pitch Board" at bounding box center [61, 149] width 91 height 19
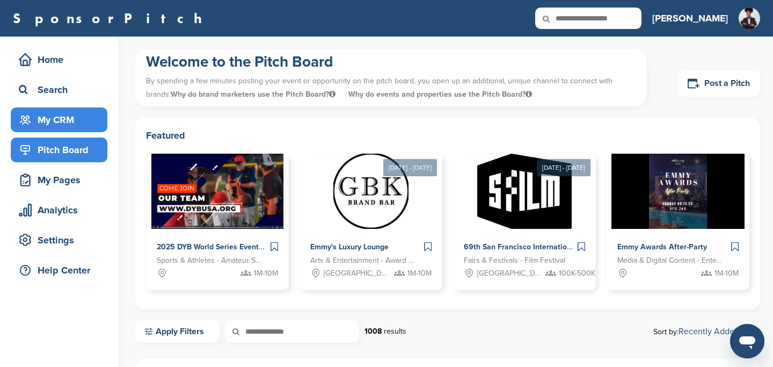
click at [54, 124] on div "My CRM" at bounding box center [61, 119] width 91 height 19
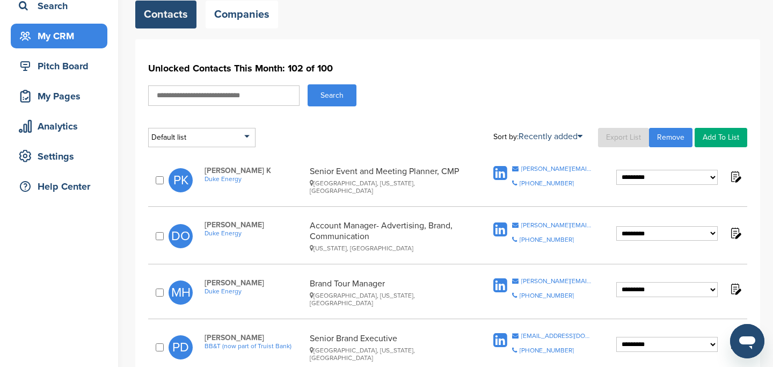
scroll to position [96, 0]
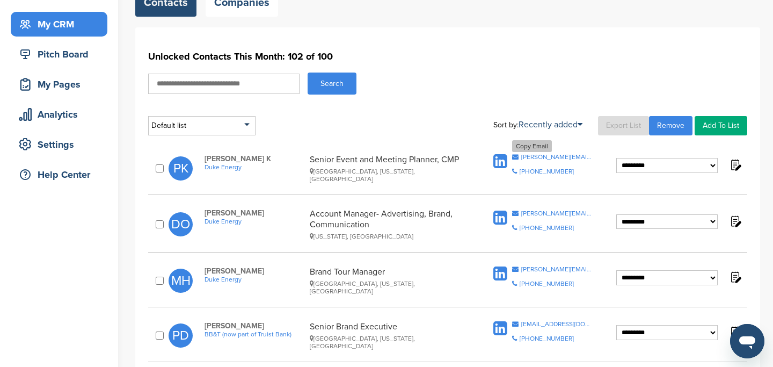
click at [541, 158] on div "parsons.k@duke-energy.com" at bounding box center [557, 157] width 71 height 6
click at [556, 211] on div "dawn.olver@duke-energy.com" at bounding box center [557, 213] width 71 height 6
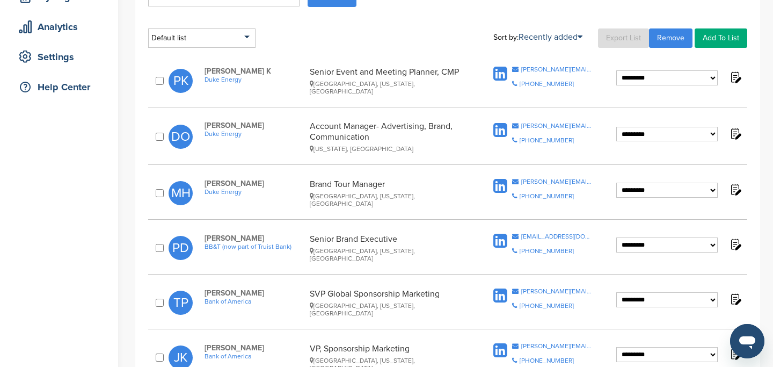
scroll to position [185, 0]
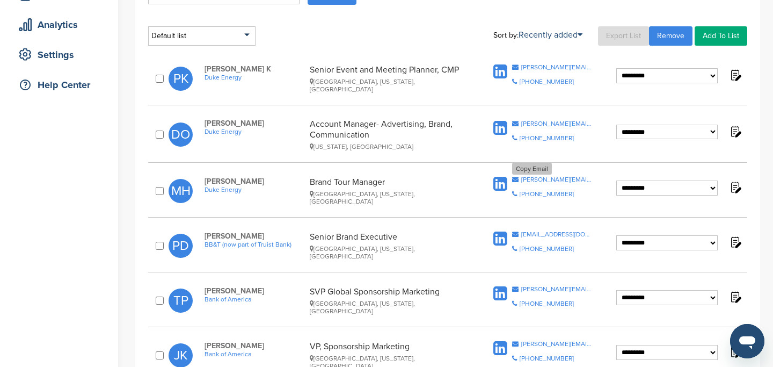
click at [548, 178] on div "madelaine.haydel@duke-energy.com" at bounding box center [557, 179] width 71 height 6
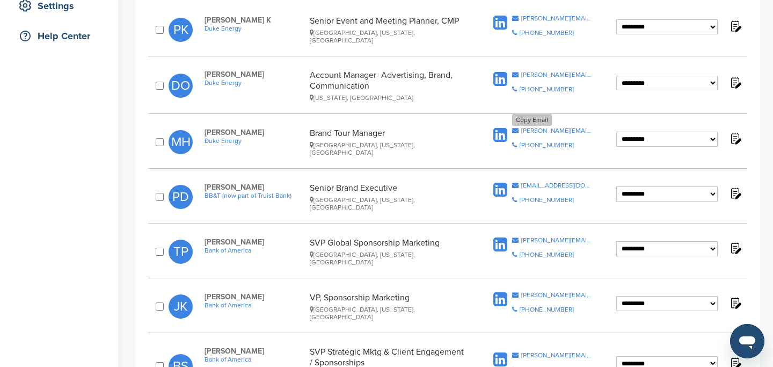
scroll to position [241, 0]
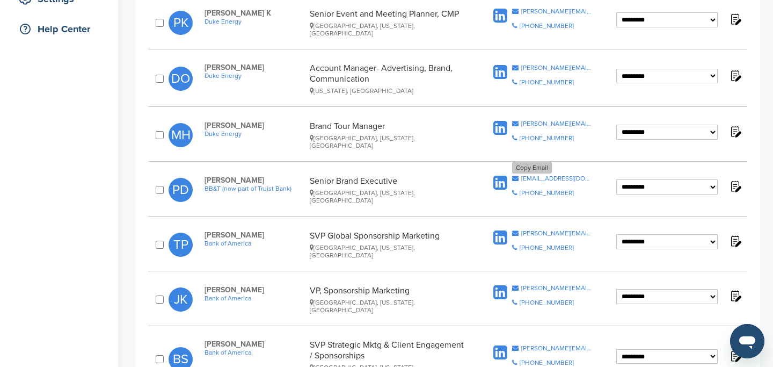
click at [534, 176] on div "pdaniel@bbandt.com" at bounding box center [557, 178] width 71 height 6
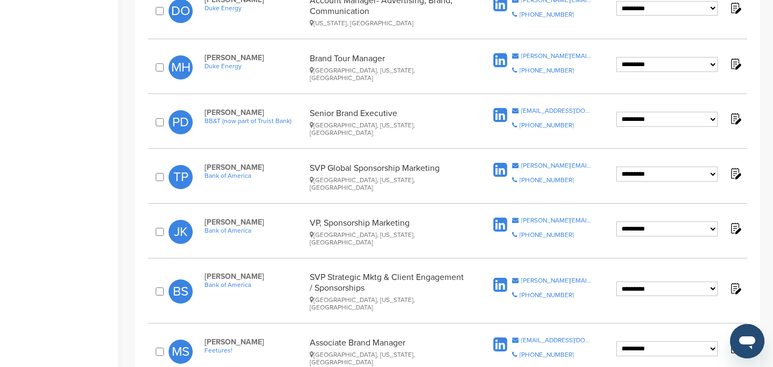
scroll to position [335, 0]
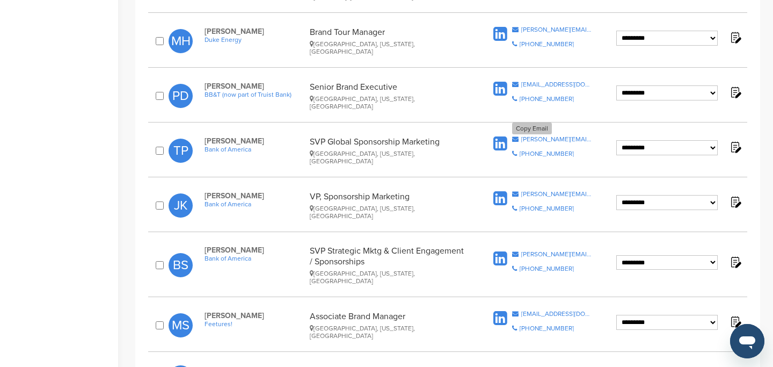
click at [552, 136] on div "toby.price@bofa.com" at bounding box center [557, 139] width 71 height 6
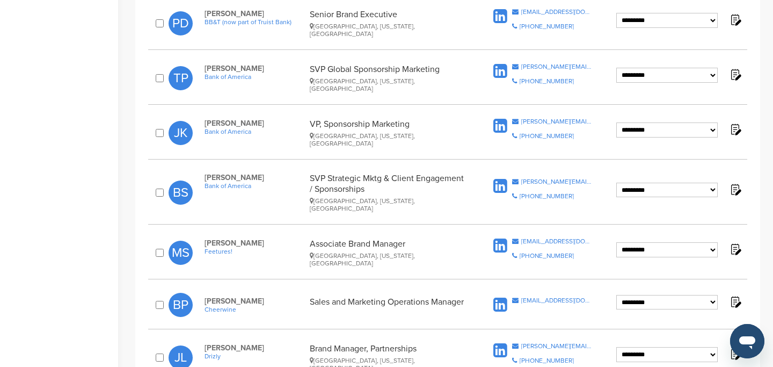
scroll to position [411, 0]
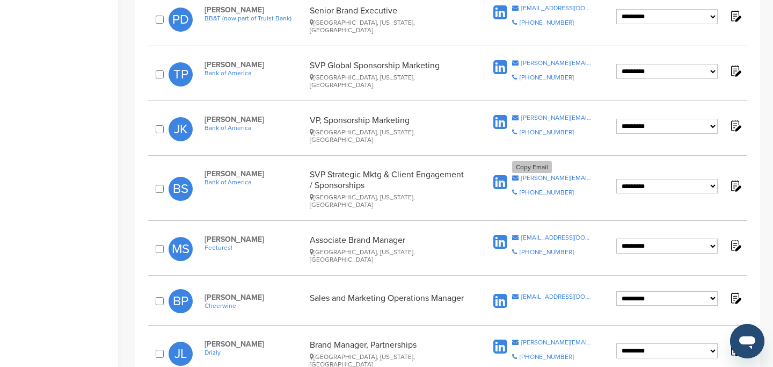
click at [538, 175] on div "brian.siegel@bofa.com" at bounding box center [557, 178] width 71 height 6
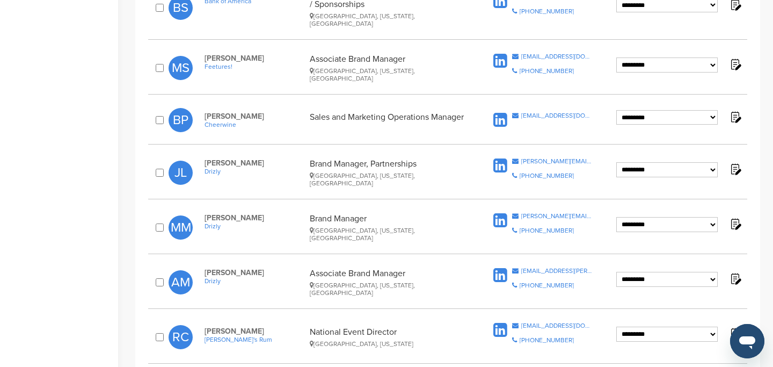
scroll to position [593, 0]
click at [547, 53] on div "madisonabsher@feetures.com" at bounding box center [557, 56] width 71 height 6
click at [553, 112] on div "bporter@cheerwine.com" at bounding box center [557, 115] width 71 height 6
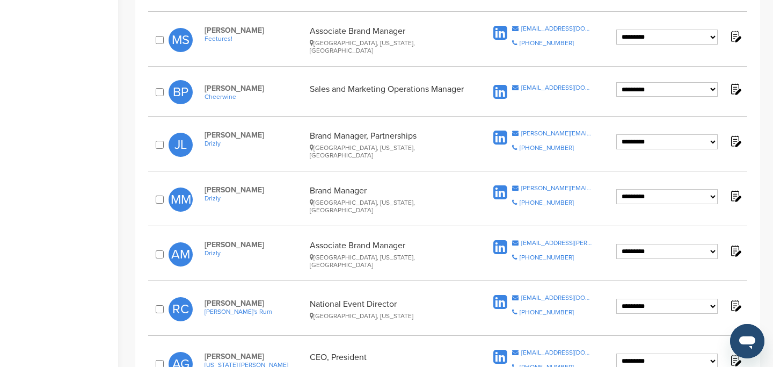
scroll to position [621, 0]
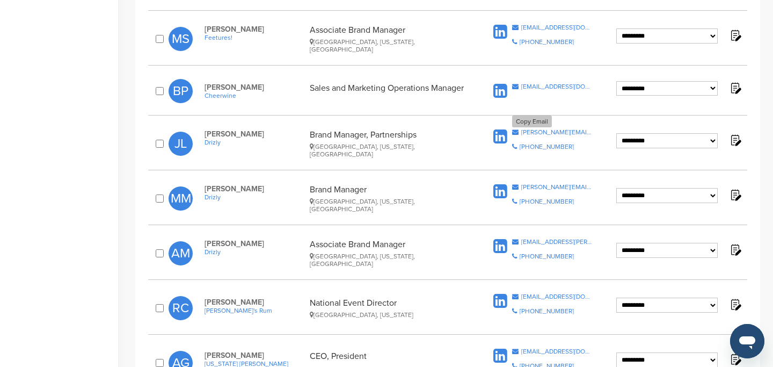
click at [559, 129] on div "jessie.levine@drizly.com" at bounding box center [557, 132] width 71 height 6
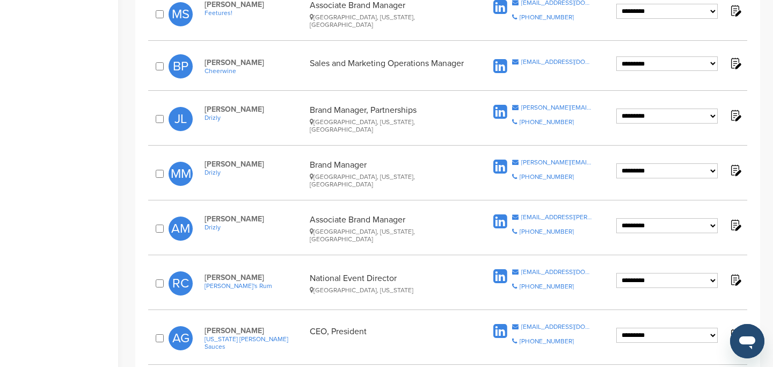
scroll to position [682, 0]
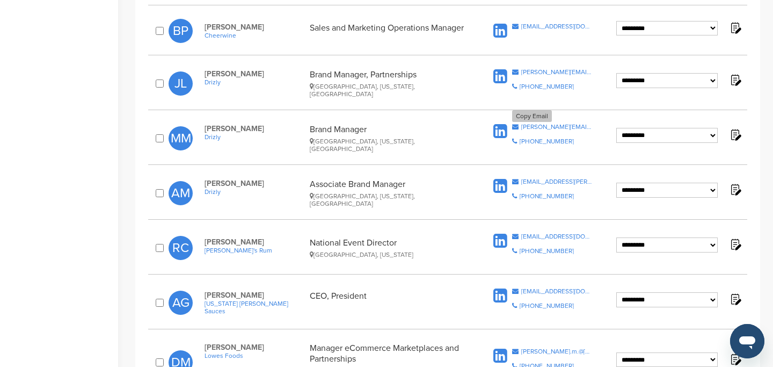
click at [539, 124] on div "maggie.monteiro@drizly.com" at bounding box center [557, 127] width 71 height 6
click at [571, 233] on div "rcoulter@goslings.com" at bounding box center [557, 236] width 71 height 6
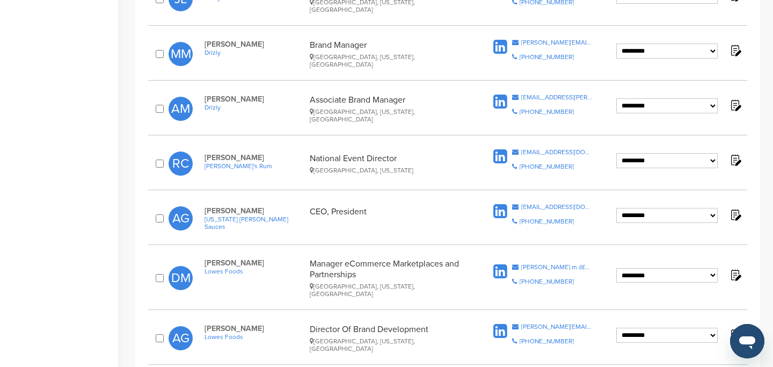
scroll to position [769, 0]
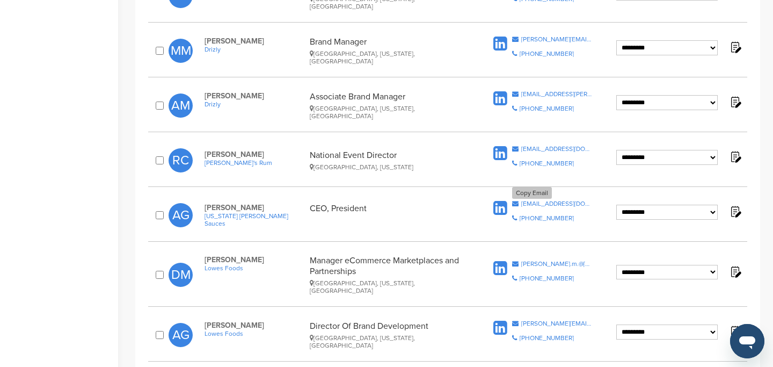
click at [531, 200] on div "ariddle@twgarner.com" at bounding box center [557, 203] width 71 height 6
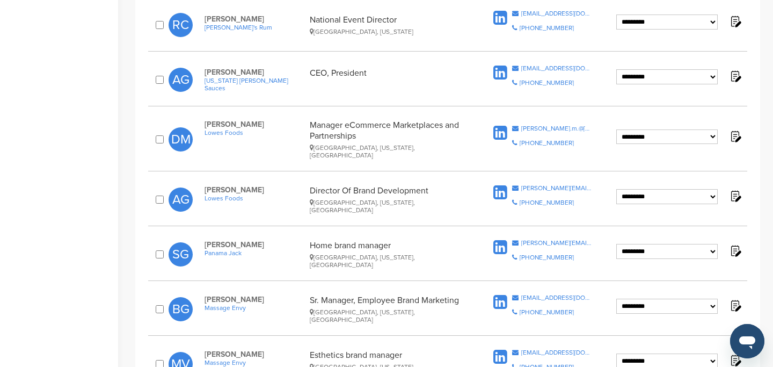
scroll to position [907, 0]
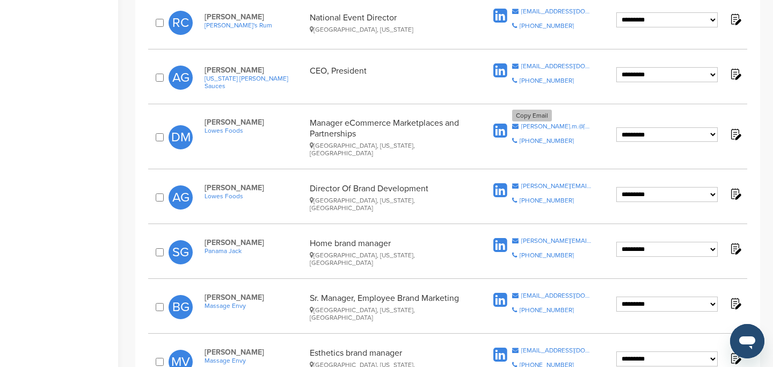
click at [566, 123] on div "dawn.m.@lowesfoods.com" at bounding box center [557, 126] width 71 height 6
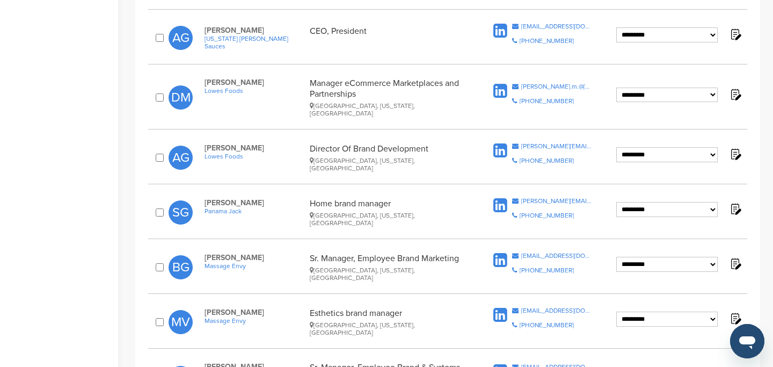
scroll to position [957, 0]
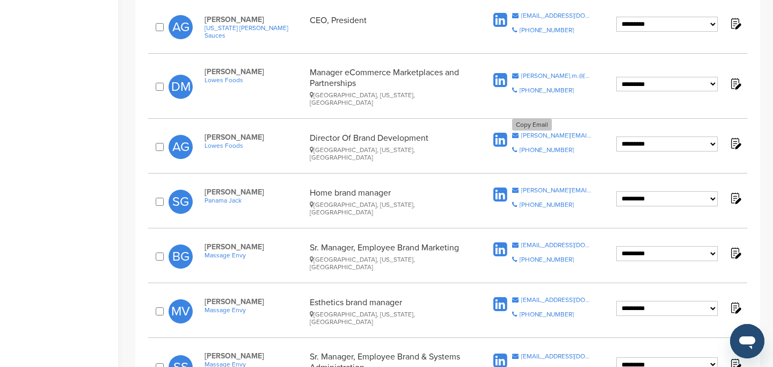
click at [549, 132] on div "anne.gooden@lowesfoods.com" at bounding box center [557, 135] width 71 height 6
click at [556, 187] on div "stephen@palmettohome.com" at bounding box center [557, 190] width 71 height 6
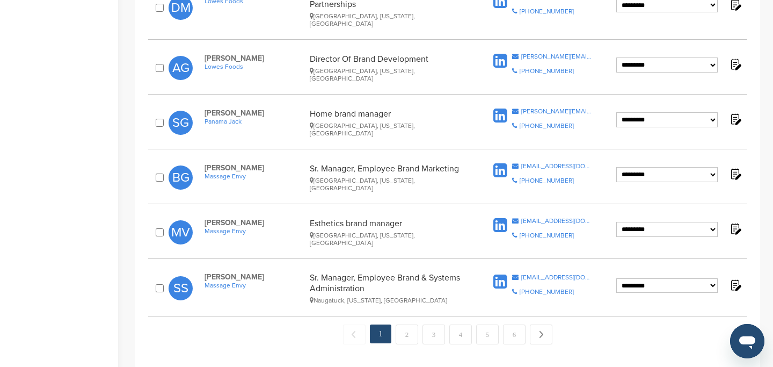
scroll to position [1118, 0]
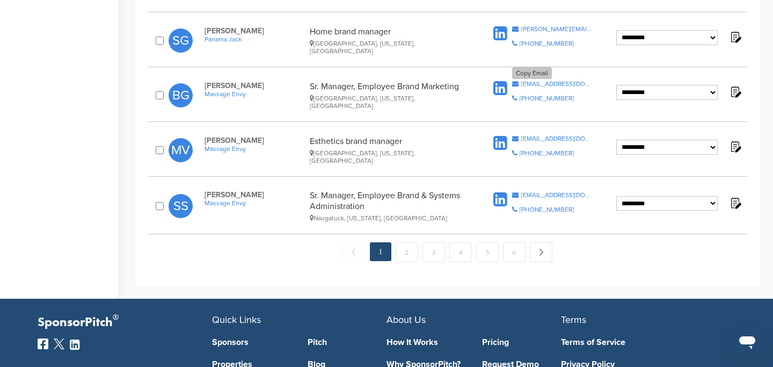
click at [538, 81] on div "bgoetz@massageenvy.com" at bounding box center [557, 84] width 71 height 6
click at [555, 135] on div "mvaldez@massageenvy.com" at bounding box center [557, 138] width 71 height 6
click at [538, 192] on div "ststevens@massageenvy.com" at bounding box center [557, 195] width 71 height 6
click at [404, 242] on link "2" at bounding box center [407, 252] width 23 height 20
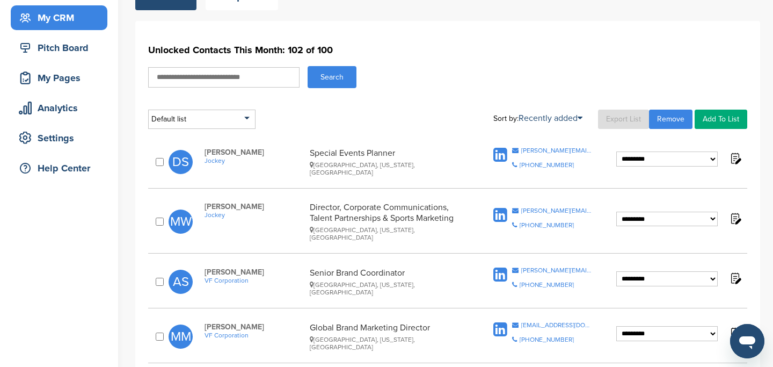
scroll to position [133, 0]
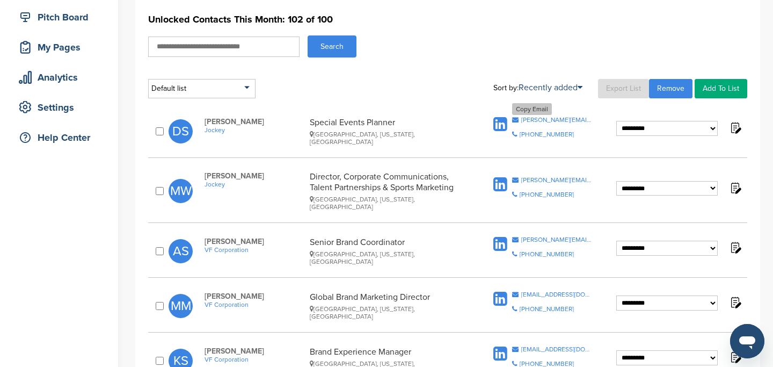
click at [539, 120] on div "[PERSON_NAME][EMAIL_ADDRESS][PERSON_NAME][DOMAIN_NAME]" at bounding box center [557, 120] width 71 height 6
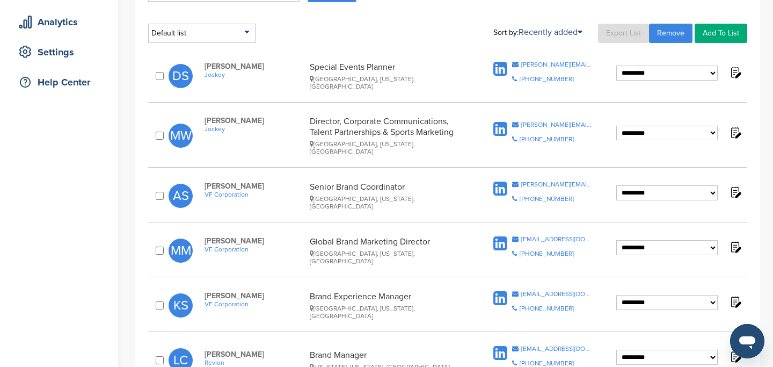
scroll to position [195, 0]
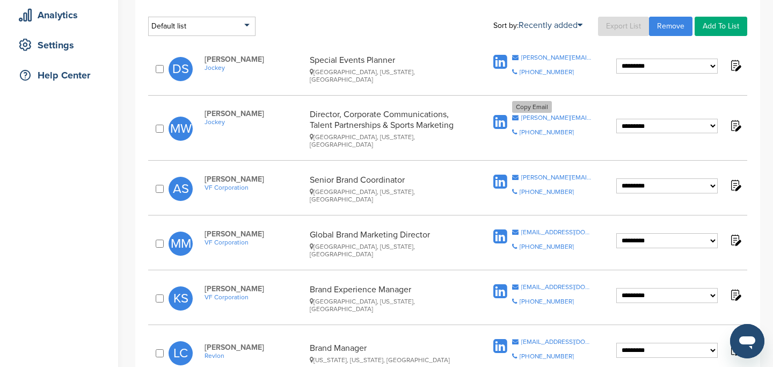
click at [544, 114] on div "[PERSON_NAME][EMAIL_ADDRESS][PERSON_NAME][DOMAIN_NAME]" at bounding box center [557, 117] width 71 height 6
click at [552, 174] on div "allison_schmidt@vfc.com" at bounding box center [557, 177] width 71 height 6
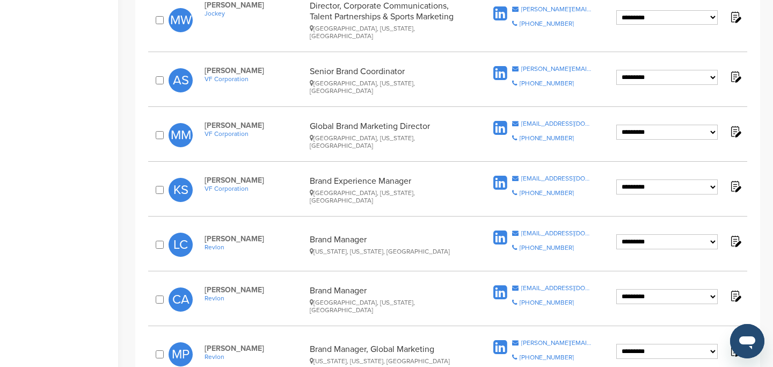
scroll to position [304, 0]
click at [546, 120] on div "mena_mahaniah@vfc.com" at bounding box center [557, 123] width 71 height 6
click at [539, 175] on div "kerri_goritski@vfc.com" at bounding box center [557, 178] width 71 height 6
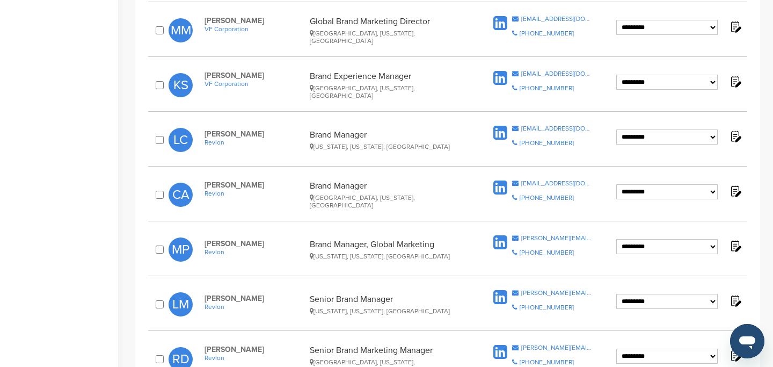
scroll to position [417, 0]
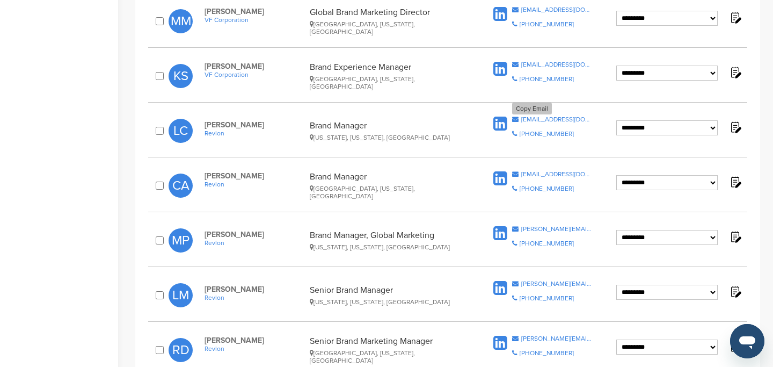
click at [561, 116] on div "lilly.chan@revlon.com" at bounding box center [557, 119] width 71 height 6
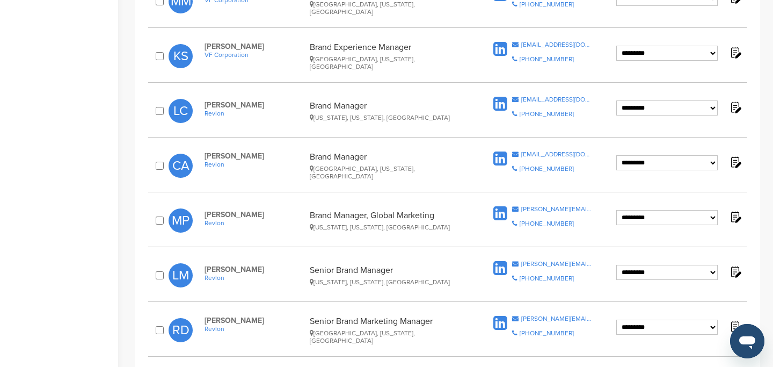
scroll to position [439, 0]
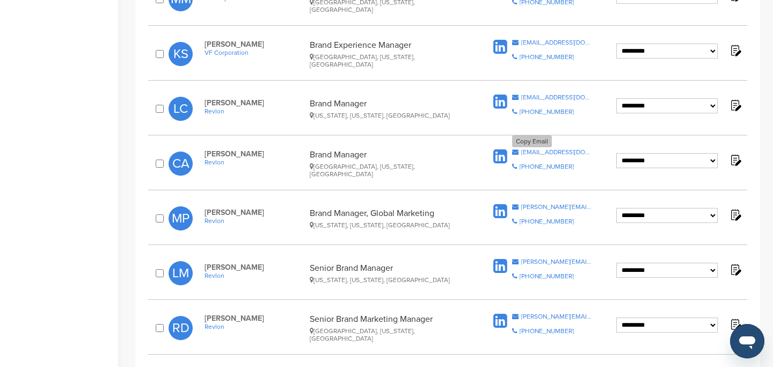
click at [542, 149] on div "christie.aveiro@revlon.com" at bounding box center [557, 152] width 71 height 6
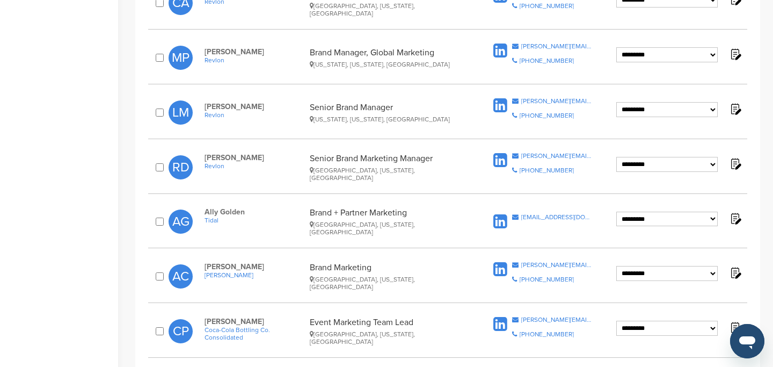
scroll to position [601, 0]
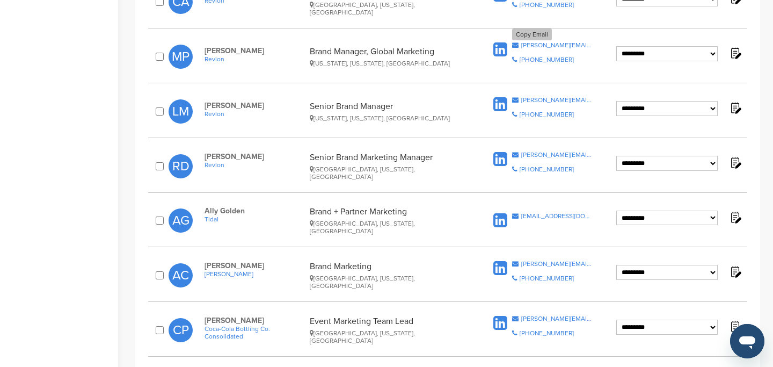
click at [539, 42] on div "morgan.prendergast@revlon.com" at bounding box center [557, 45] width 71 height 6
click at [536, 97] on div "laura.mai@revlon.com" at bounding box center [557, 100] width 71 height 6
click at [543, 151] on div "rachel.douglas@revlon.com" at bounding box center [557, 154] width 71 height 6
click at [540, 213] on div "ally@tidal.com" at bounding box center [557, 216] width 71 height 6
click at [531, 261] on div "ann.clepper@hanes.com" at bounding box center [557, 264] width 71 height 6
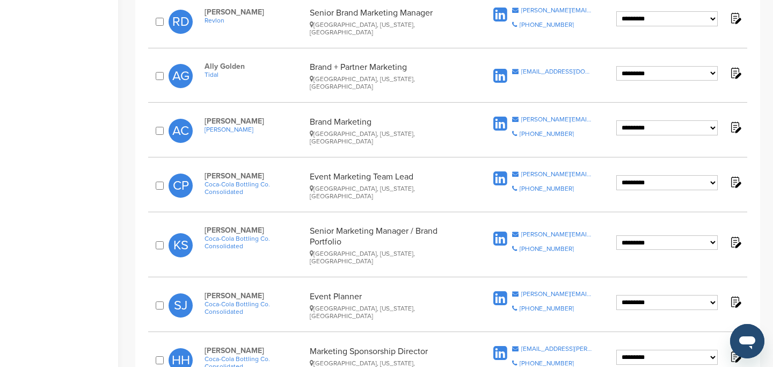
scroll to position [754, 0]
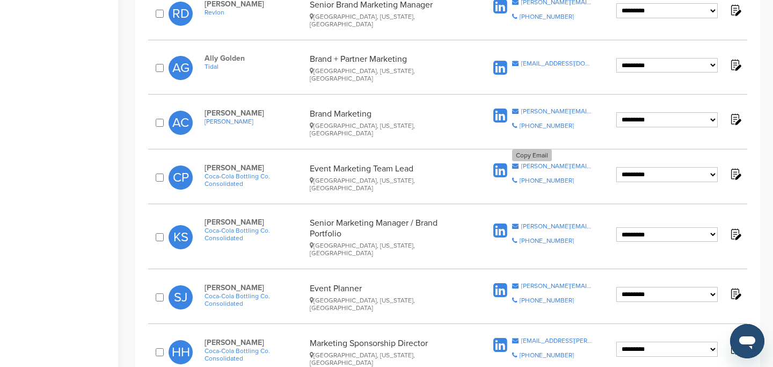
click at [542, 163] on div "cassandra.pean@ccbcc.com" at bounding box center [557, 166] width 71 height 6
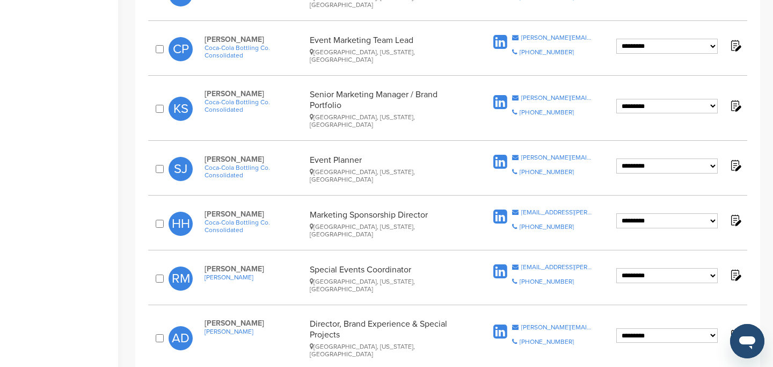
scroll to position [900, 0]
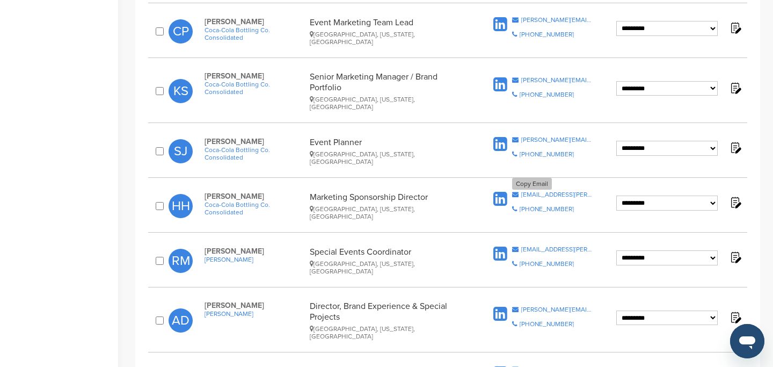
click at [570, 191] on div "heather.hucks@ccbcc.com" at bounding box center [557, 194] width 71 height 6
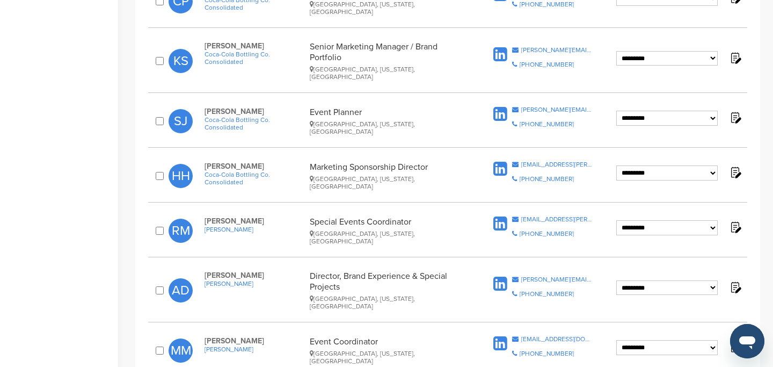
scroll to position [932, 0]
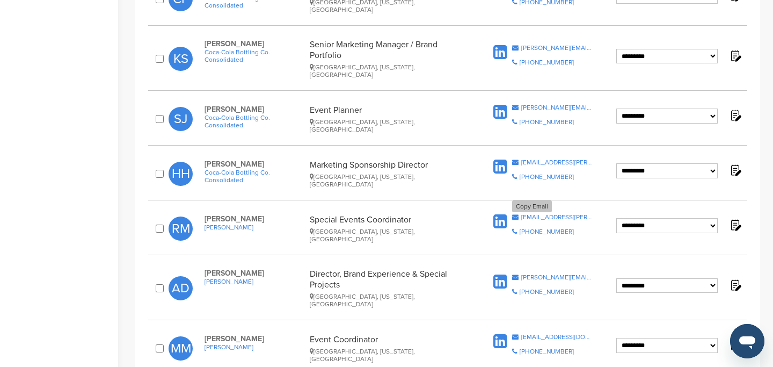
click at [540, 214] on div "rose_mason@belk.com" at bounding box center [557, 217] width 71 height 6
click at [528, 274] on div "amy_vandalen@belk.com" at bounding box center [557, 277] width 71 height 6
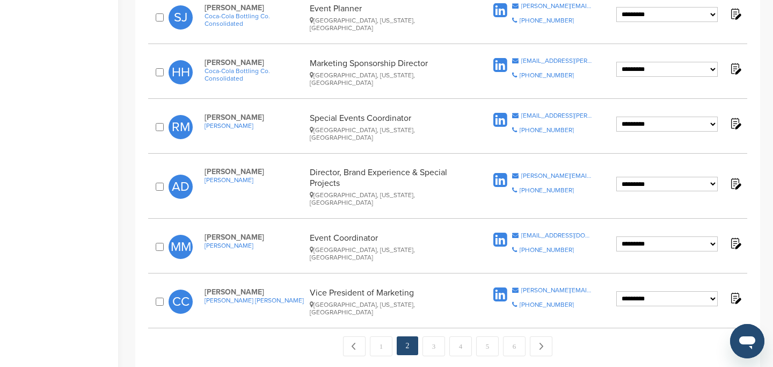
scroll to position [1037, 0]
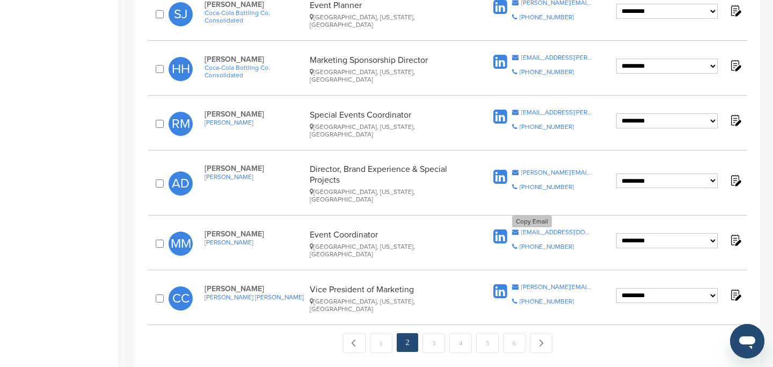
click at [549, 229] on div "mmartinez@belkcareers.com" at bounding box center [557, 232] width 71 height 6
click at [554, 284] on div "chuck.corbeil@harristeeter.com" at bounding box center [557, 287] width 71 height 6
click at [436, 333] on link "3" at bounding box center [434, 343] width 23 height 20
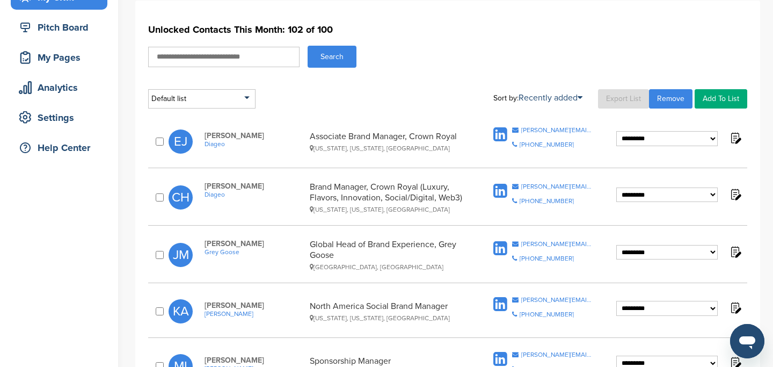
scroll to position [128, 0]
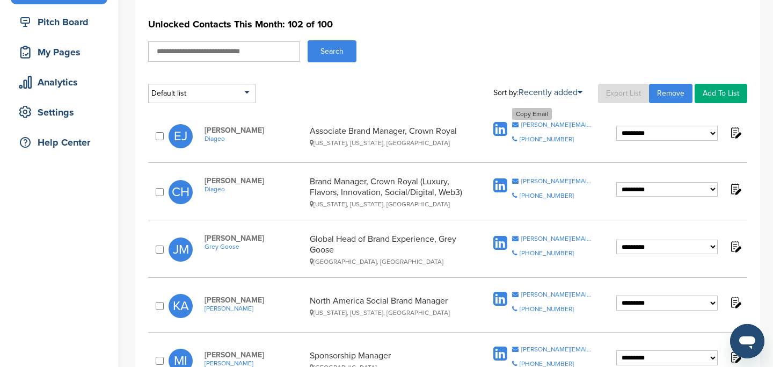
click at [536, 123] on div "[PERSON_NAME][EMAIL_ADDRESS][PERSON_NAME][DOMAIN_NAME]" at bounding box center [557, 124] width 71 height 6
click at [536, 181] on div "[PERSON_NAME][EMAIL_ADDRESS][PERSON_NAME][DOMAIN_NAME]" at bounding box center [557, 181] width 71 height 6
click at [535, 235] on div "[PERSON_NAME][EMAIL_ADDRESS][DOMAIN_NAME]" at bounding box center [557, 238] width 71 height 6
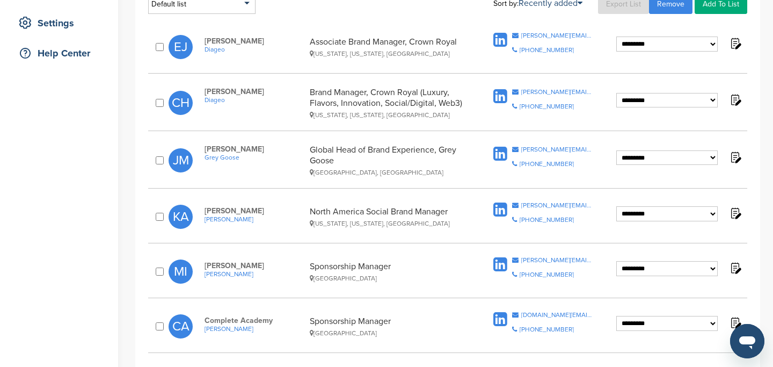
scroll to position [225, 0]
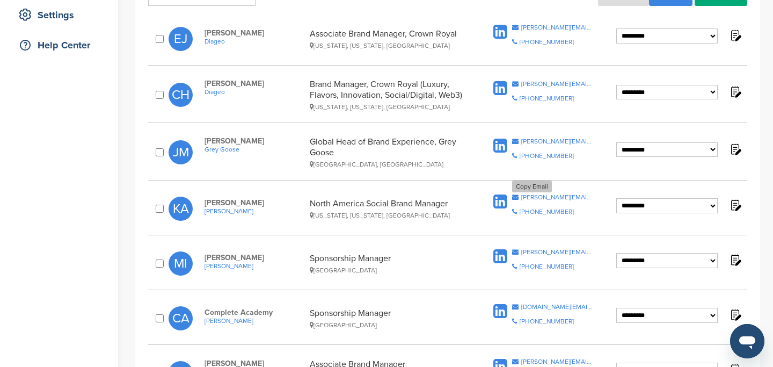
click at [545, 194] on div "[PERSON_NAME][EMAIL_ADDRESS][DOMAIN_NAME]" at bounding box center [557, 197] width 71 height 6
click at [542, 251] on div "[PERSON_NAME][EMAIL_ADDRESS][PERSON_NAME][DOMAIN_NAME]" at bounding box center [557, 252] width 71 height 6
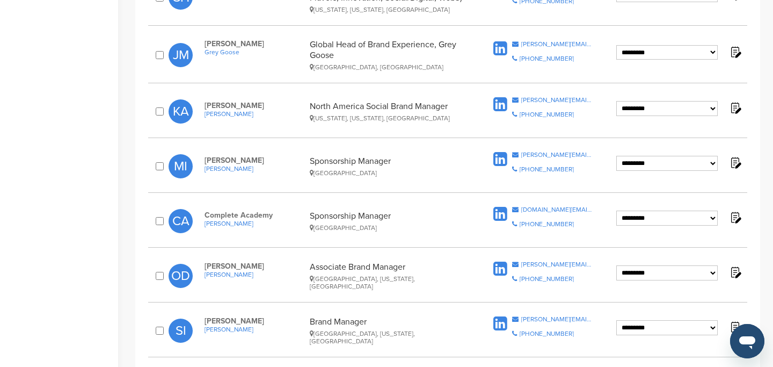
scroll to position [337, 0]
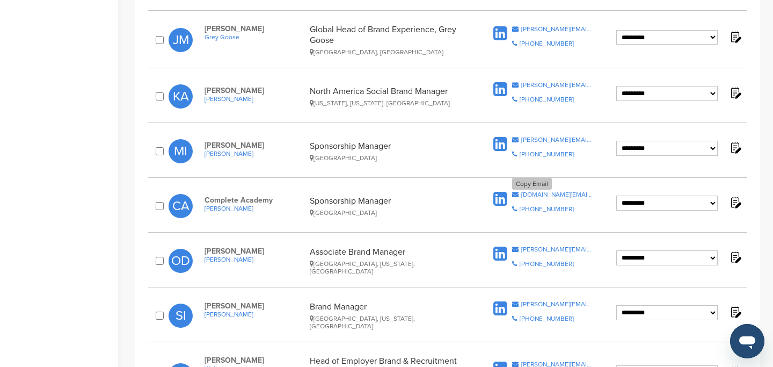
click at [562, 192] on div "[DOMAIN_NAME][EMAIL_ADDRESS][DOMAIN_NAME]" at bounding box center [557, 194] width 71 height 6
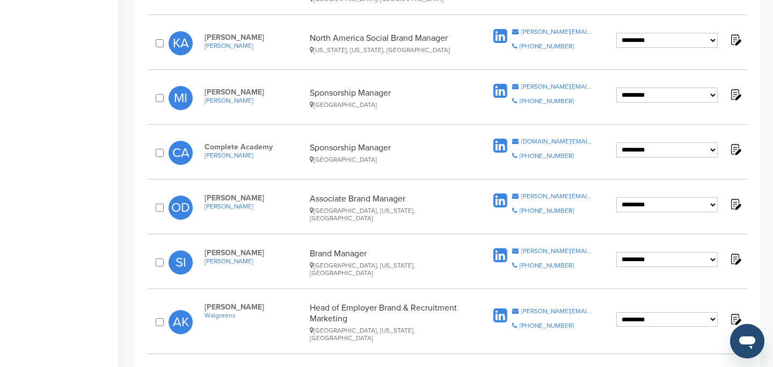
scroll to position [401, 0]
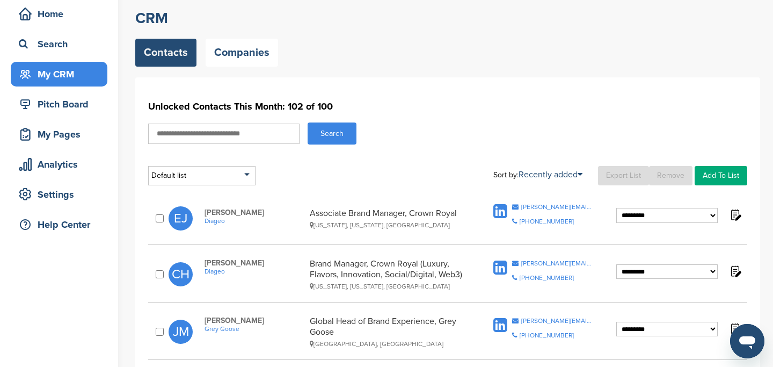
scroll to position [45, 0]
click at [674, 179] on link "Remove" at bounding box center [671, 176] width 44 height 19
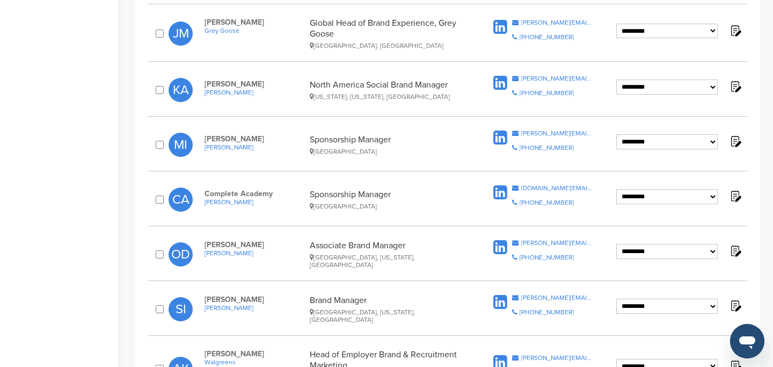
scroll to position [349, 0]
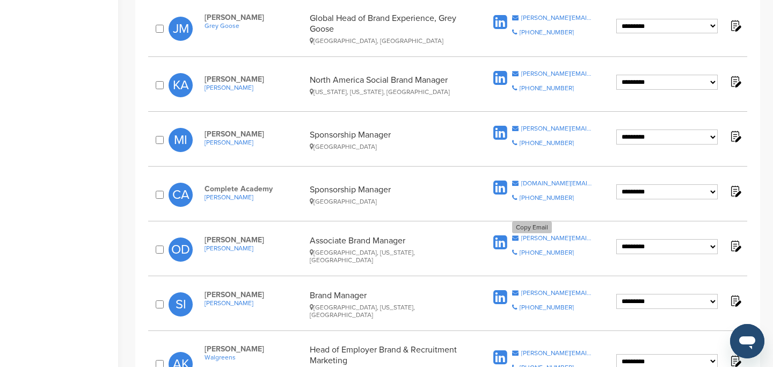
click at [543, 235] on div "olivia.dornsife@doleintl.com" at bounding box center [557, 238] width 71 height 6
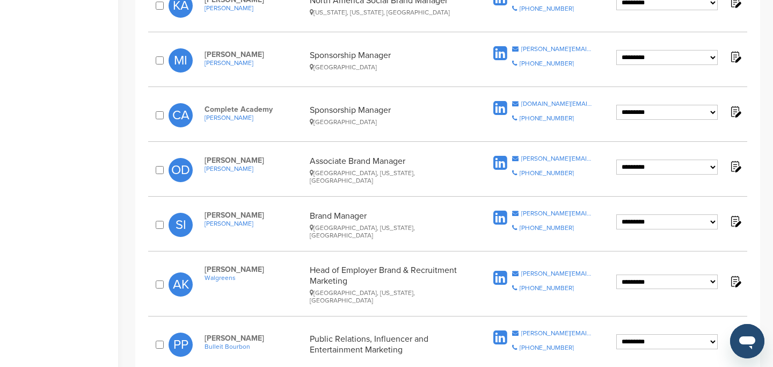
scroll to position [431, 0]
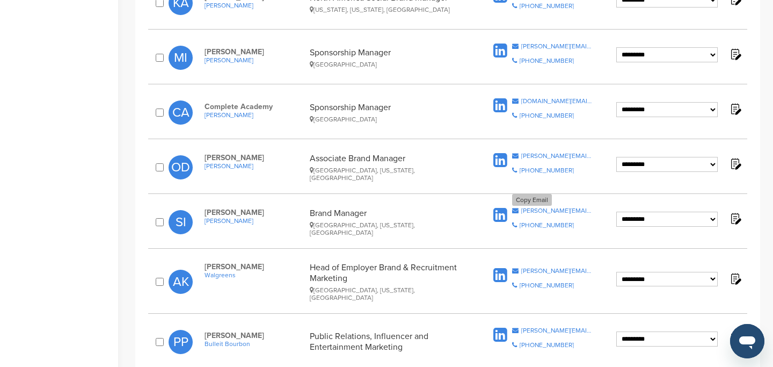
click at [553, 207] on div "stacy.irving@dole.com" at bounding box center [557, 210] width 71 height 6
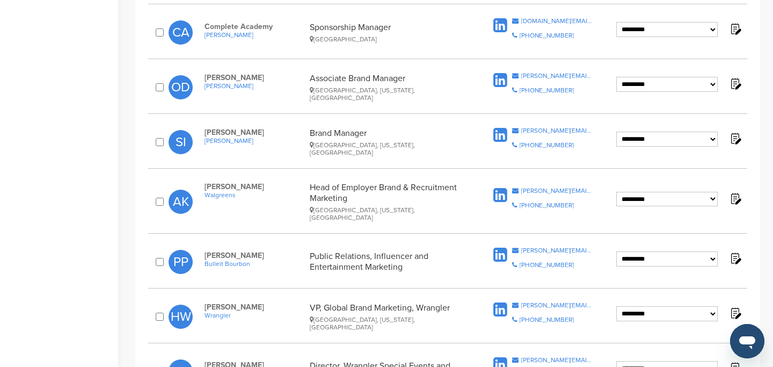
scroll to position [514, 0]
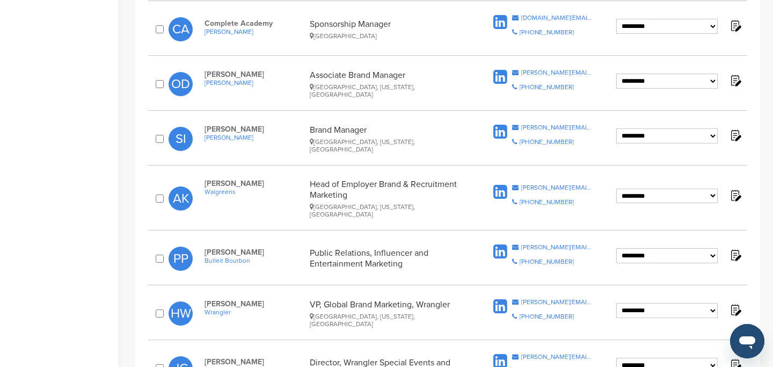
click at [542, 178] on div "**********" at bounding box center [447, 198] width 599 height 50
click at [542, 184] on div "ashley.knezevich@walgreens.com" at bounding box center [557, 187] width 71 height 6
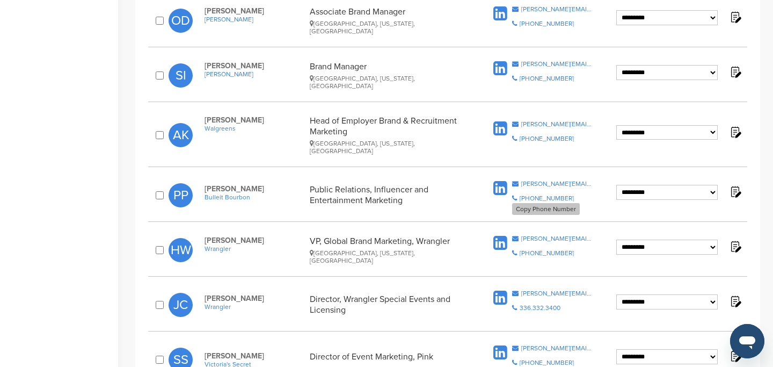
scroll to position [585, 0]
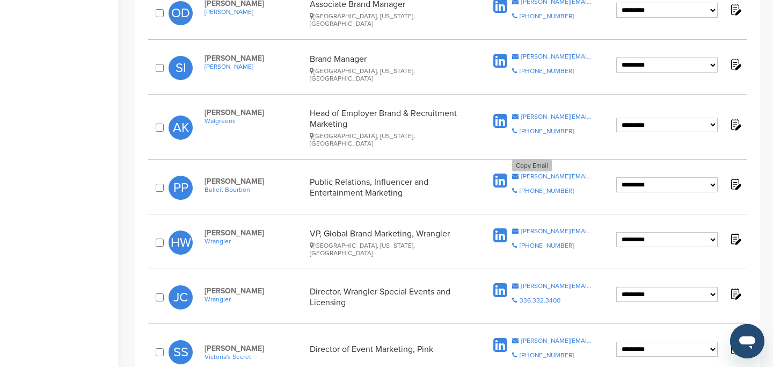
click at [581, 173] on div "phillip.pearson@diageo.com" at bounding box center [557, 176] width 71 height 6
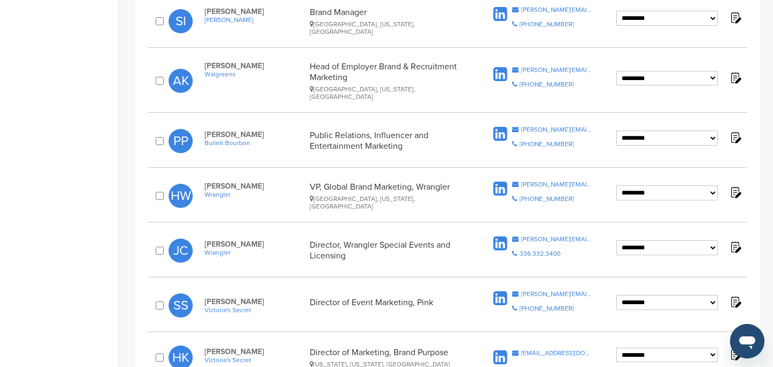
scroll to position [638, 0]
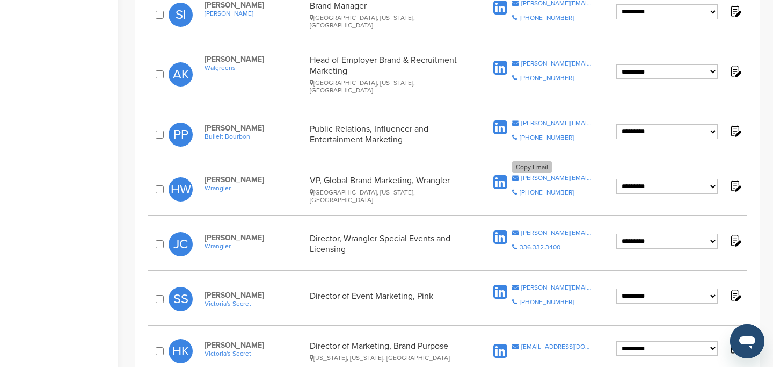
click at [573, 175] on div "holly.wheeler@kontoorbrands.com" at bounding box center [557, 178] width 71 height 6
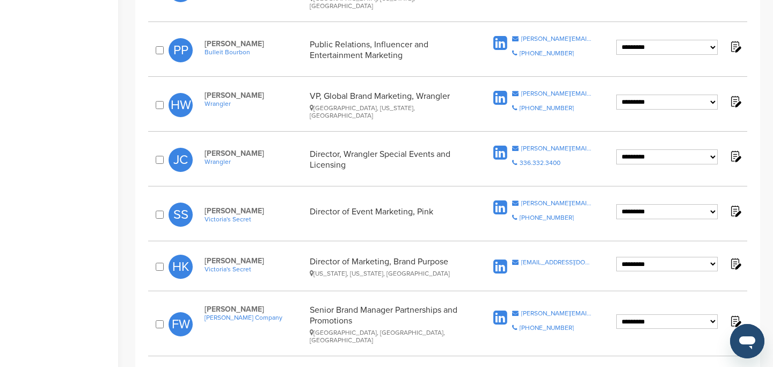
scroll to position [723, 0]
click at [532, 144] on div "Jeff_chadwick@vfc.com" at bounding box center [557, 147] width 71 height 6
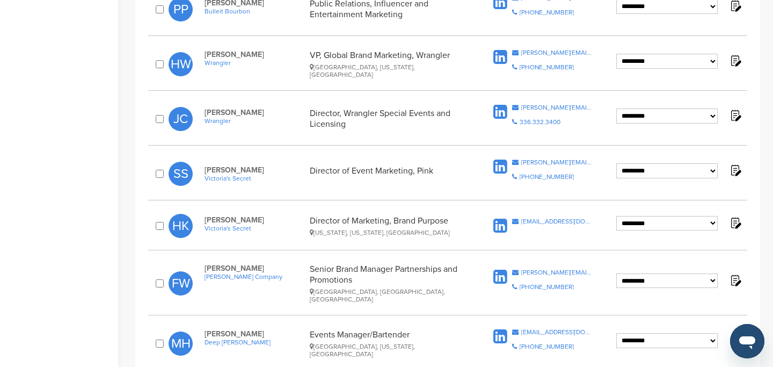
scroll to position [768, 0]
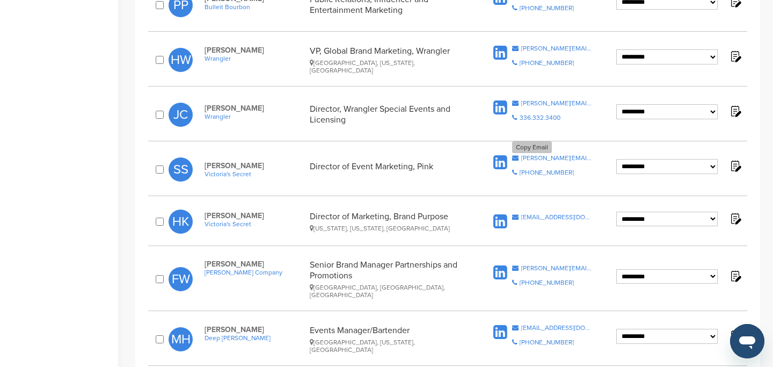
click at [552, 155] on div "sarah.sylvester@victoriassecret.com" at bounding box center [557, 158] width 71 height 6
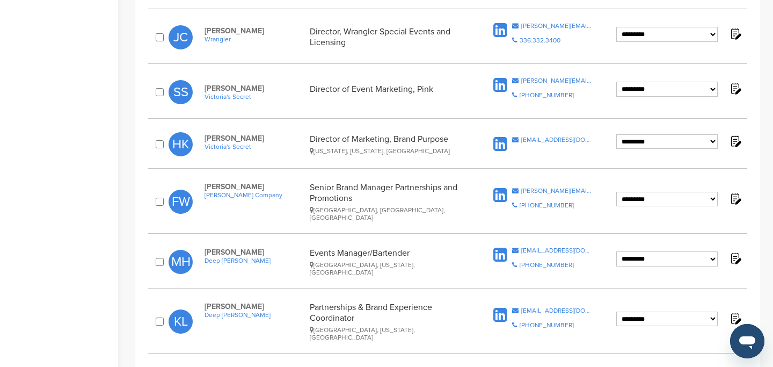
scroll to position [856, 0]
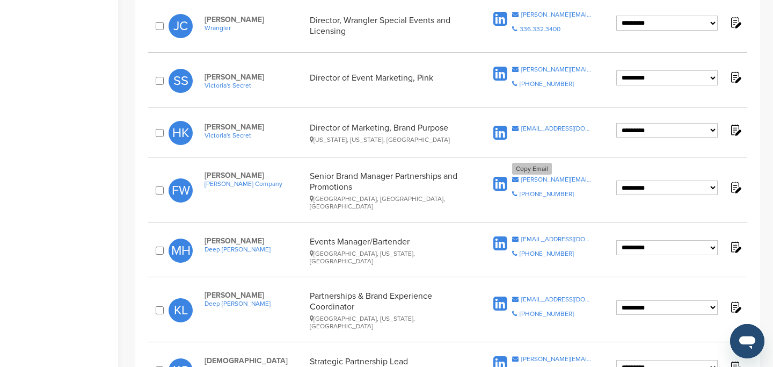
click at [536, 176] on div "frankie.wilson@kellogg.com" at bounding box center [557, 179] width 71 height 6
click at [538, 236] on div "mharlow@deepeddyvodka.com" at bounding box center [557, 239] width 71 height 6
click at [541, 296] on div "klumbreras@deepeddyvodka.com" at bounding box center [557, 299] width 71 height 6
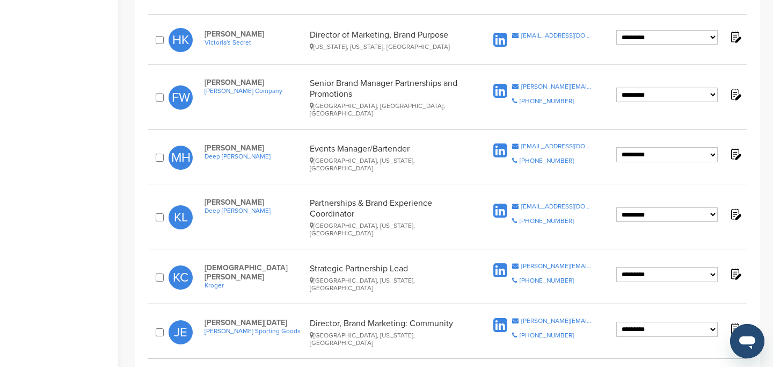
scroll to position [994, 0]
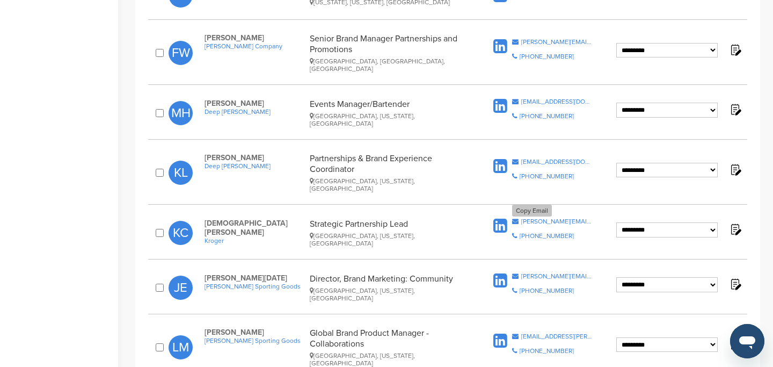
click at [530, 218] on div "kristen.cardenzana@kroger.com" at bounding box center [557, 221] width 71 height 6
click at [540, 273] on div "jessica.easter@wilson.com" at bounding box center [557, 276] width 71 height 6
click at [535, 333] on div "liz.mcnulty@wilson.com" at bounding box center [557, 336] width 71 height 6
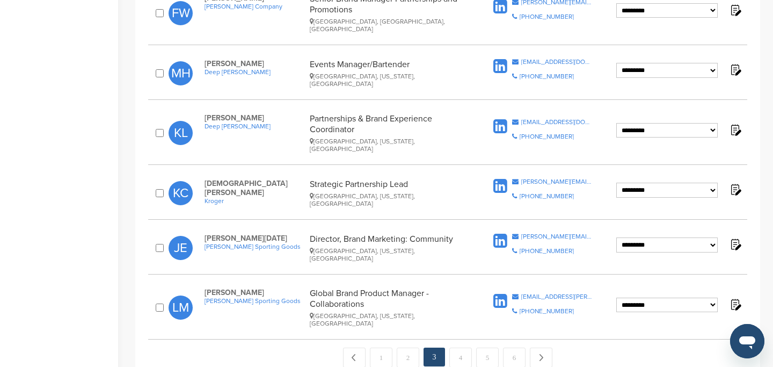
scroll to position [1057, 0]
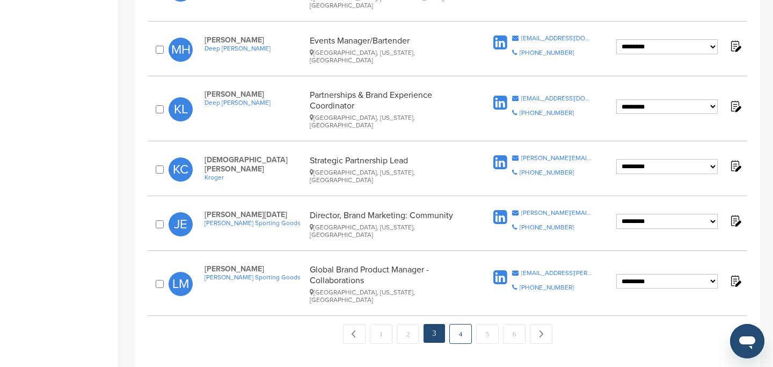
click at [467, 324] on link "4" at bounding box center [461, 334] width 23 height 20
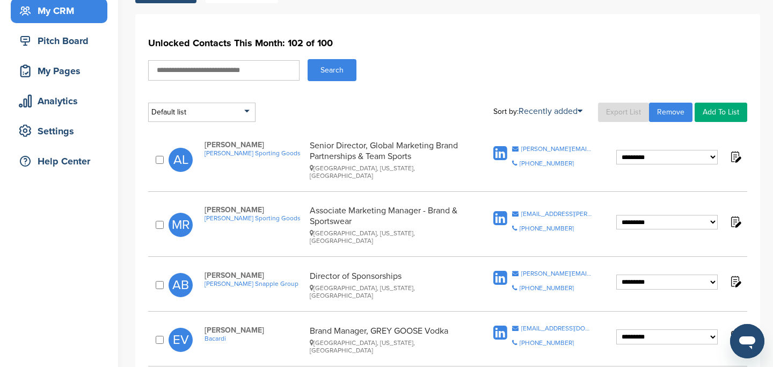
scroll to position [155, 0]
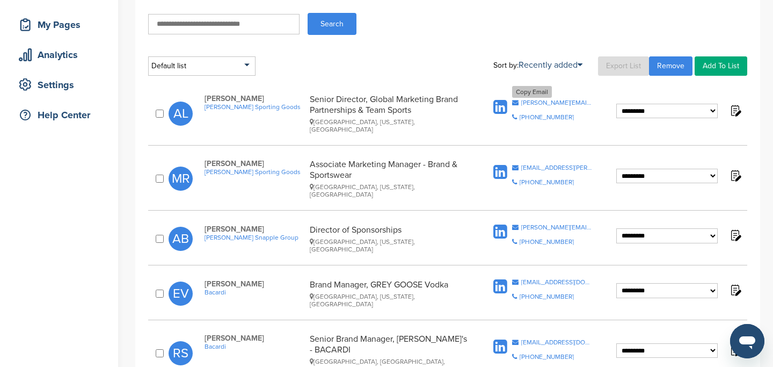
click at [558, 99] on div "[PERSON_NAME][EMAIL_ADDRESS][PERSON_NAME][PERSON_NAME][DOMAIN_NAME]" at bounding box center [557, 102] width 71 height 6
click at [549, 164] on div "[EMAIL_ADDRESS][PERSON_NAME][PERSON_NAME][DOMAIN_NAME]" at bounding box center [557, 167] width 71 height 6
click at [535, 224] on span "Copy Email [PERSON_NAME][EMAIL_ADDRESS][PERSON_NAME][DOMAIN_NAME] Copy Phone Nu…" at bounding box center [552, 238] width 81 height 29
click at [534, 224] on div "[PERSON_NAME][EMAIL_ADDRESS][PERSON_NAME][DOMAIN_NAME]" at bounding box center [557, 227] width 71 height 6
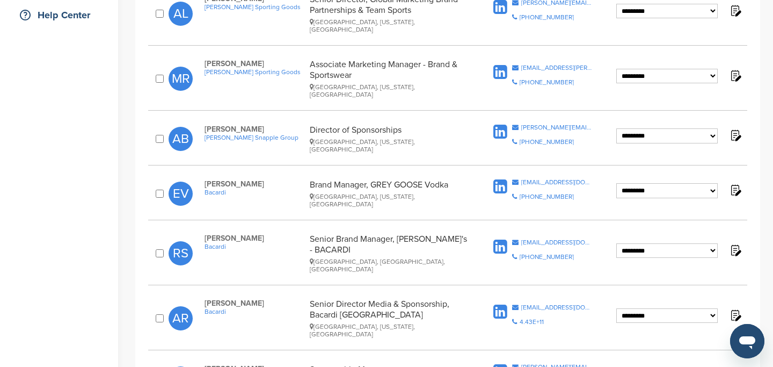
scroll to position [256, 0]
click at [555, 178] on div "[EMAIL_ADDRESS][DOMAIN_NAME]" at bounding box center [557, 181] width 71 height 6
click at [539, 238] on div "[EMAIL_ADDRESS][DOMAIN_NAME]" at bounding box center [557, 241] width 71 height 6
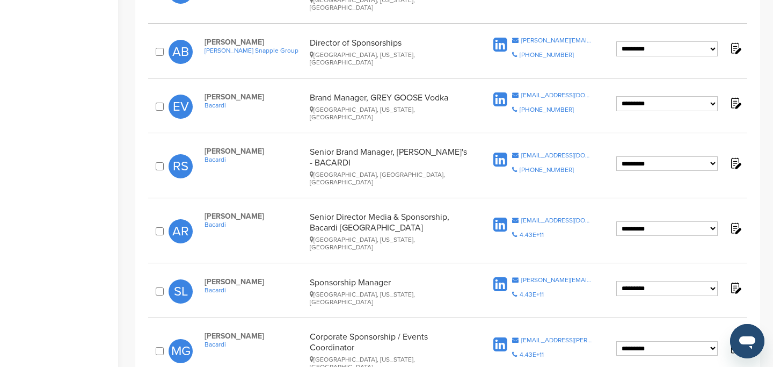
scroll to position [345, 0]
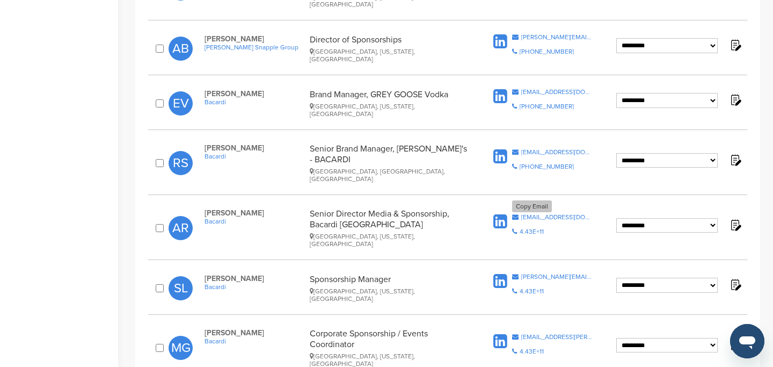
click at [540, 214] on div "[EMAIL_ADDRESS][DOMAIN_NAME]" at bounding box center [557, 217] width 71 height 6
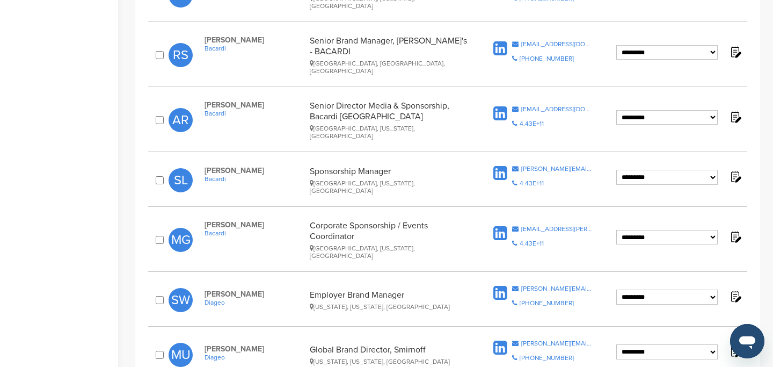
scroll to position [454, 0]
click at [529, 165] on div "[PERSON_NAME][EMAIL_ADDRESS][PERSON_NAME][DOMAIN_NAME]" at bounding box center [557, 168] width 71 height 6
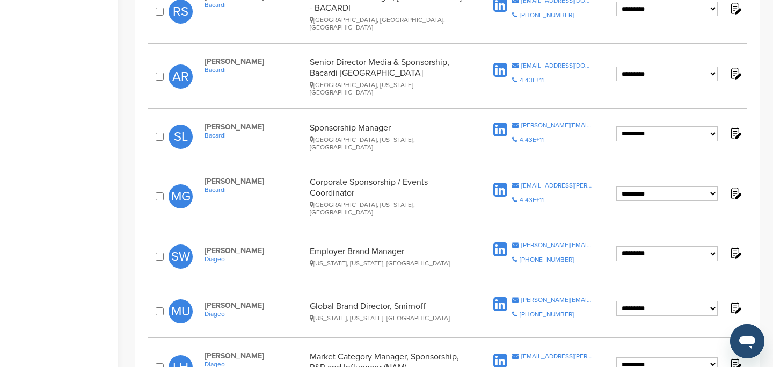
scroll to position [499, 0]
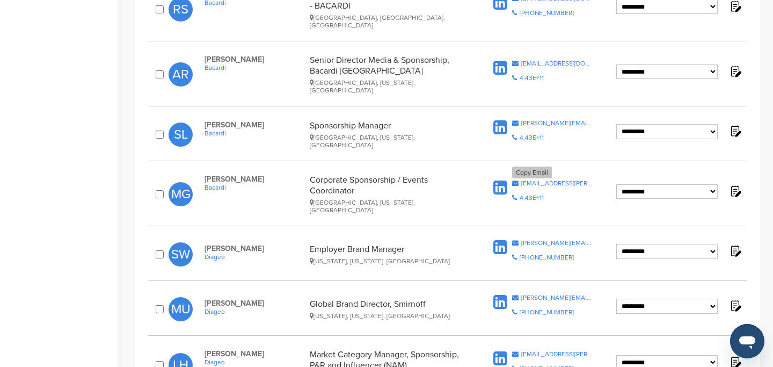
click at [544, 180] on div "[EMAIL_ADDRESS][PERSON_NAME][DOMAIN_NAME]" at bounding box center [557, 183] width 71 height 6
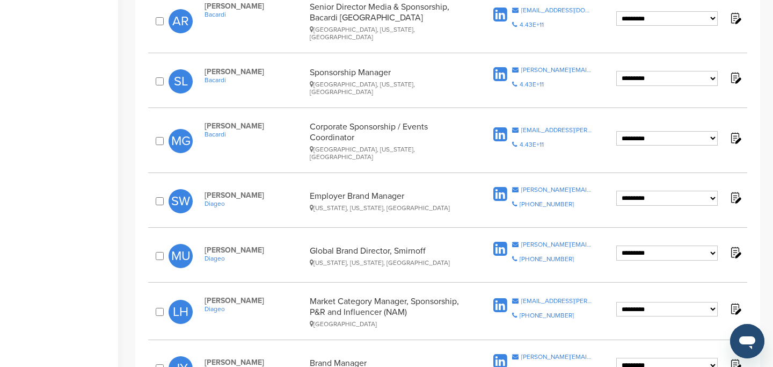
scroll to position [555, 0]
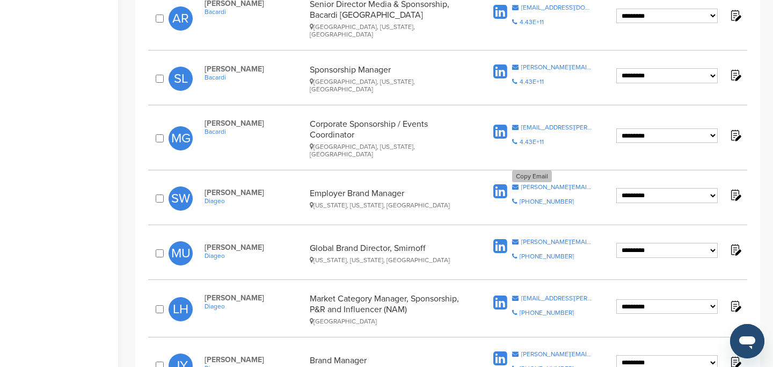
click at [545, 184] on div "sara.wingard@diageo.com" at bounding box center [557, 187] width 71 height 6
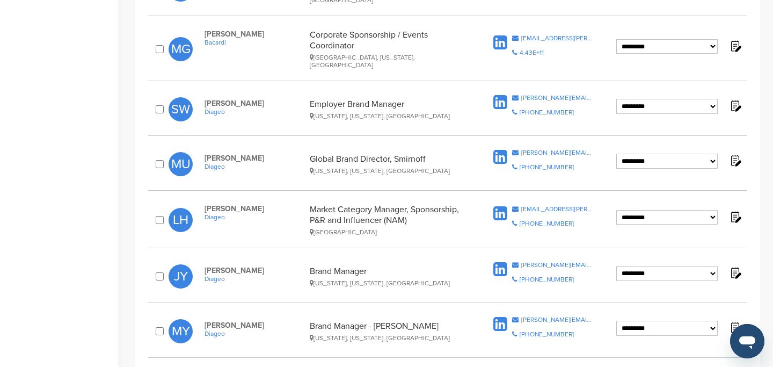
scroll to position [651, 0]
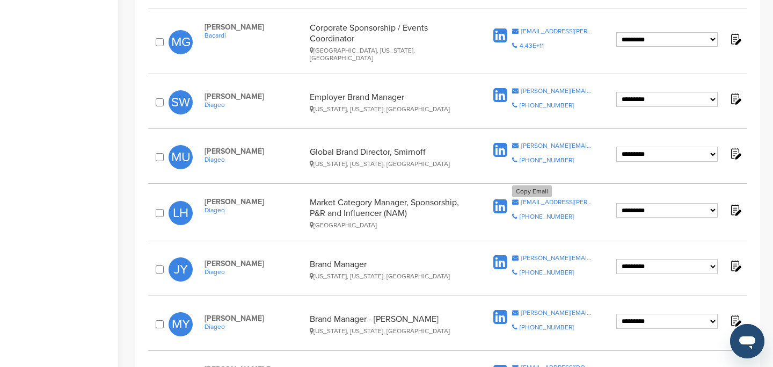
click at [545, 199] on div "lauren.hurst@diageo.com" at bounding box center [557, 202] width 71 height 6
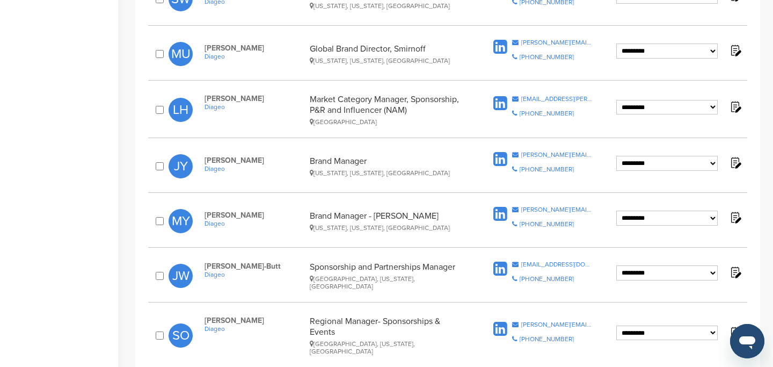
scroll to position [755, 0]
click at [573, 151] on div "jamie.young@diageo.com" at bounding box center [557, 154] width 71 height 6
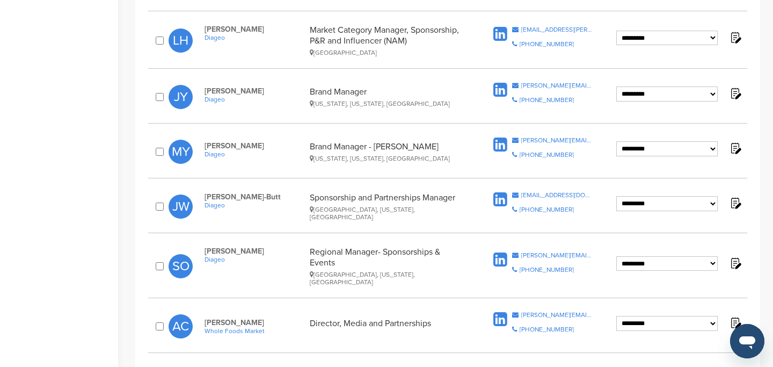
scroll to position [829, 0]
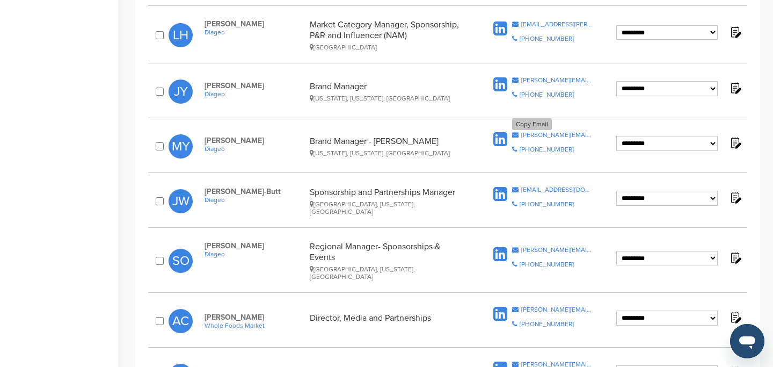
click at [536, 132] on div "mario.yang@diageo.com" at bounding box center [557, 135] width 71 height 6
click at [540, 186] on div "jordan.woodhousebutt@diageo.com" at bounding box center [557, 189] width 71 height 6
click at [536, 236] on div "**********" at bounding box center [447, 261] width 599 height 50
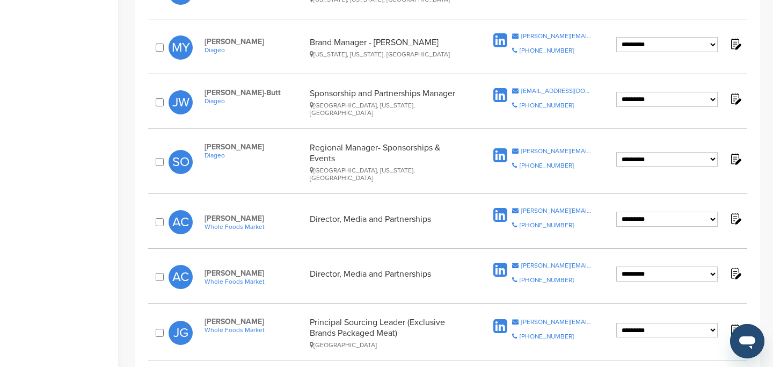
scroll to position [930, 0]
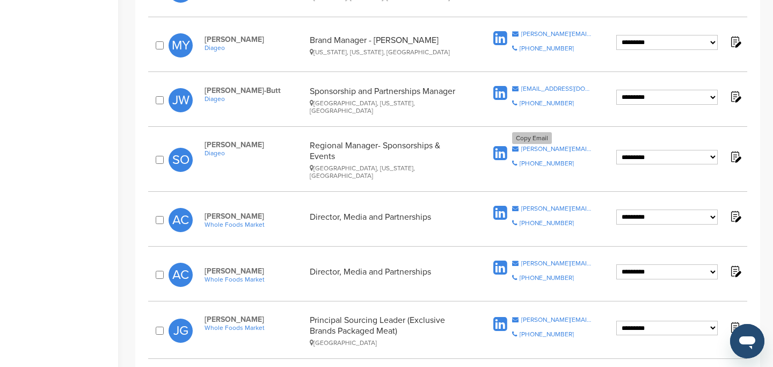
click at [545, 146] on div "shelley.orluck@diageo.com" at bounding box center [557, 149] width 71 height 6
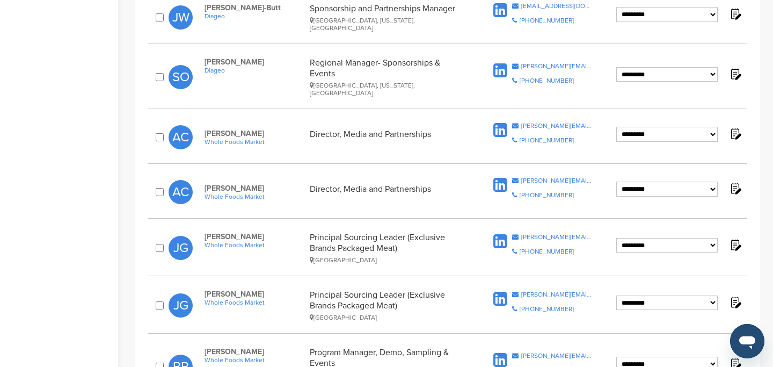
scroll to position [1013, 0]
click at [559, 122] on div "amy.carpenter@wholefoods.com" at bounding box center [557, 125] width 71 height 6
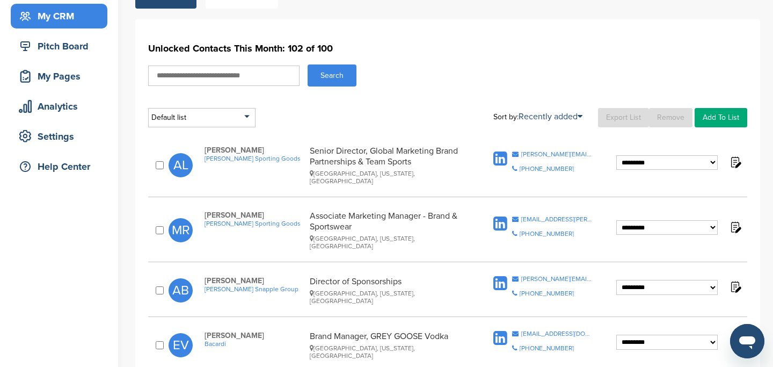
scroll to position [0, 0]
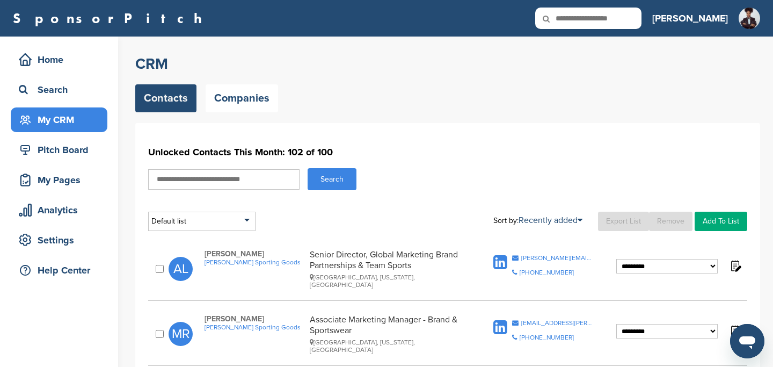
click at [668, 221] on link "Remove" at bounding box center [671, 221] width 44 height 19
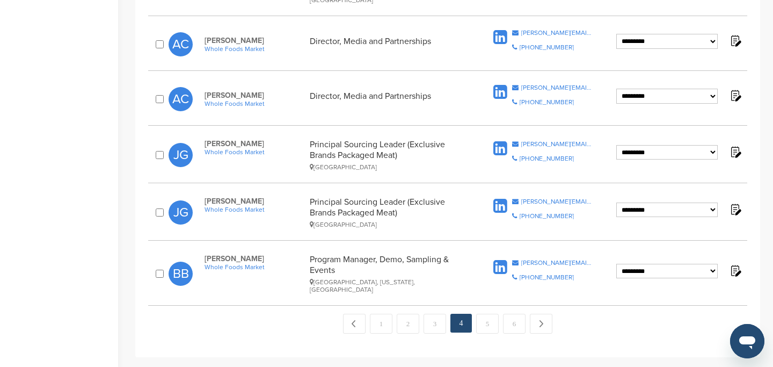
scroll to position [1096, 0]
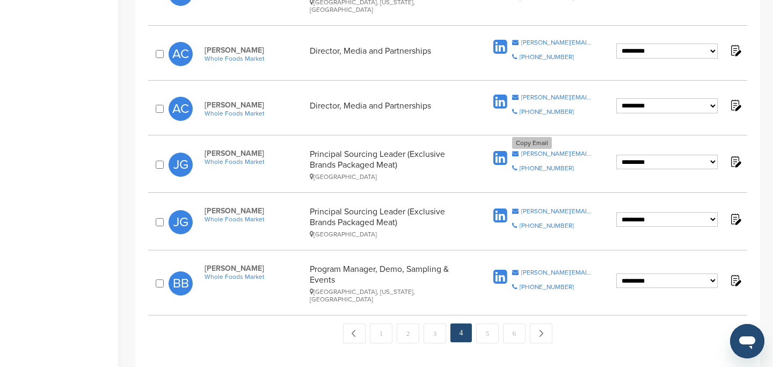
click at [554, 150] on div "jeremy.gray@wholefoods.com" at bounding box center [557, 153] width 71 height 6
click at [566, 269] on div "brooke.ballagh@wholefoods.com" at bounding box center [557, 272] width 71 height 6
click at [487, 323] on link "5" at bounding box center [487, 333] width 23 height 20
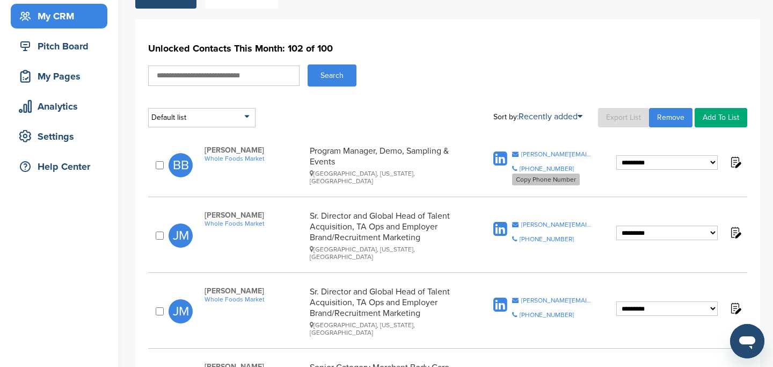
scroll to position [107, 0]
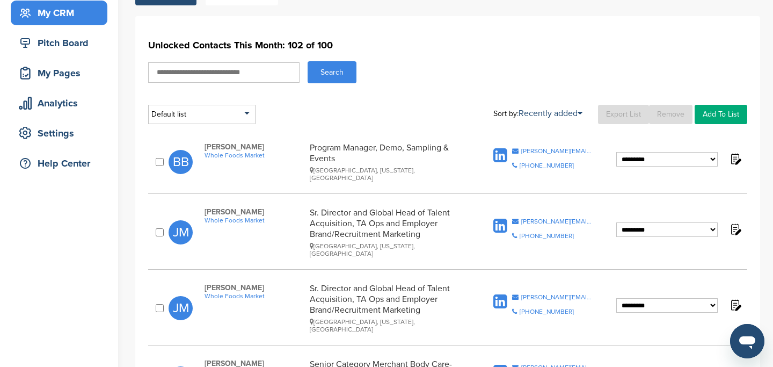
click at [665, 114] on link "Remove" at bounding box center [671, 114] width 44 height 19
click at [539, 218] on div "jeni.madsen@wholefoods.com" at bounding box center [557, 221] width 71 height 6
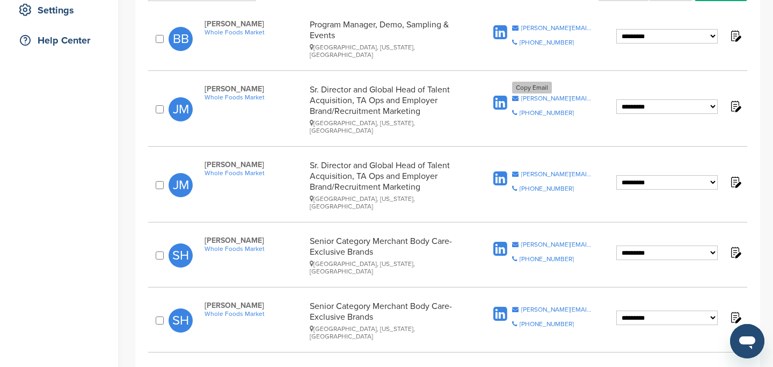
scroll to position [232, 0]
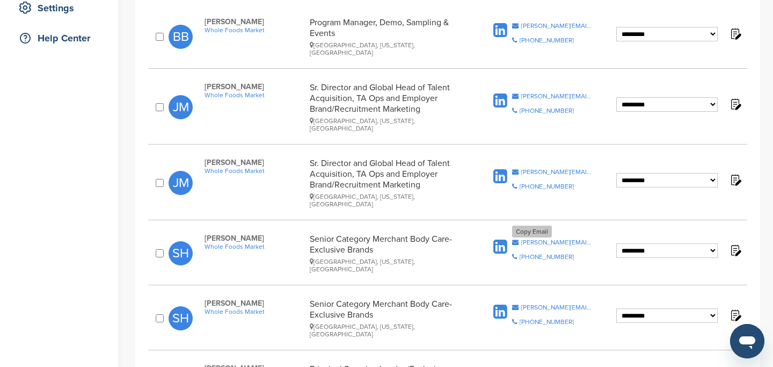
click at [544, 239] on div "samantha.hein@wholefoods.com" at bounding box center [557, 242] width 71 height 6
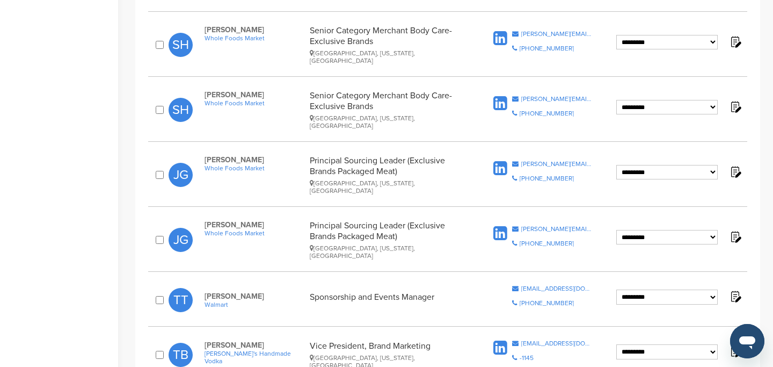
scroll to position [441, 0]
click at [546, 285] on div "tgthras@walmart.com" at bounding box center [557, 288] width 71 height 6
click at [536, 285] on div "tgthras@walmart.com" at bounding box center [557, 288] width 71 height 6
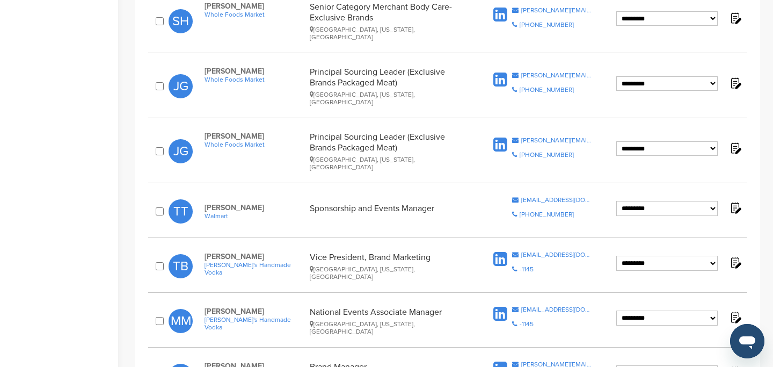
scroll to position [542, 0]
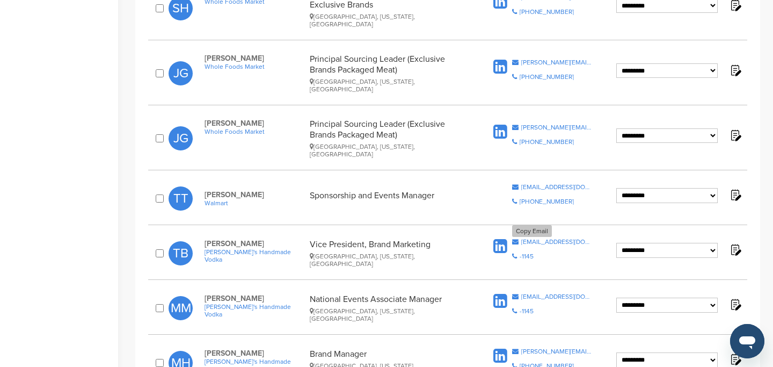
click at [570, 238] on div "tberry@titosvodka.com" at bounding box center [557, 241] width 71 height 6
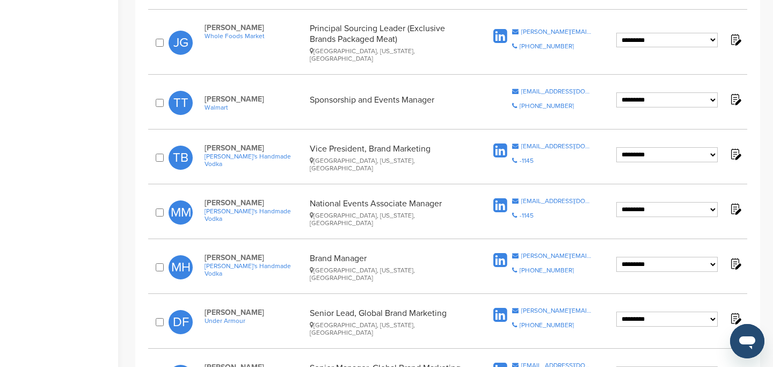
scroll to position [639, 0]
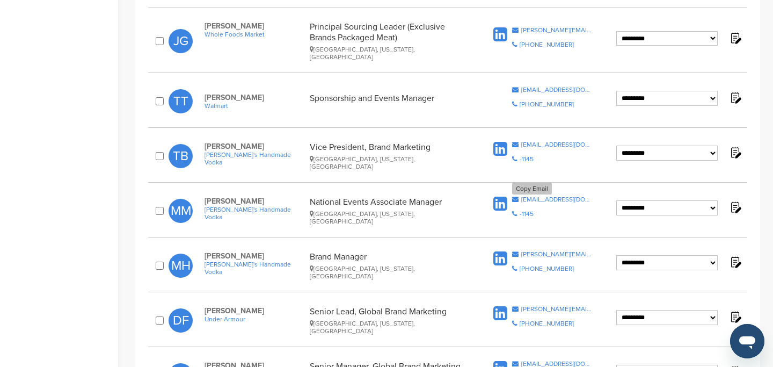
click at [549, 196] on div "mmckamy@titosvodka.com" at bounding box center [557, 199] width 71 height 6
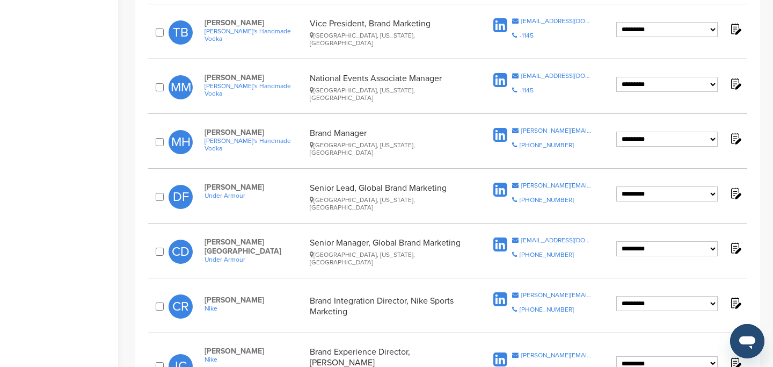
scroll to position [767, 0]
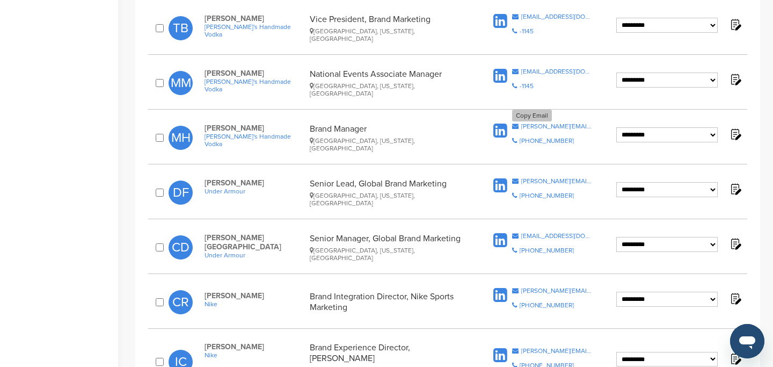
click at [553, 123] on div "matthew@titosvodka.com" at bounding box center [557, 126] width 71 height 6
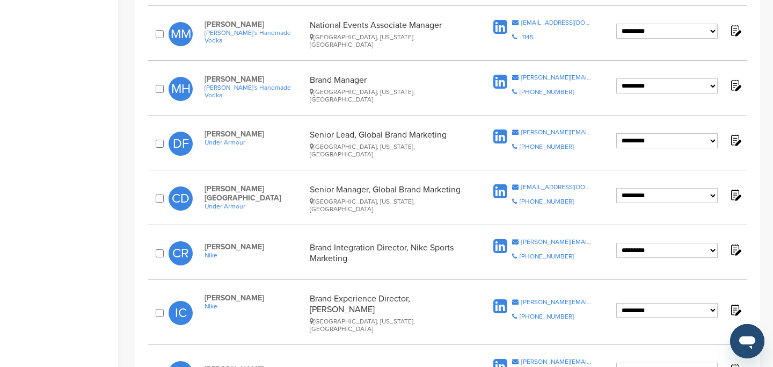
scroll to position [821, 0]
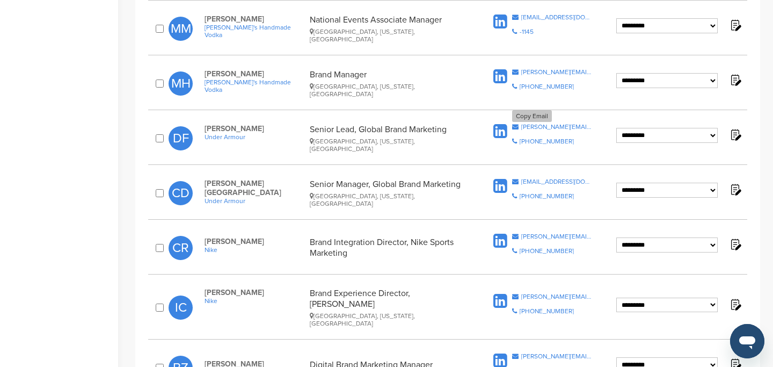
click at [536, 124] on div "david.fernandes@underarmour.com" at bounding box center [557, 127] width 71 height 6
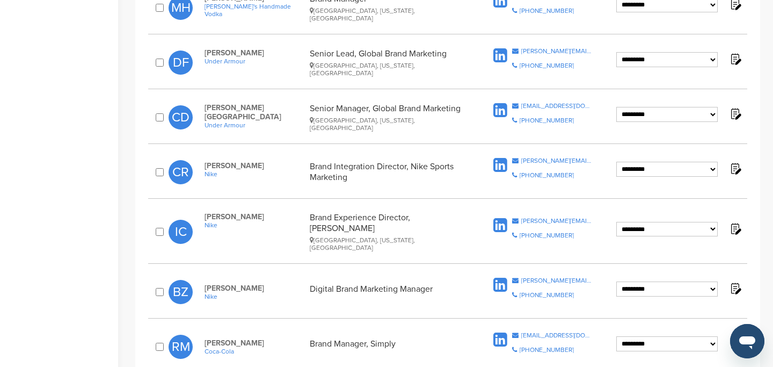
scroll to position [898, 0]
click at [565, 157] on div "christopher.rigney@nike.com" at bounding box center [557, 160] width 71 height 6
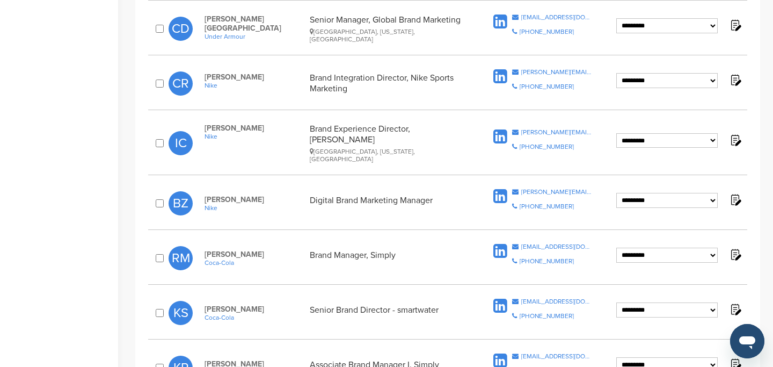
scroll to position [986, 0]
click at [542, 128] on div "ian.carey@nike.com" at bounding box center [557, 131] width 71 height 6
click at [537, 188] on div "brianna.zilles@nike.com" at bounding box center [557, 191] width 71 height 6
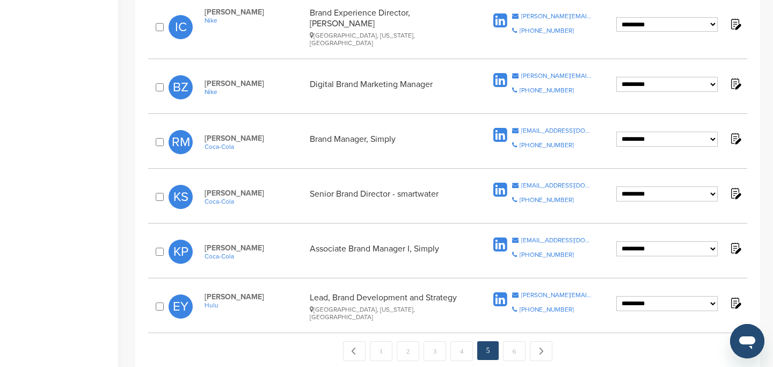
scroll to position [1103, 0]
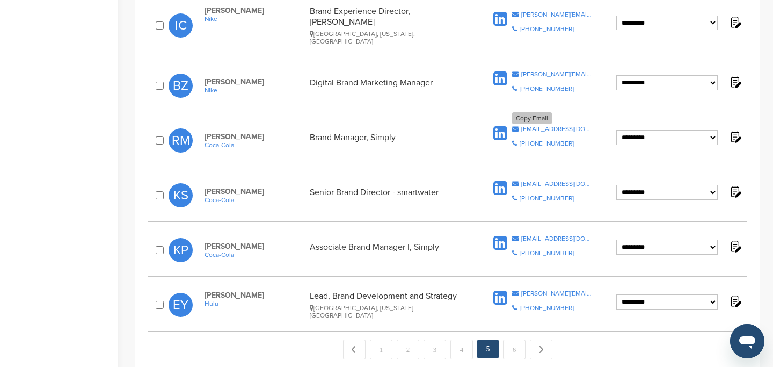
click at [561, 126] on div "randymiller@coca-cola.com" at bounding box center [557, 129] width 71 height 6
click at [568, 180] on div "ksantore@coca-cola.com" at bounding box center [557, 183] width 71 height 6
click at [566, 290] on div "emma.yates@hulu.com" at bounding box center [557, 293] width 71 height 6
click at [515, 339] on link "6" at bounding box center [514, 349] width 23 height 20
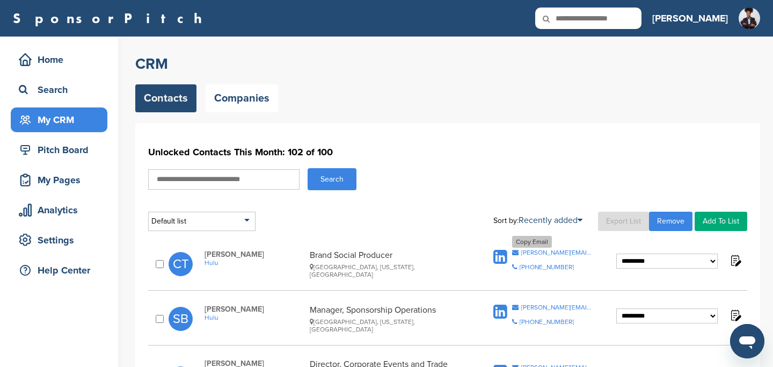
click at [552, 254] on div "[PERSON_NAME][EMAIL_ADDRESS][PERSON_NAME][DOMAIN_NAME]" at bounding box center [557, 252] width 71 height 6
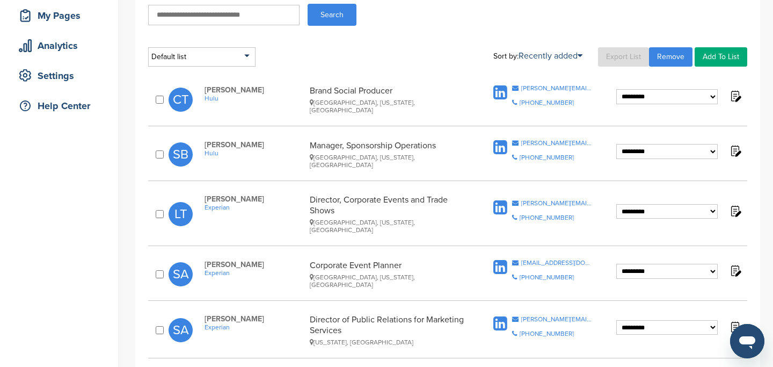
scroll to position [175, 0]
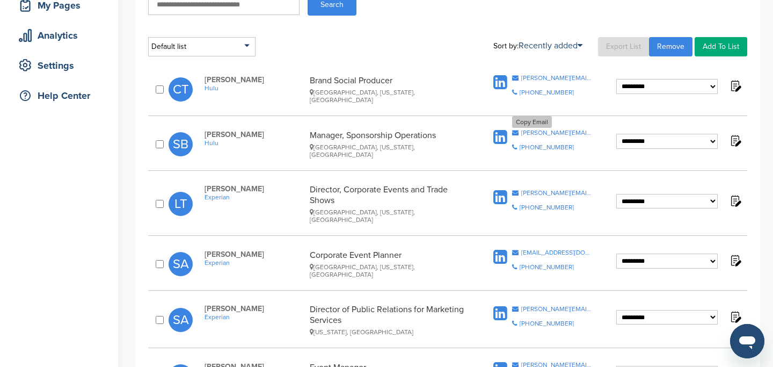
click at [537, 133] on div "[PERSON_NAME][EMAIL_ADDRESS][PERSON_NAME][DOMAIN_NAME]" at bounding box center [557, 132] width 71 height 6
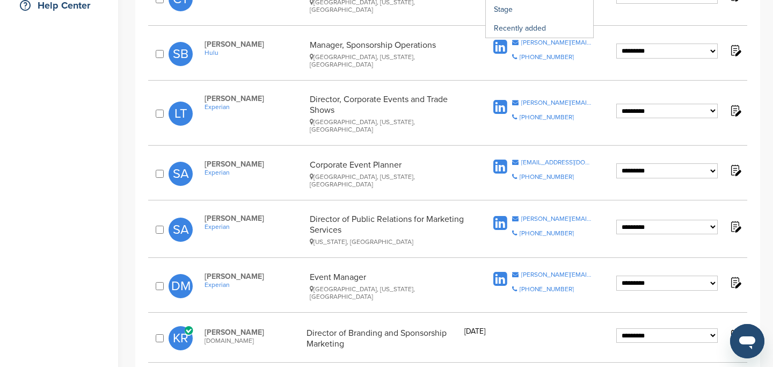
scroll to position [280, 0]
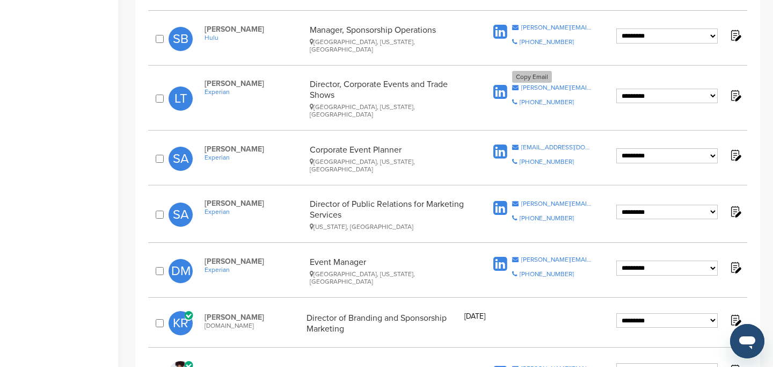
click at [557, 84] on div "[PERSON_NAME][EMAIL_ADDRESS][PERSON_NAME][DOMAIN_NAME]" at bounding box center [557, 87] width 71 height 6
click at [566, 144] on div "[EMAIL_ADDRESS][DOMAIN_NAME]" at bounding box center [557, 147] width 71 height 6
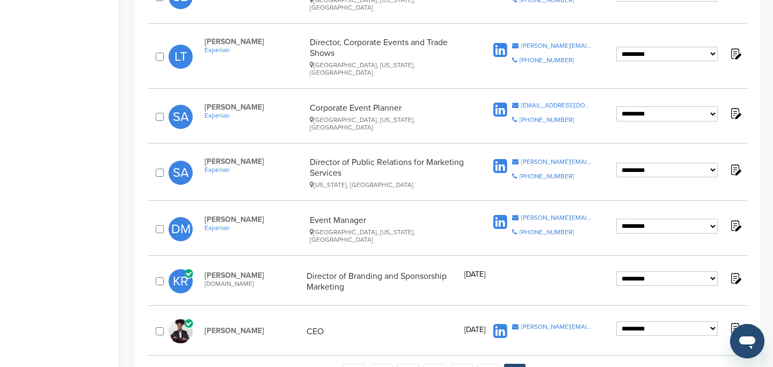
scroll to position [323, 0]
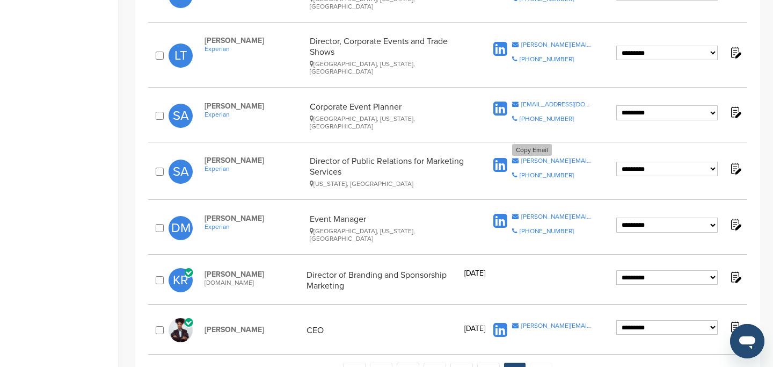
click at [552, 157] on div "[PERSON_NAME][EMAIL_ADDRESS][PERSON_NAME][DOMAIN_NAME]" at bounding box center [557, 160] width 71 height 6
click at [548, 213] on div "[PERSON_NAME][EMAIL_ADDRESS][PERSON_NAME][DOMAIN_NAME]" at bounding box center [557, 216] width 71 height 6
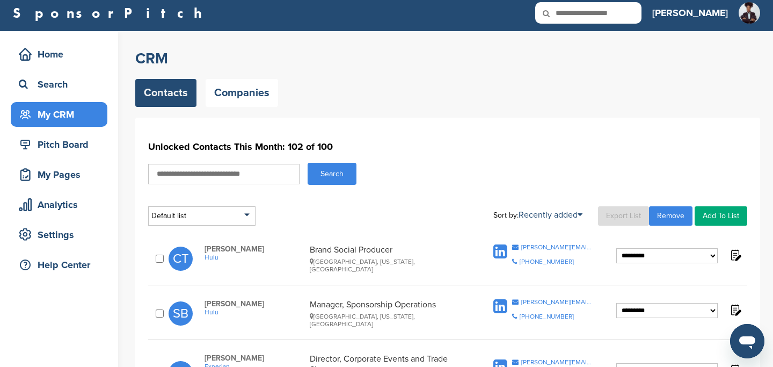
scroll to position [0, 0]
